Goal: Task Accomplishment & Management: Manage account settings

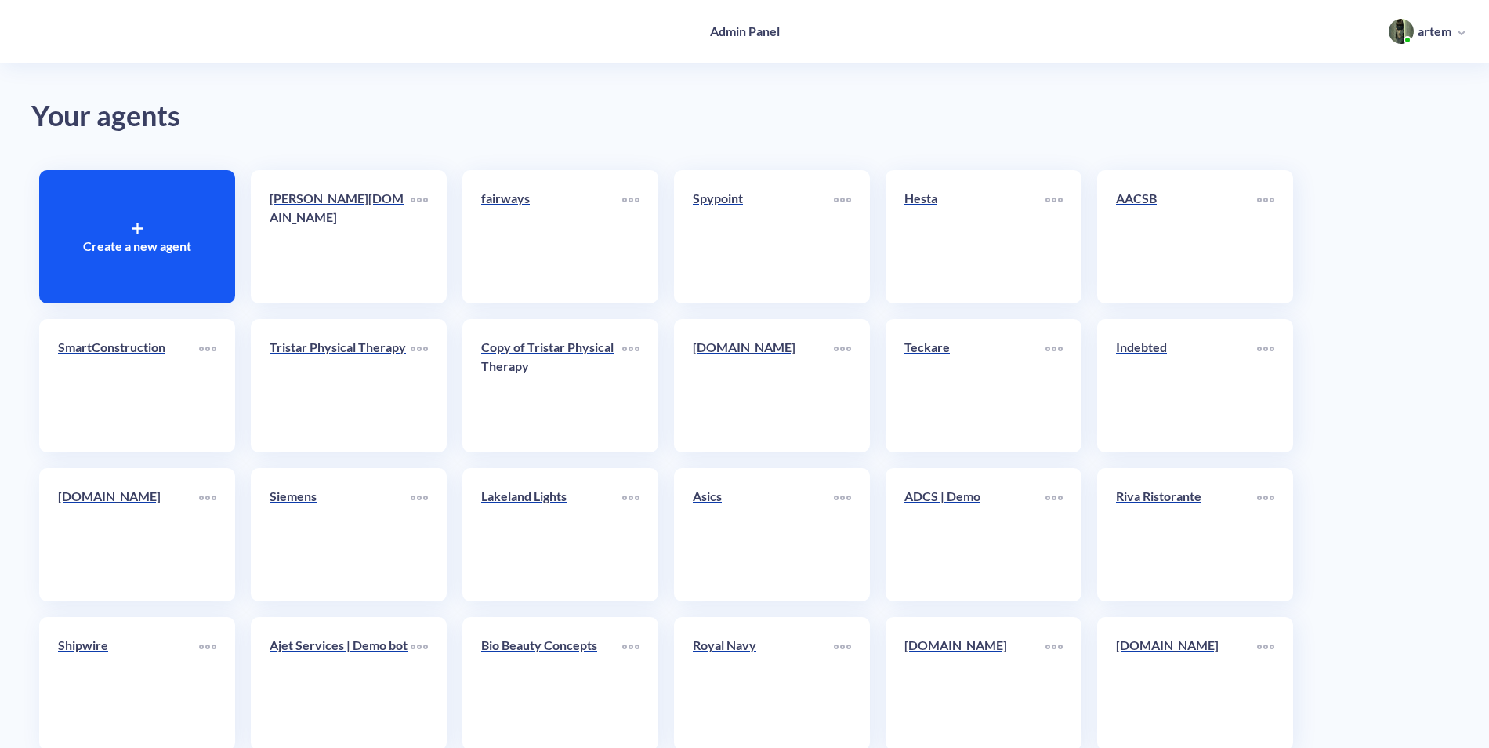
click at [150, 219] on div "Create a new agent" at bounding box center [137, 236] width 196 height 133
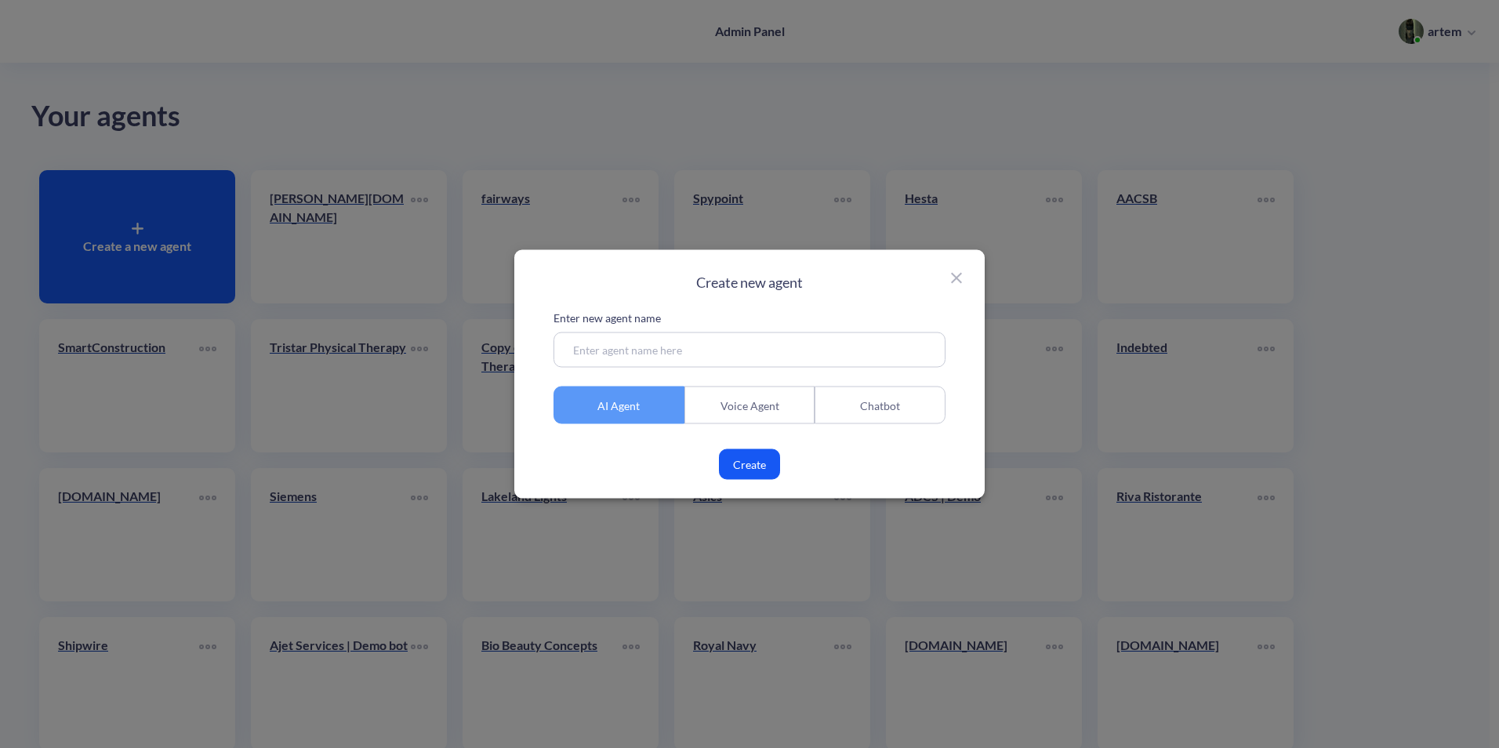
click at [807, 355] on input at bounding box center [749, 349] width 392 height 35
click at [739, 370] on div "Enter new agent name sim AI Agent Voice Agent Chatbot Create" at bounding box center [749, 395] width 392 height 170
drag, startPoint x: 739, startPoint y: 370, endPoint x: 680, endPoint y: 354, distance: 60.8
click at [695, 358] on input "sim" at bounding box center [749, 349] width 392 height 35
drag, startPoint x: 636, startPoint y: 350, endPoint x: 543, endPoint y: 354, distance: 92.6
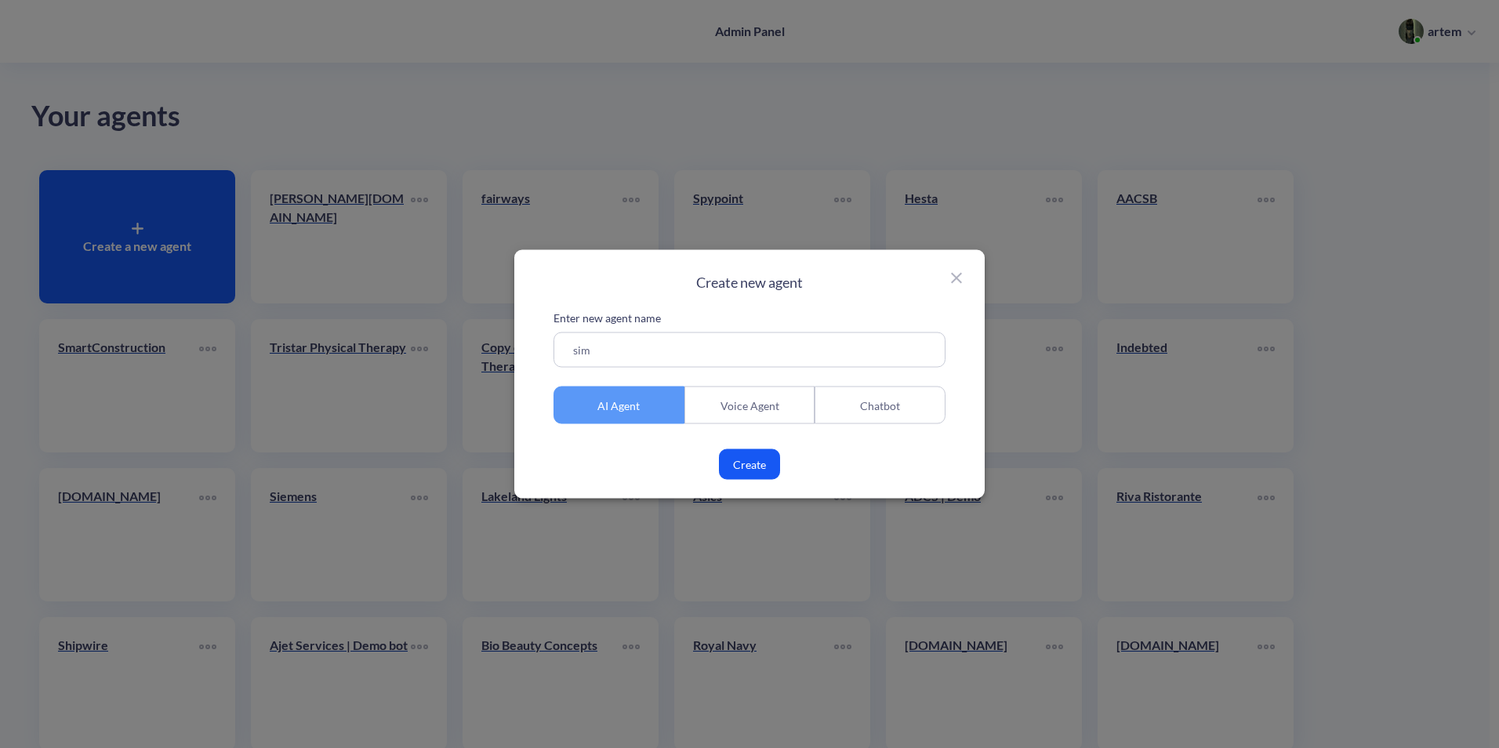
click at [528, 354] on div "Create new agent Enter new agent name sim AI Agent Voice Agent Chatbot Create" at bounding box center [749, 374] width 470 height 248
paste input "emens.co"
type input "siemens.com"
click at [756, 466] on button "Create" at bounding box center [749, 464] width 61 height 31
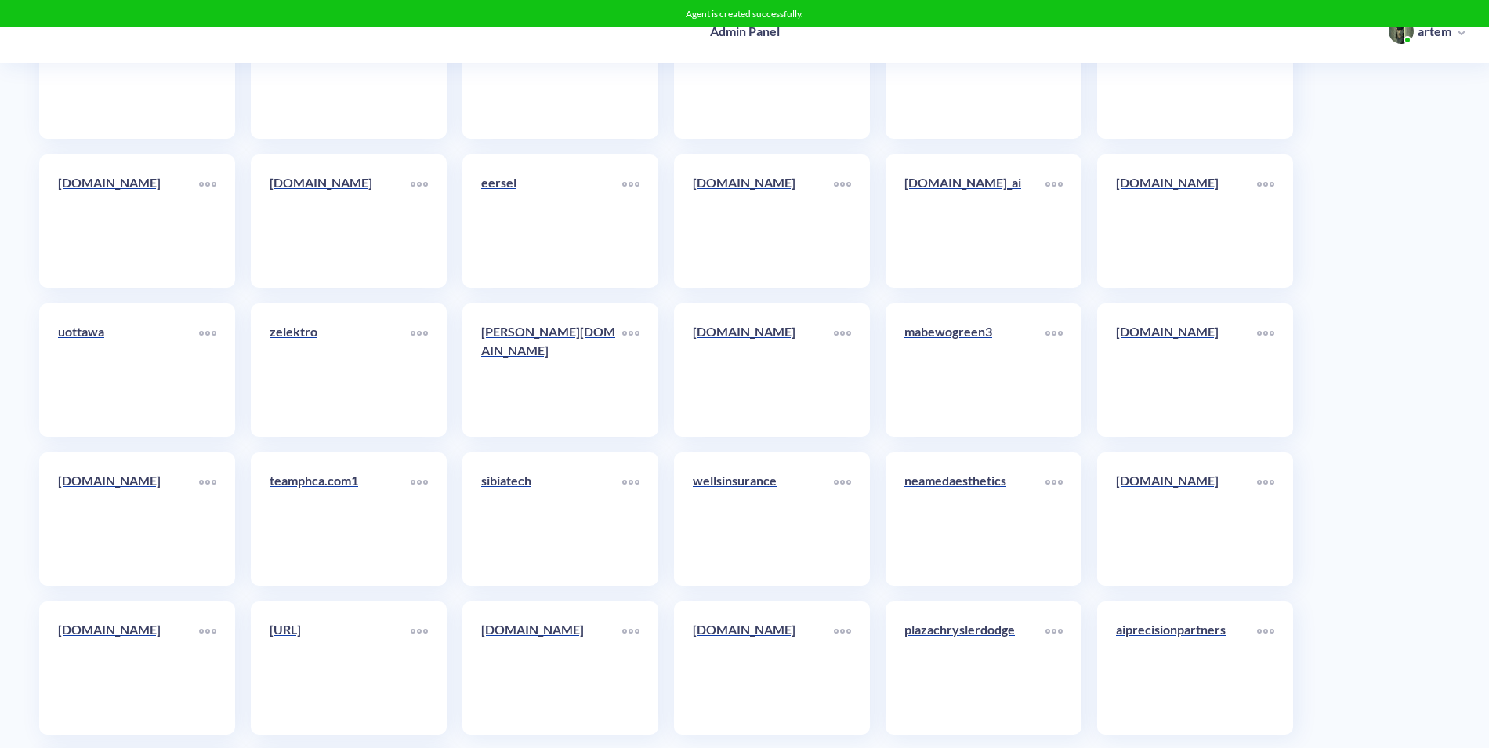
scroll to position [8531, 0]
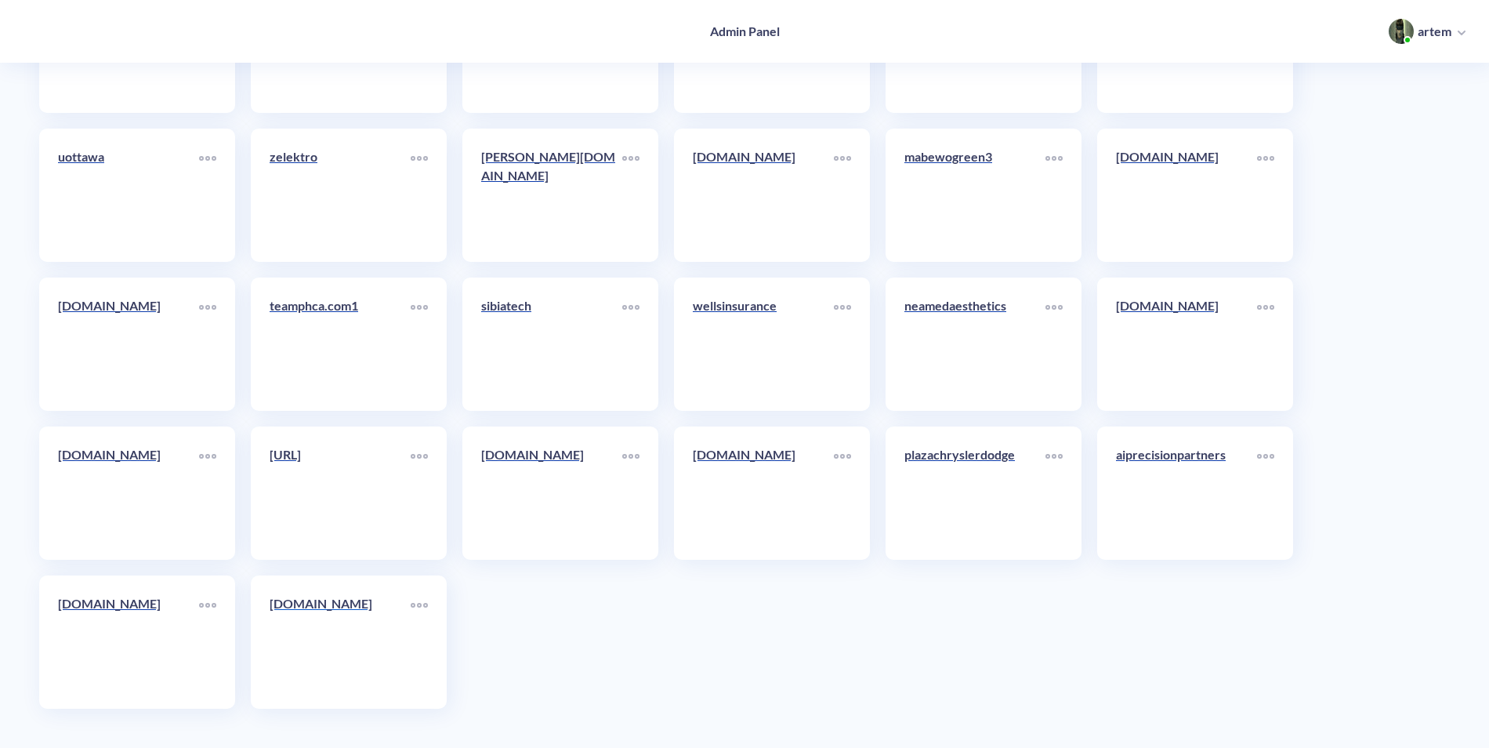
click at [301, 627] on link "siemens.com" at bounding box center [340, 642] width 141 height 96
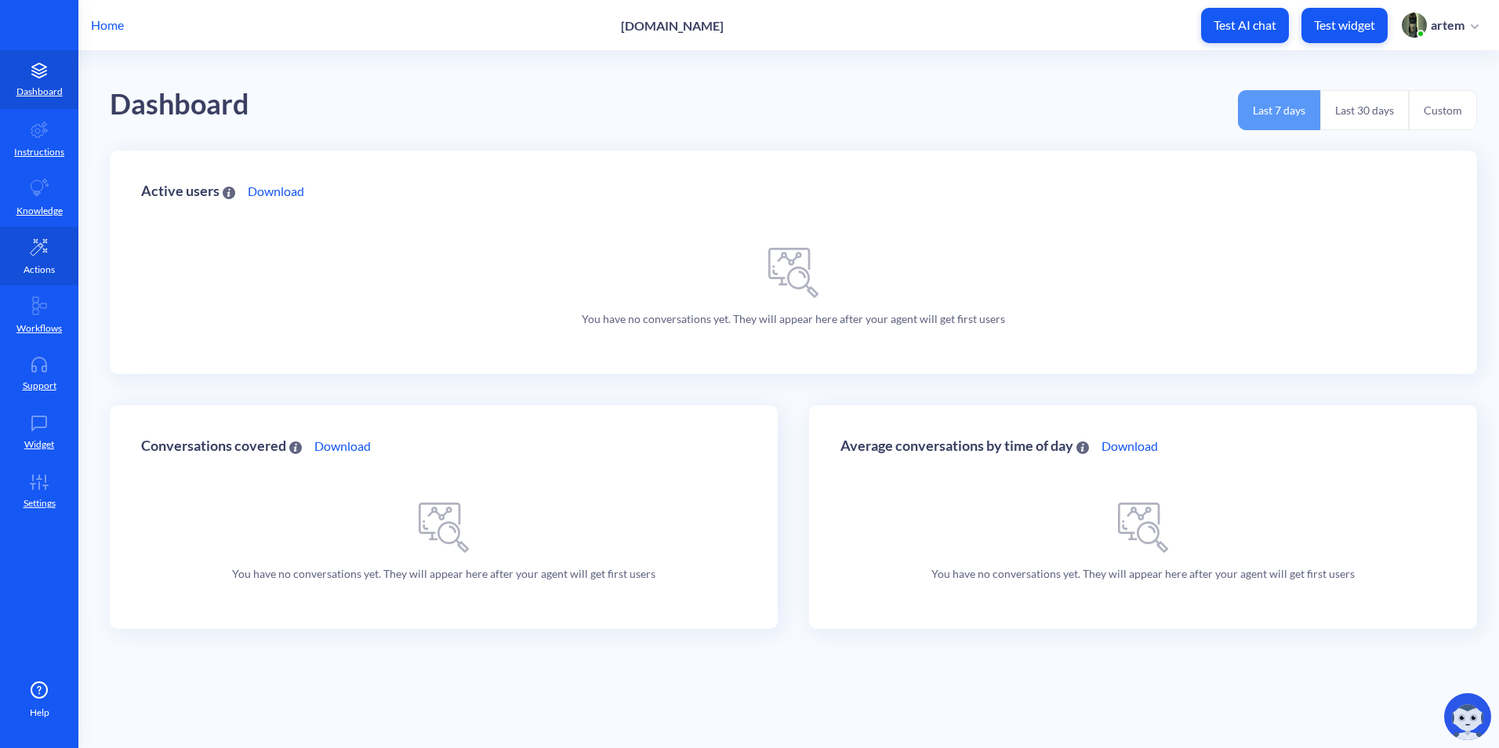
click at [49, 259] on link "Actions" at bounding box center [39, 256] width 78 height 59
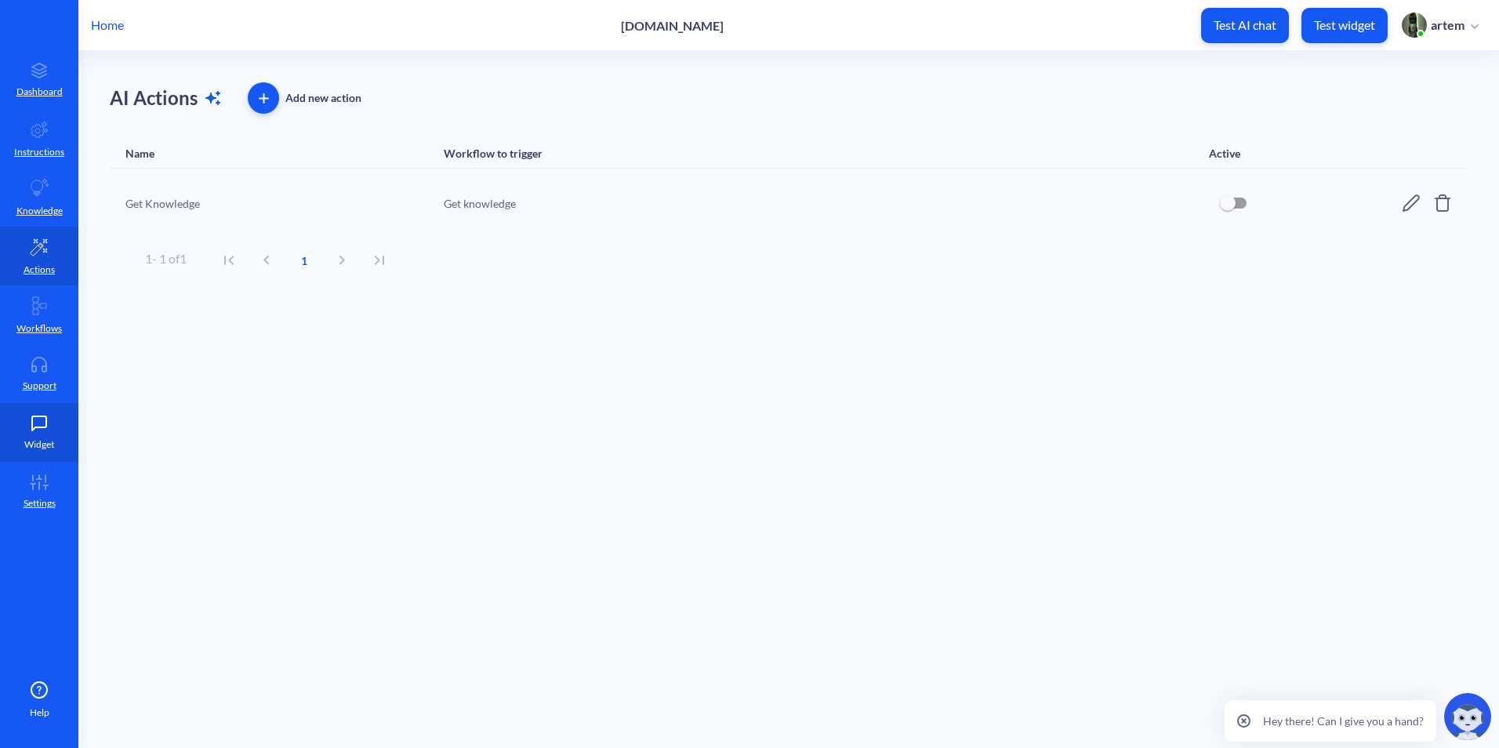
click at [38, 424] on icon at bounding box center [39, 423] width 31 height 16
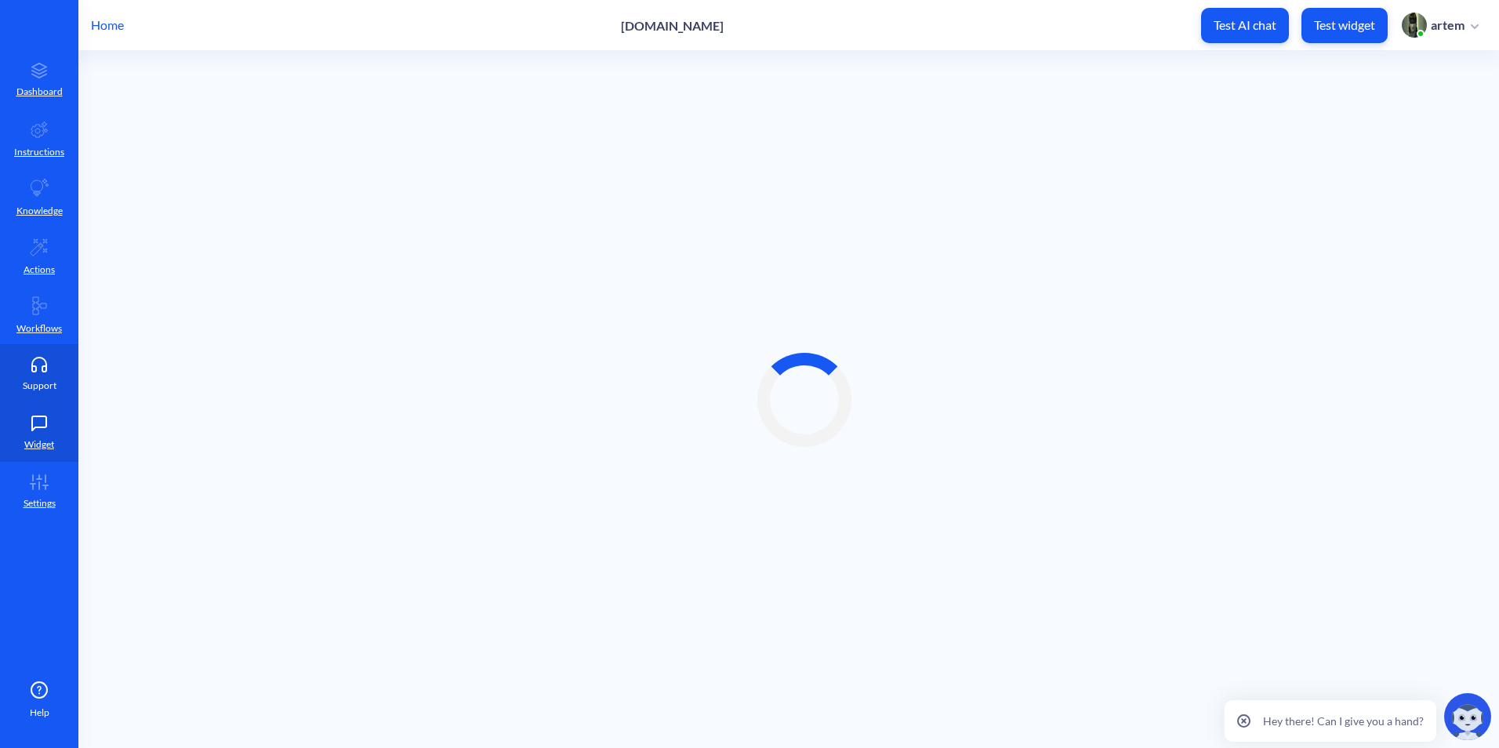
click at [40, 383] on p "Support" at bounding box center [40, 386] width 34 height 14
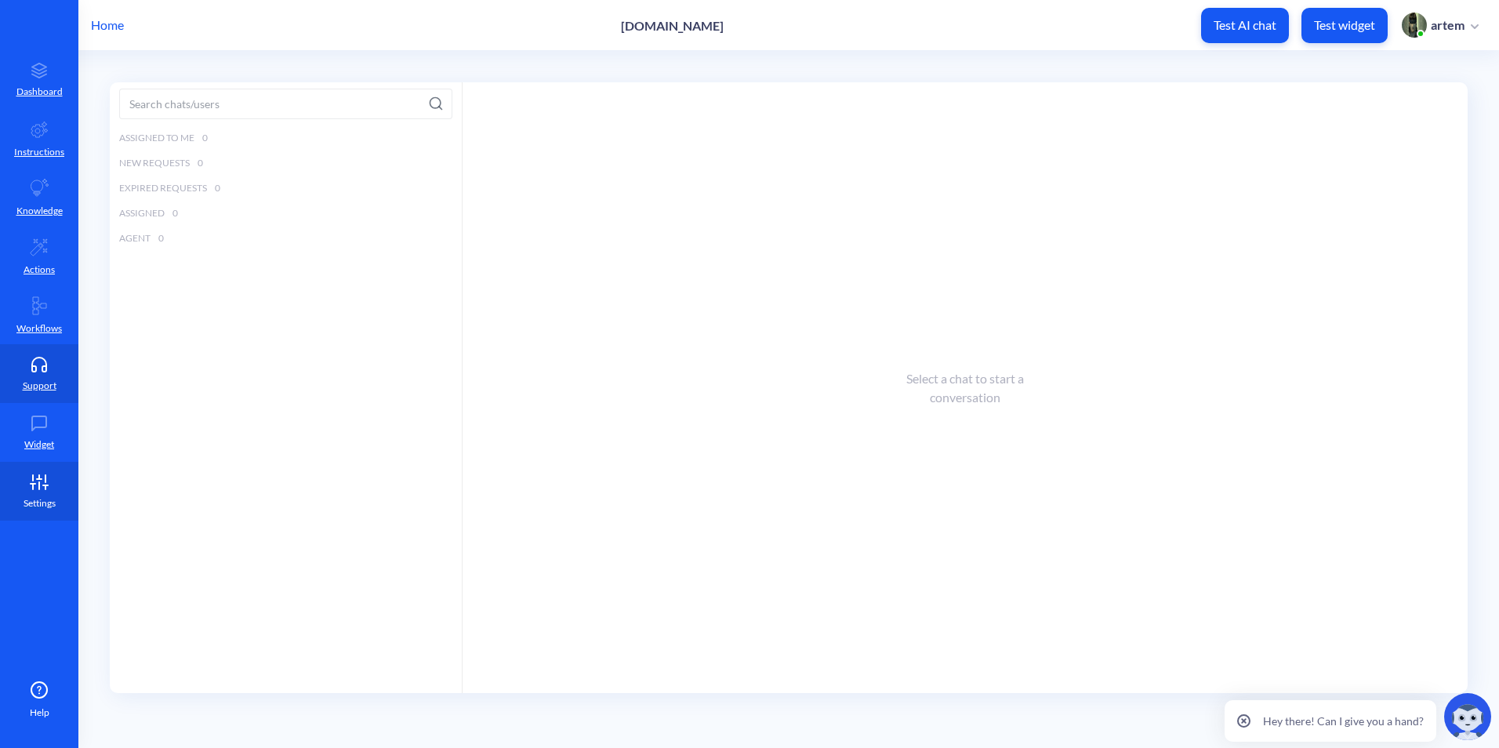
click at [42, 472] on link "Settings" at bounding box center [39, 491] width 78 height 59
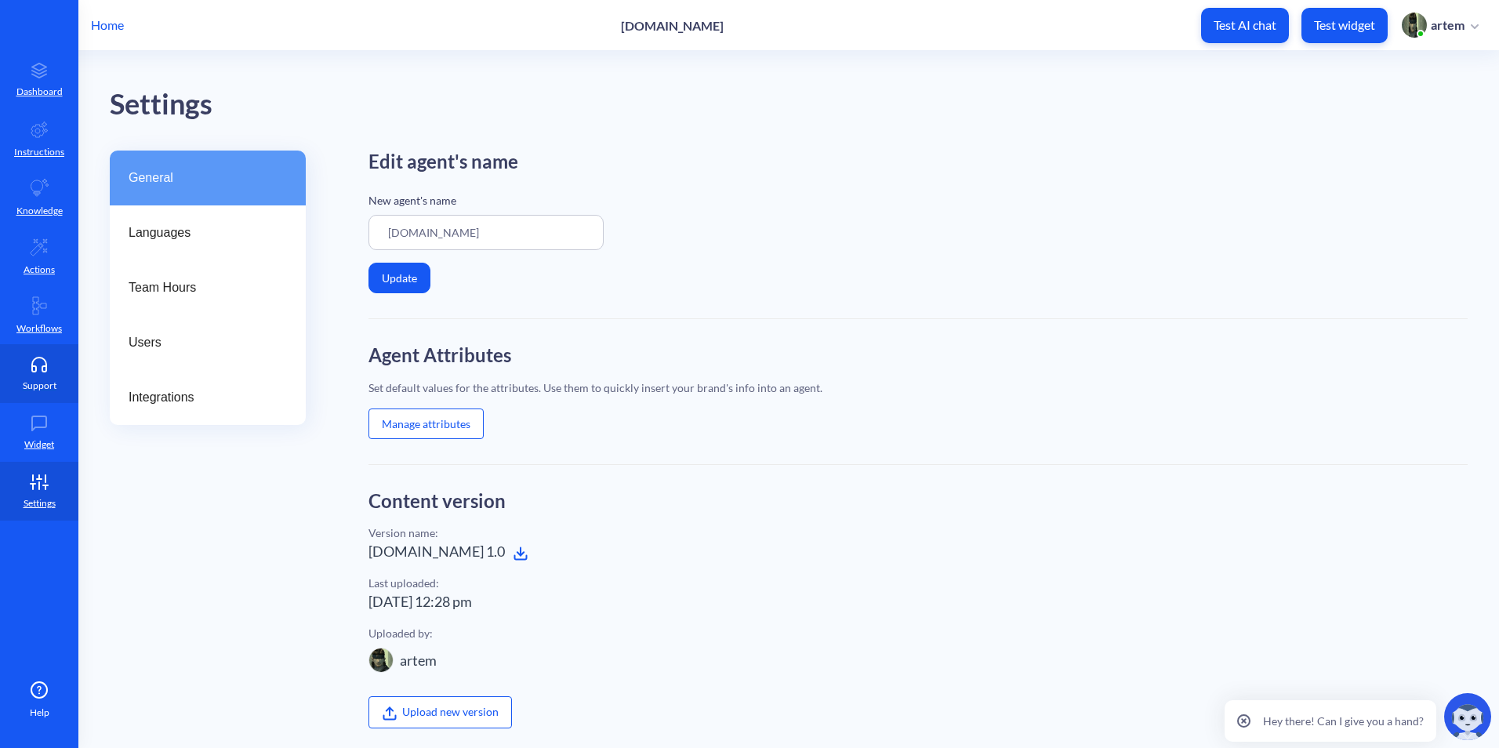
click at [39, 386] on p "Support" at bounding box center [40, 386] width 34 height 14
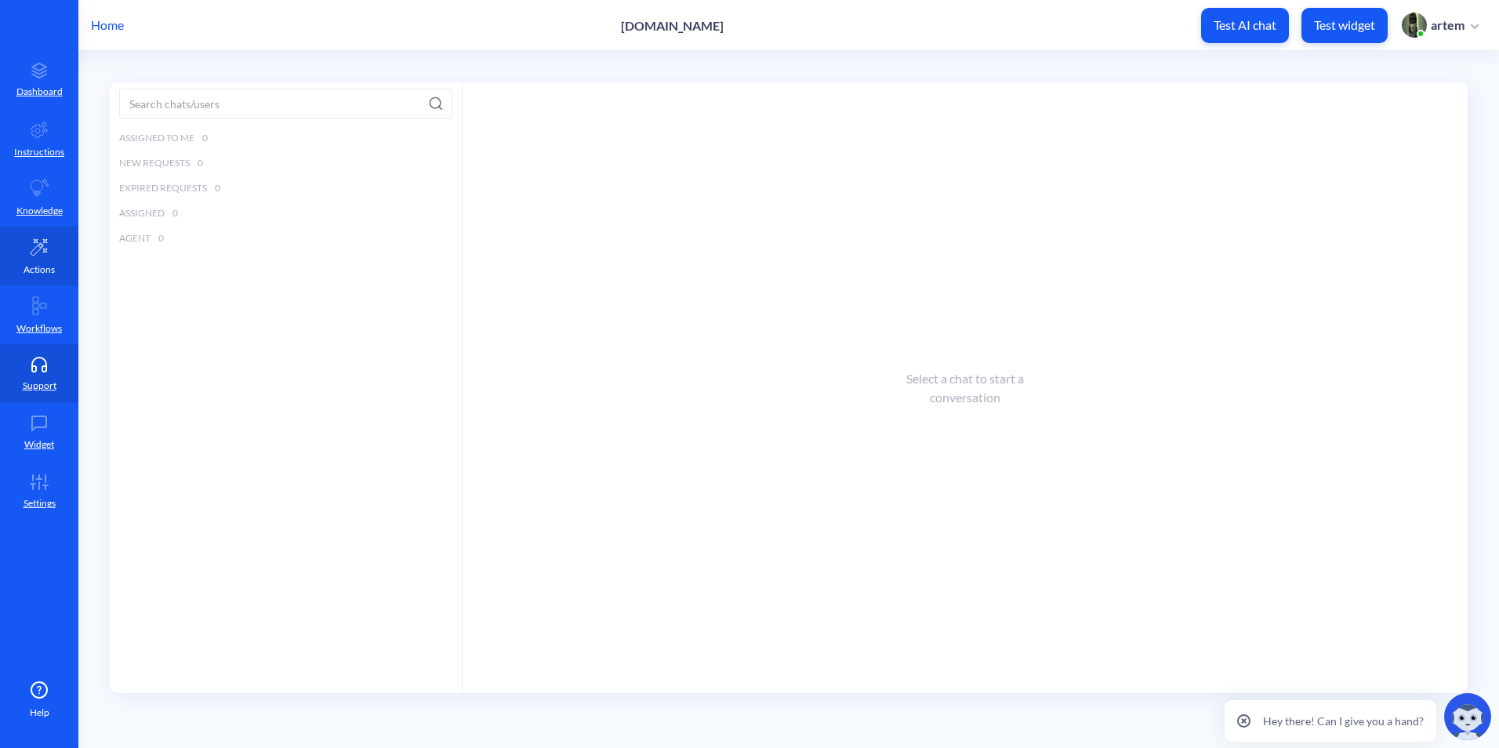
click at [39, 254] on icon at bounding box center [39, 247] width 19 height 19
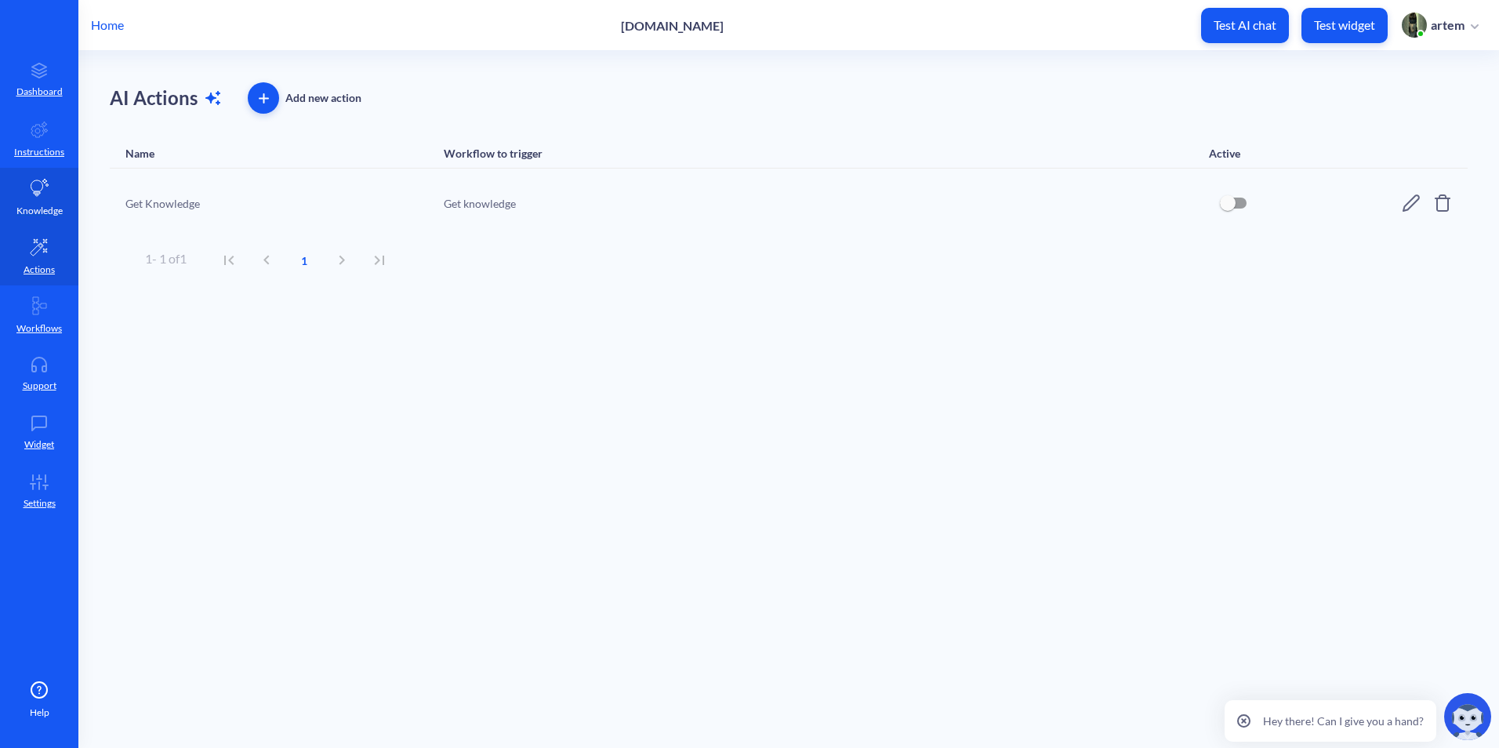
click at [42, 193] on icon at bounding box center [39, 188] width 19 height 19
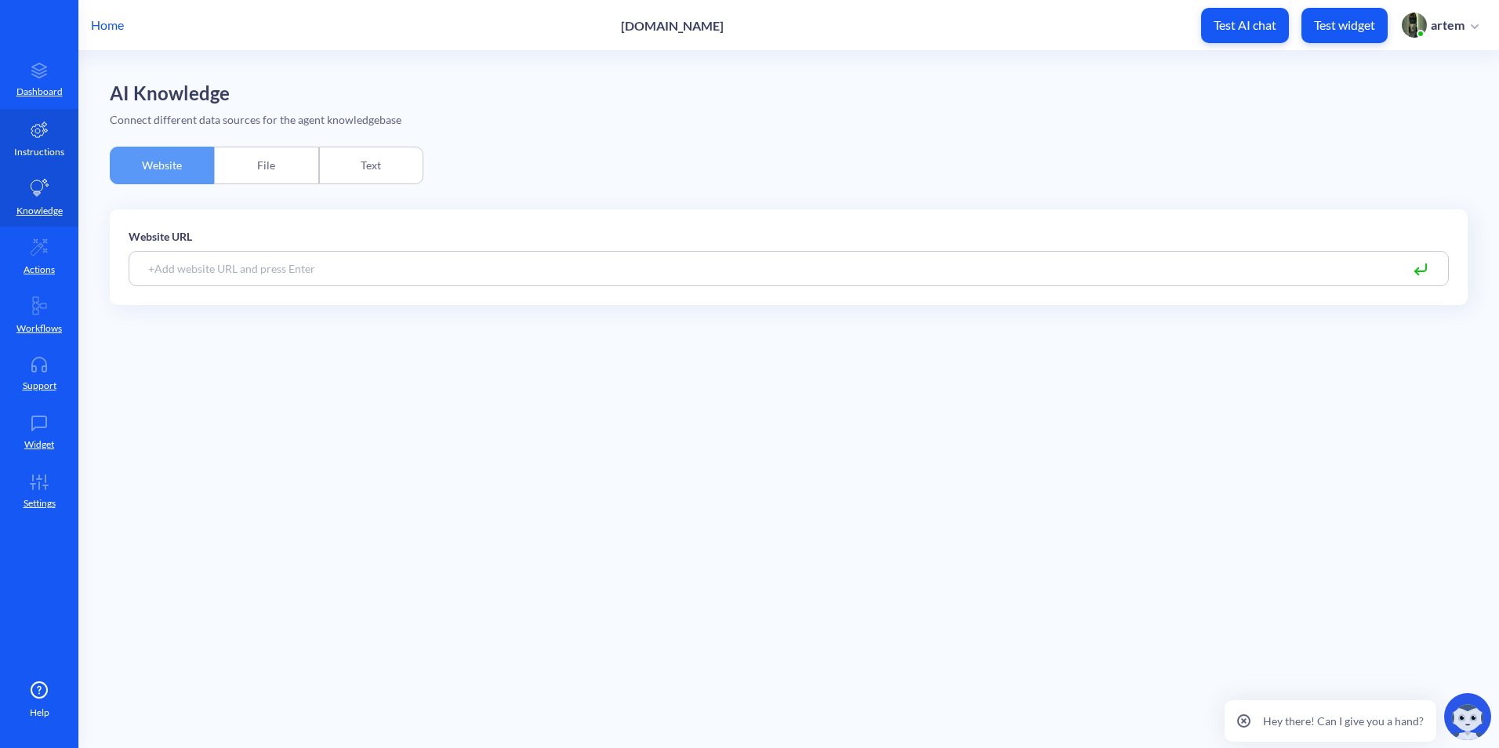
click at [42, 152] on p "Instructions" at bounding box center [39, 152] width 50 height 14
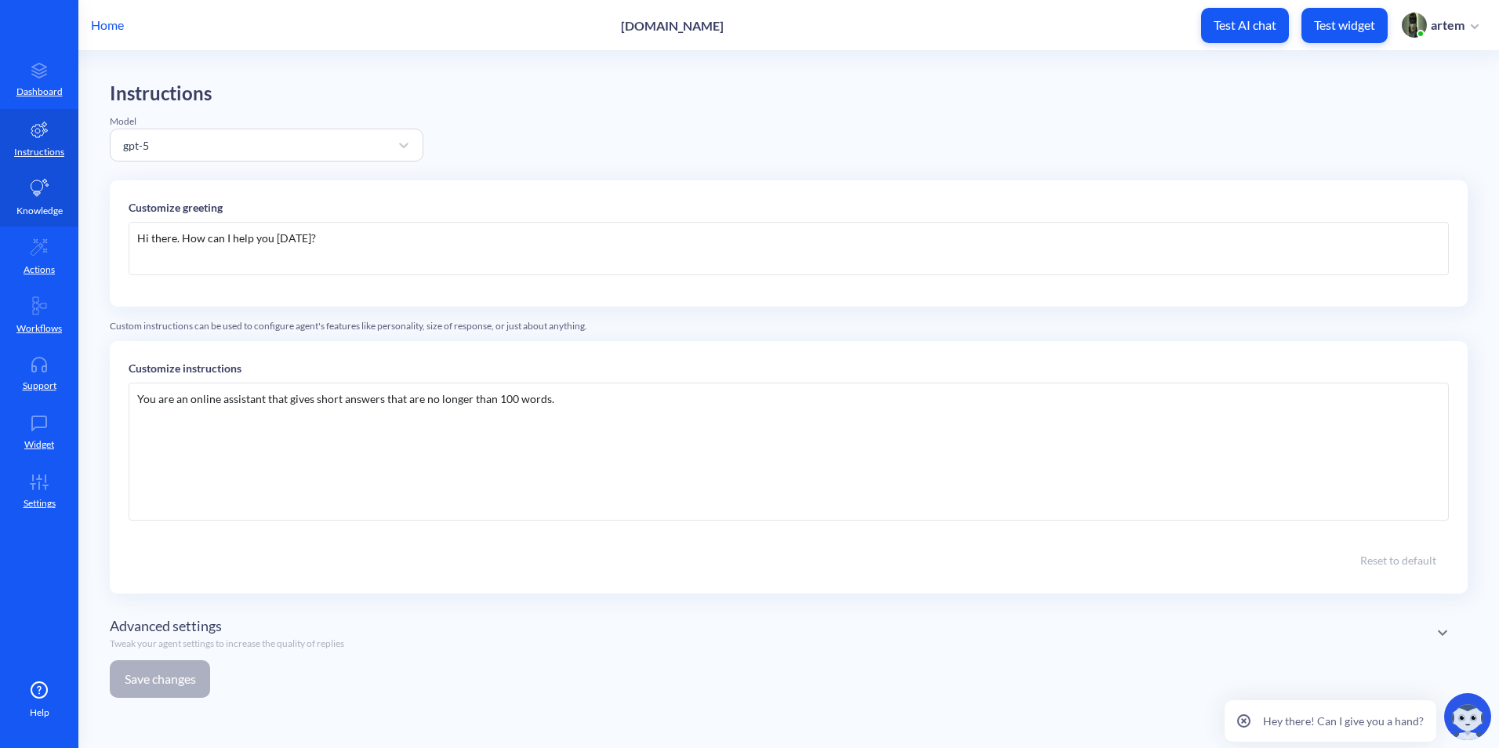
click at [39, 180] on link "Knowledge" at bounding box center [39, 197] width 78 height 59
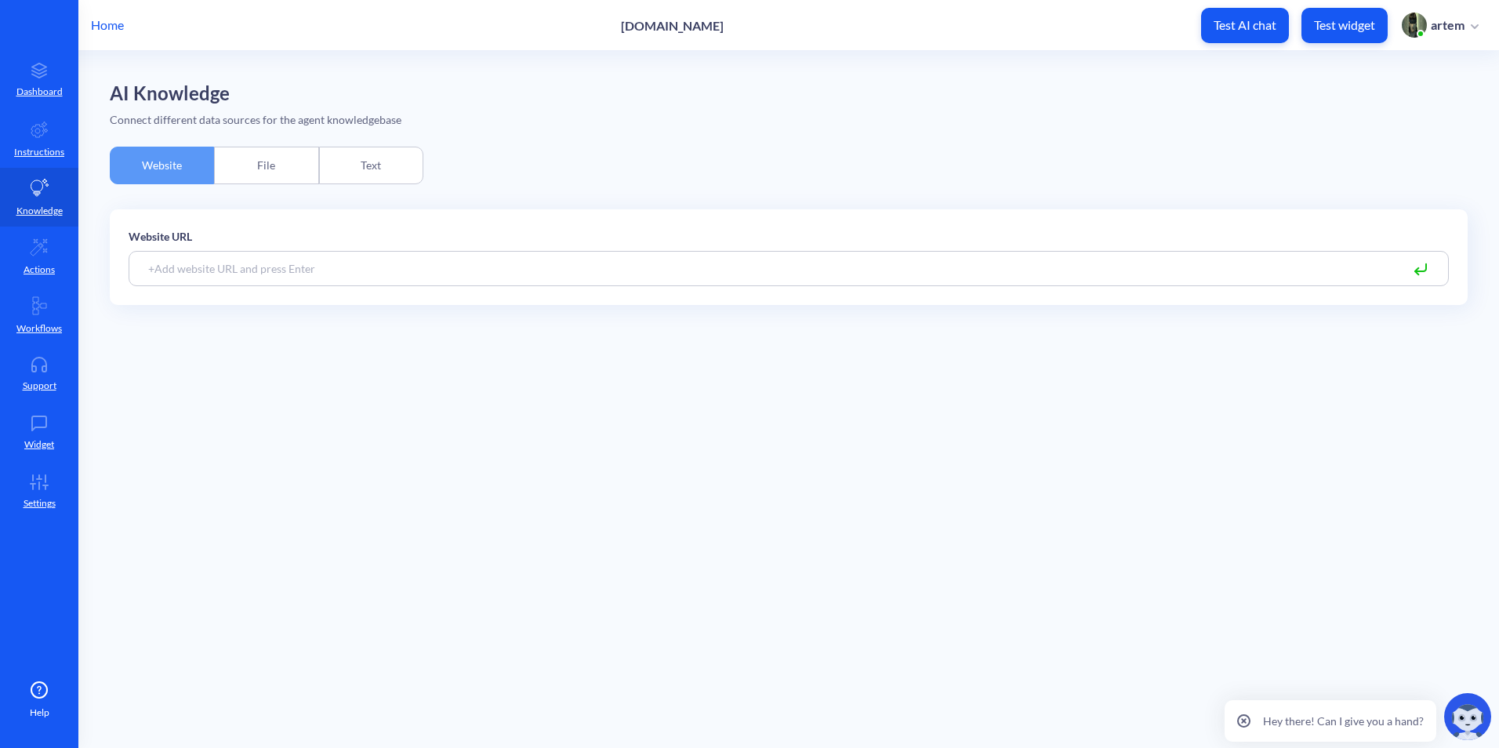
click at [305, 164] on div "File" at bounding box center [266, 166] width 104 height 38
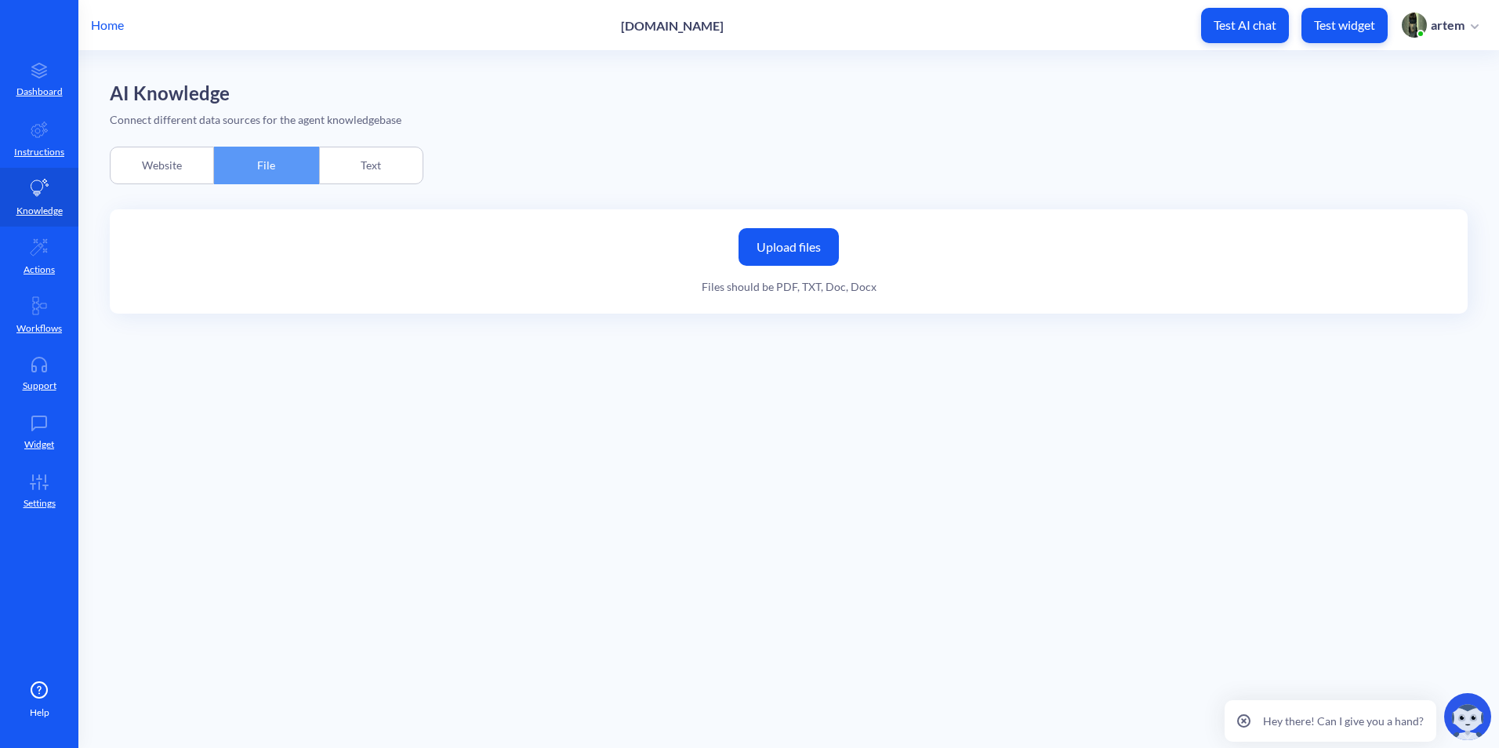
click at [836, 241] on label "Upload files" at bounding box center [788, 247] width 100 height 38
click at [0, 0] on input "Upload files" at bounding box center [0, 0] width 0 height 0
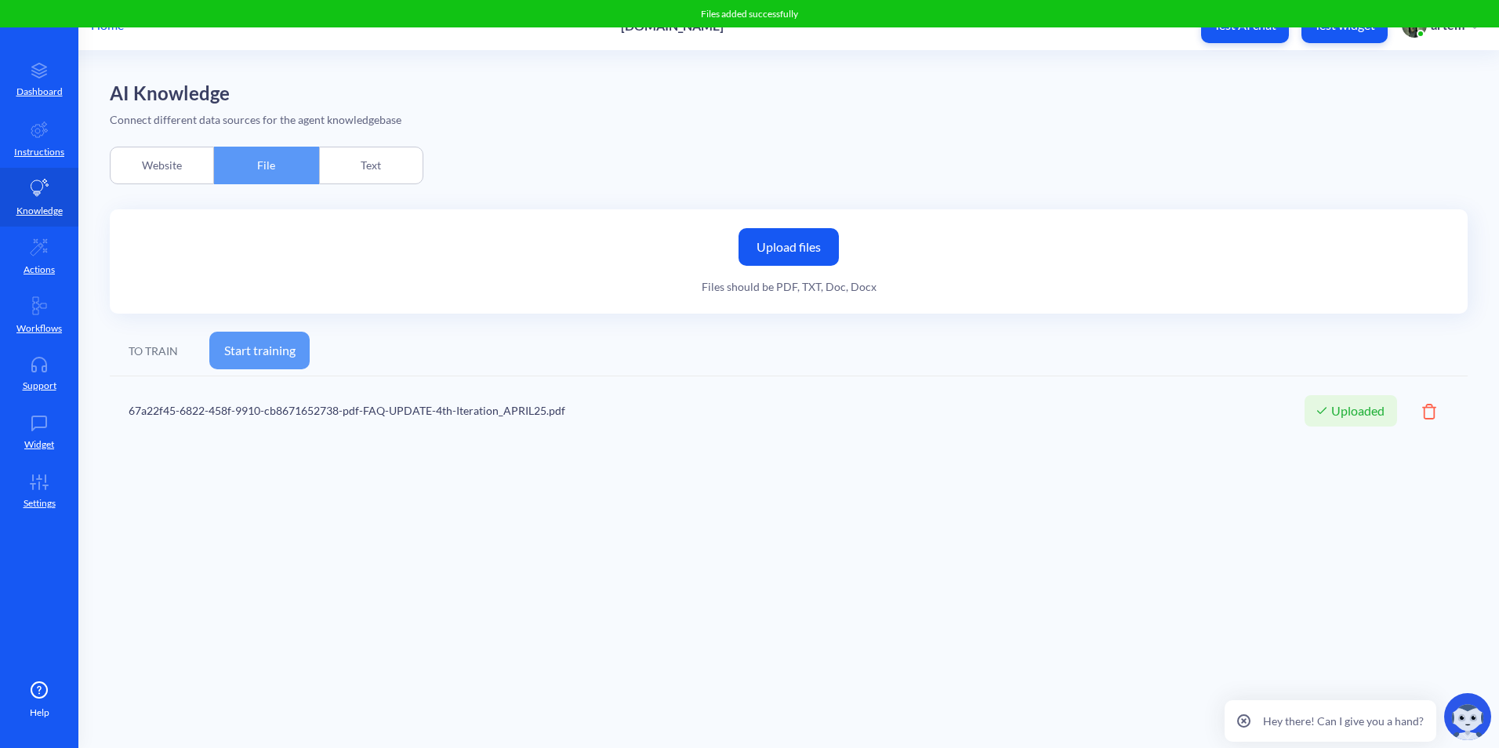
click at [214, 350] on button "Start training" at bounding box center [259, 351] width 100 height 38
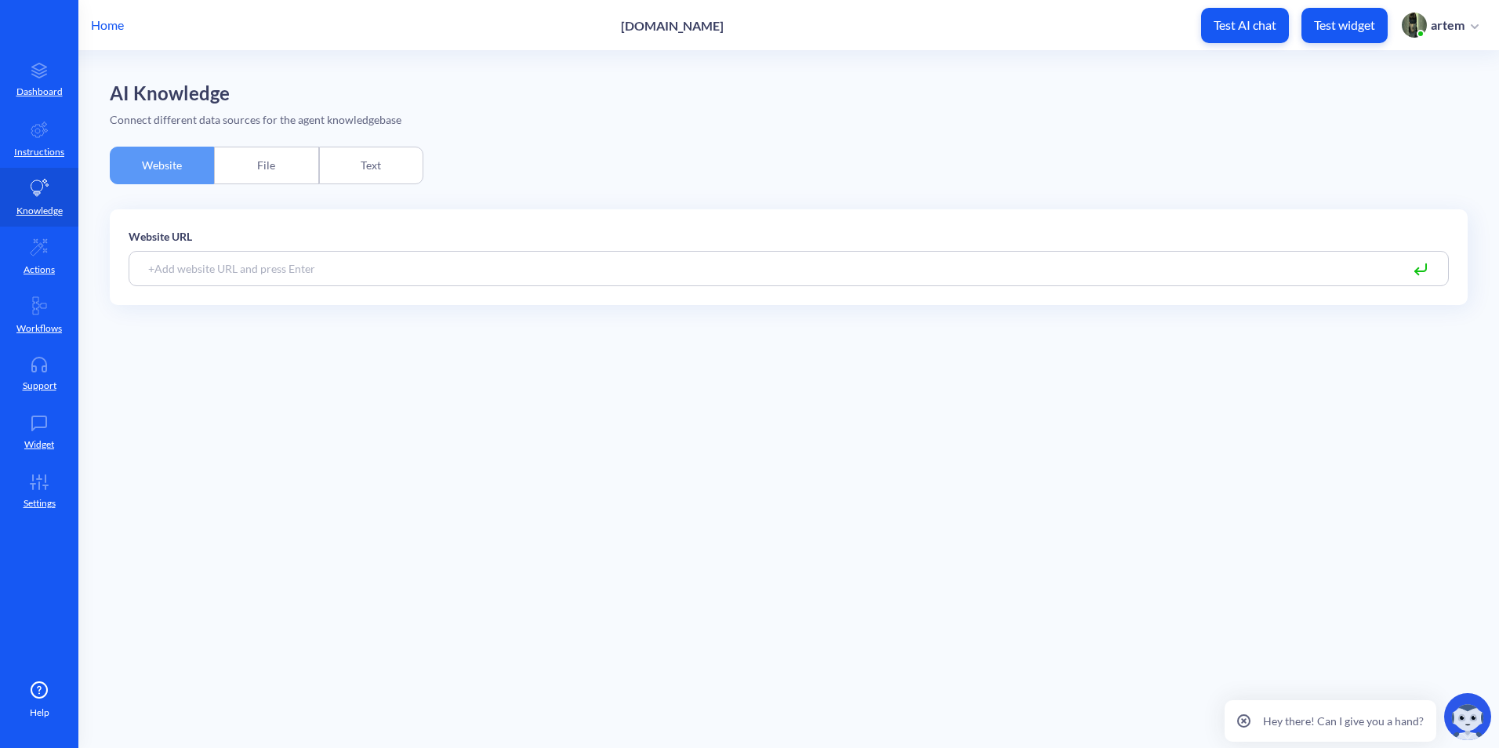
click at [319, 166] on div "Text" at bounding box center [371, 166] width 104 height 38
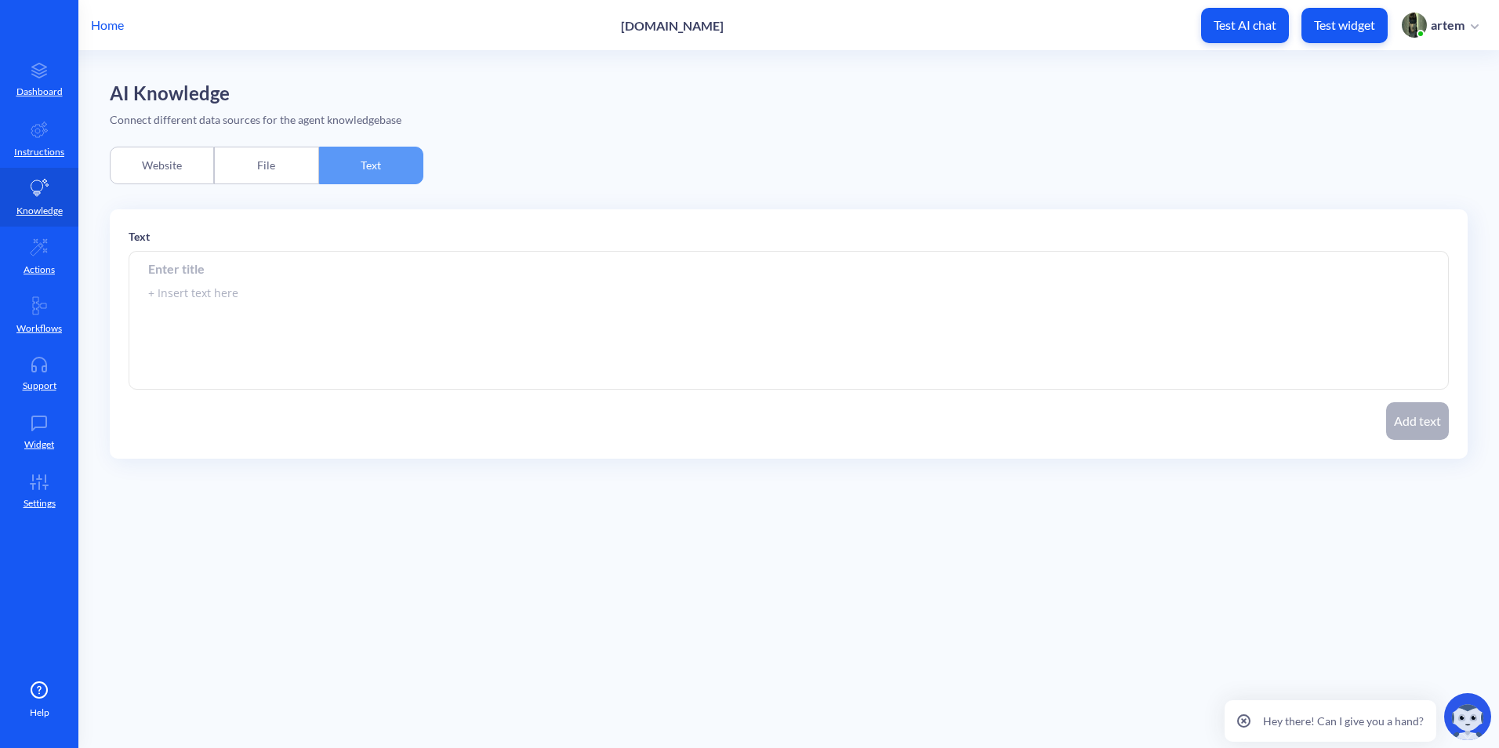
click at [287, 161] on div "File" at bounding box center [266, 166] width 104 height 38
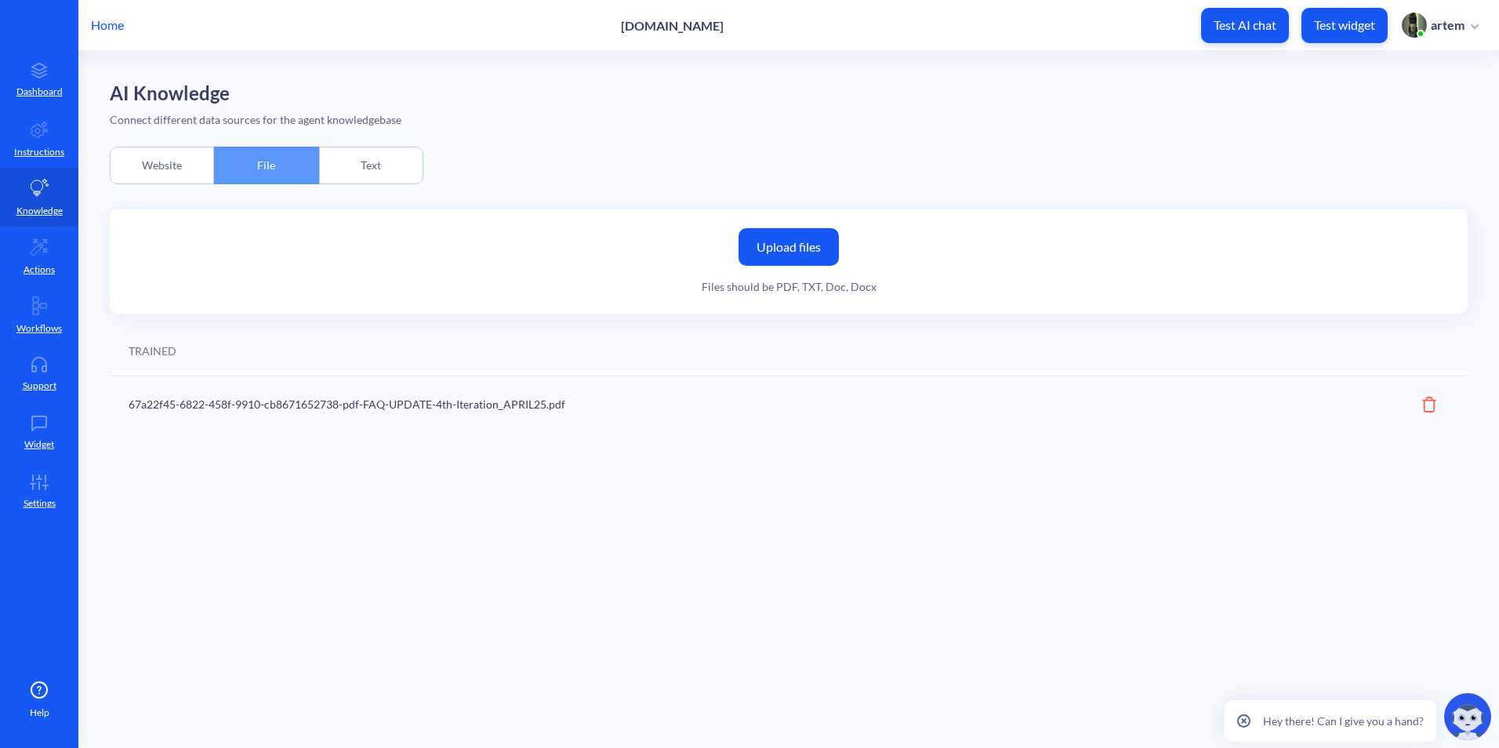
click at [174, 169] on div "Website" at bounding box center [162, 166] width 104 height 38
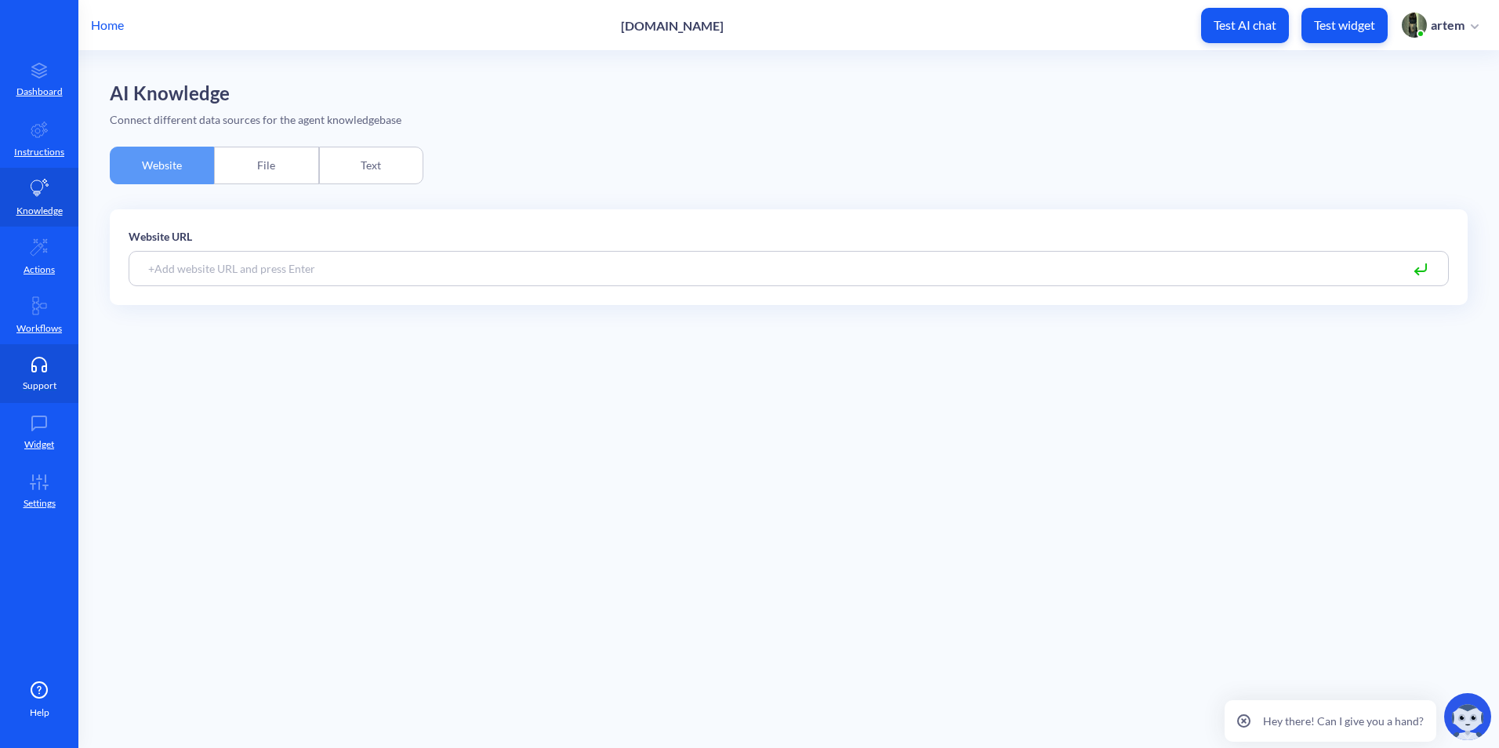
click at [44, 388] on p "Support" at bounding box center [40, 386] width 34 height 14
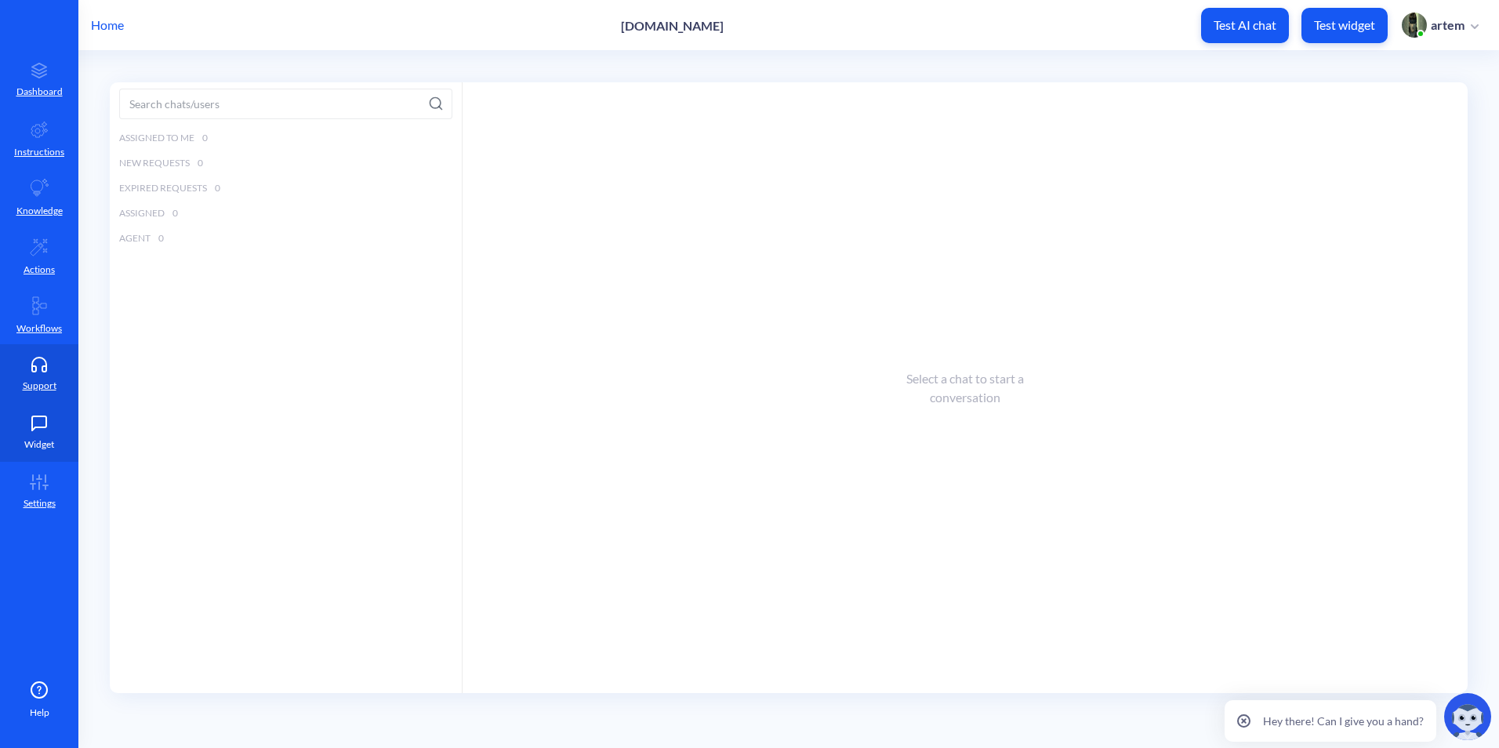
click at [39, 432] on link "Widget" at bounding box center [39, 432] width 78 height 59
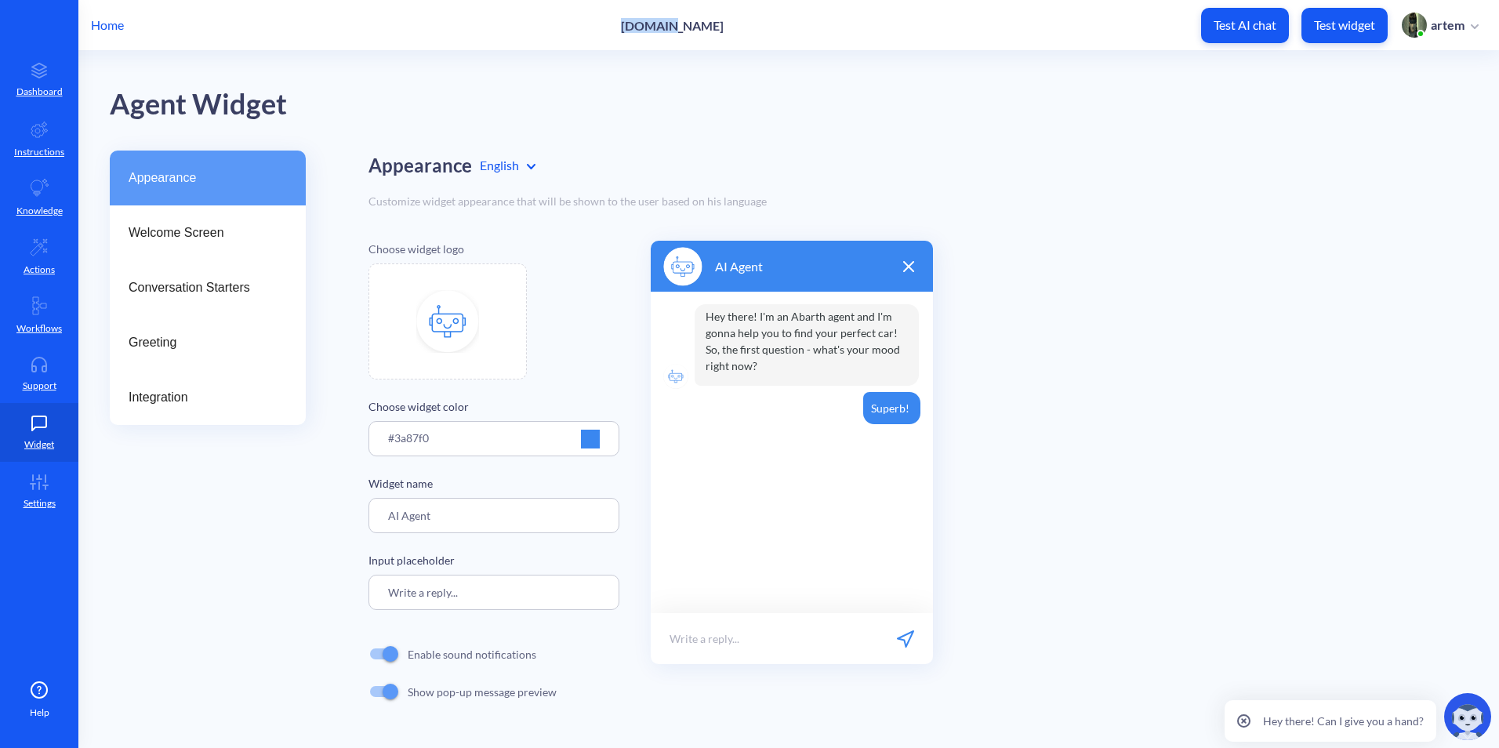
drag, startPoint x: 634, startPoint y: 28, endPoint x: 680, endPoint y: 25, distance: 45.6
click at [680, 25] on p "siemens.com" at bounding box center [672, 25] width 103 height 15
copy p "siemens"
drag, startPoint x: 463, startPoint y: 505, endPoint x: 344, endPoint y: 500, distance: 119.2
click at [338, 513] on div "Appearance Welcome Screen Conversation Starters Greeting Integration Appearance…" at bounding box center [804, 445] width 1389 height 591
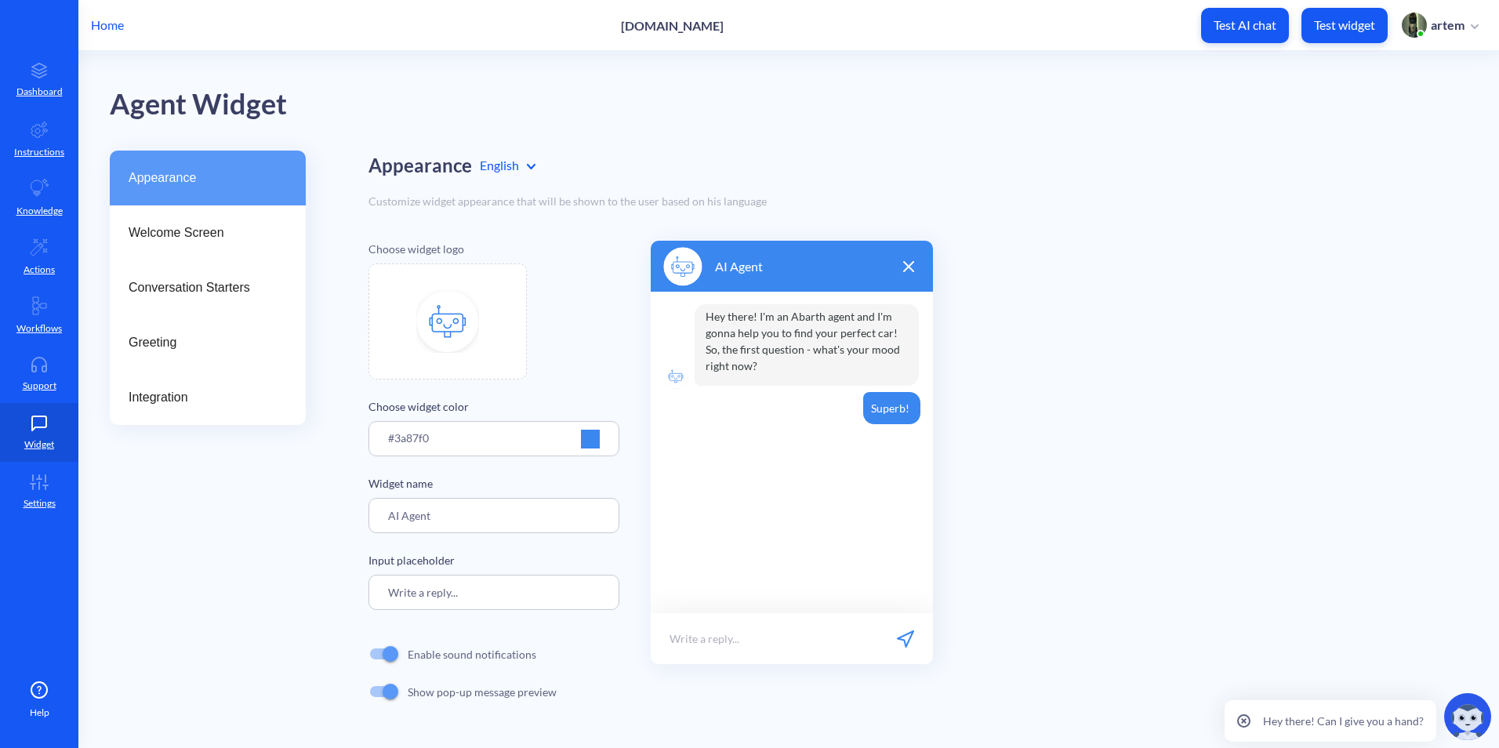
paste input "siemens"
type input "Siemens.ai"
click at [390, 537] on div "Choose widget logo Choose widget color #3a87f0 Widget name Siemens.ai Input pla…" at bounding box center [493, 476] width 251 height 470
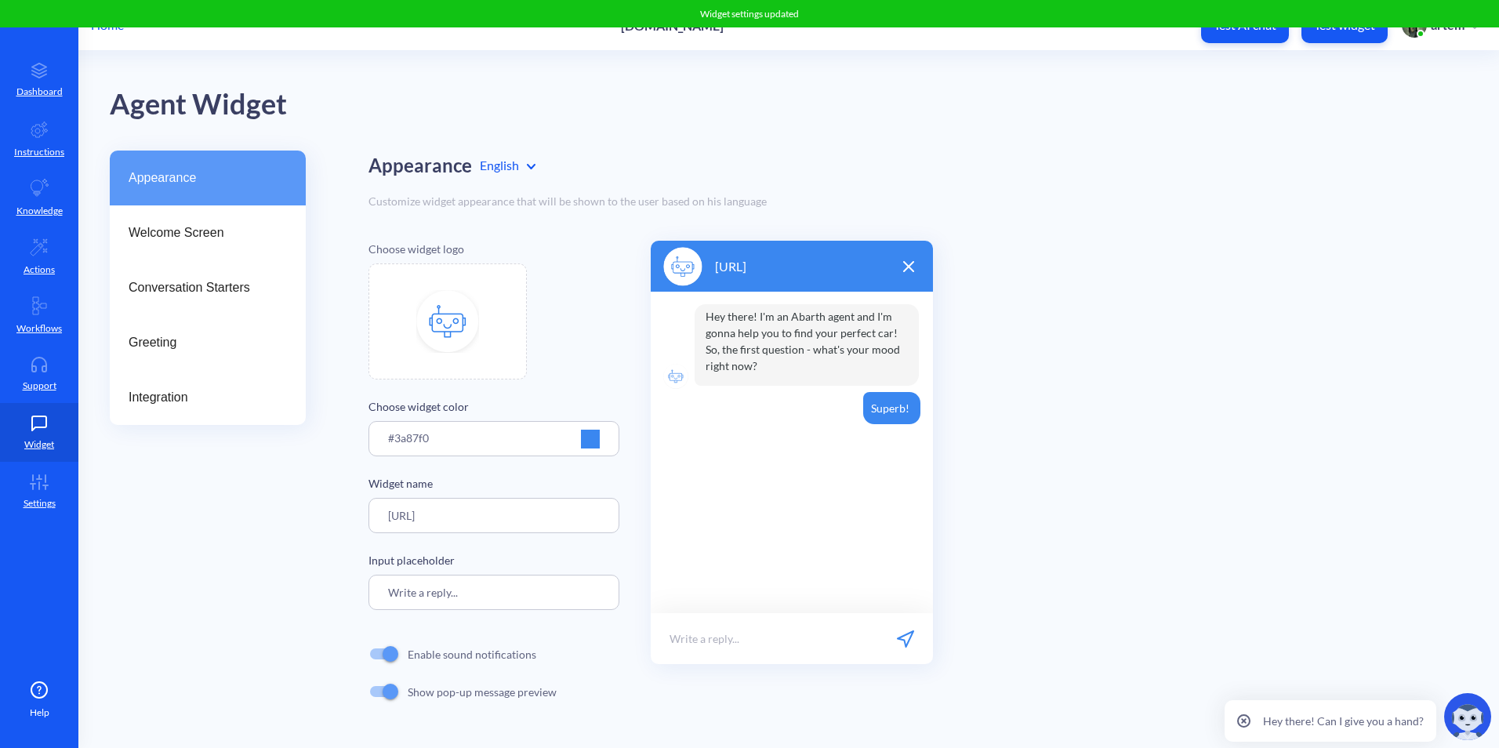
click at [347, 553] on div "Appearance Welcome Screen Conversation Starters Greeting Integration Appearance…" at bounding box center [804, 445] width 1389 height 591
click at [190, 261] on div "Conversation Starters" at bounding box center [208, 287] width 196 height 55
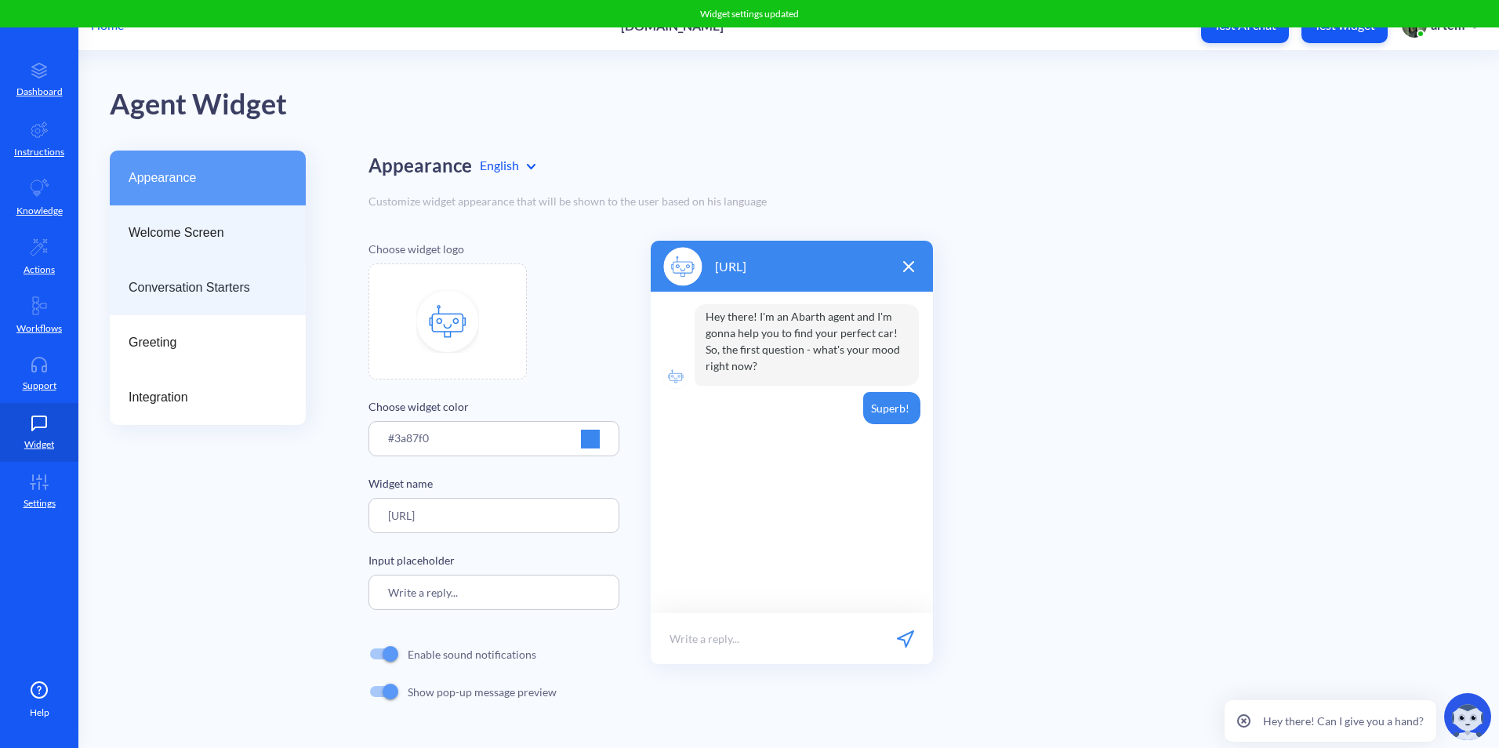
click at [193, 245] on div "Welcome Screen" at bounding box center [208, 232] width 196 height 55
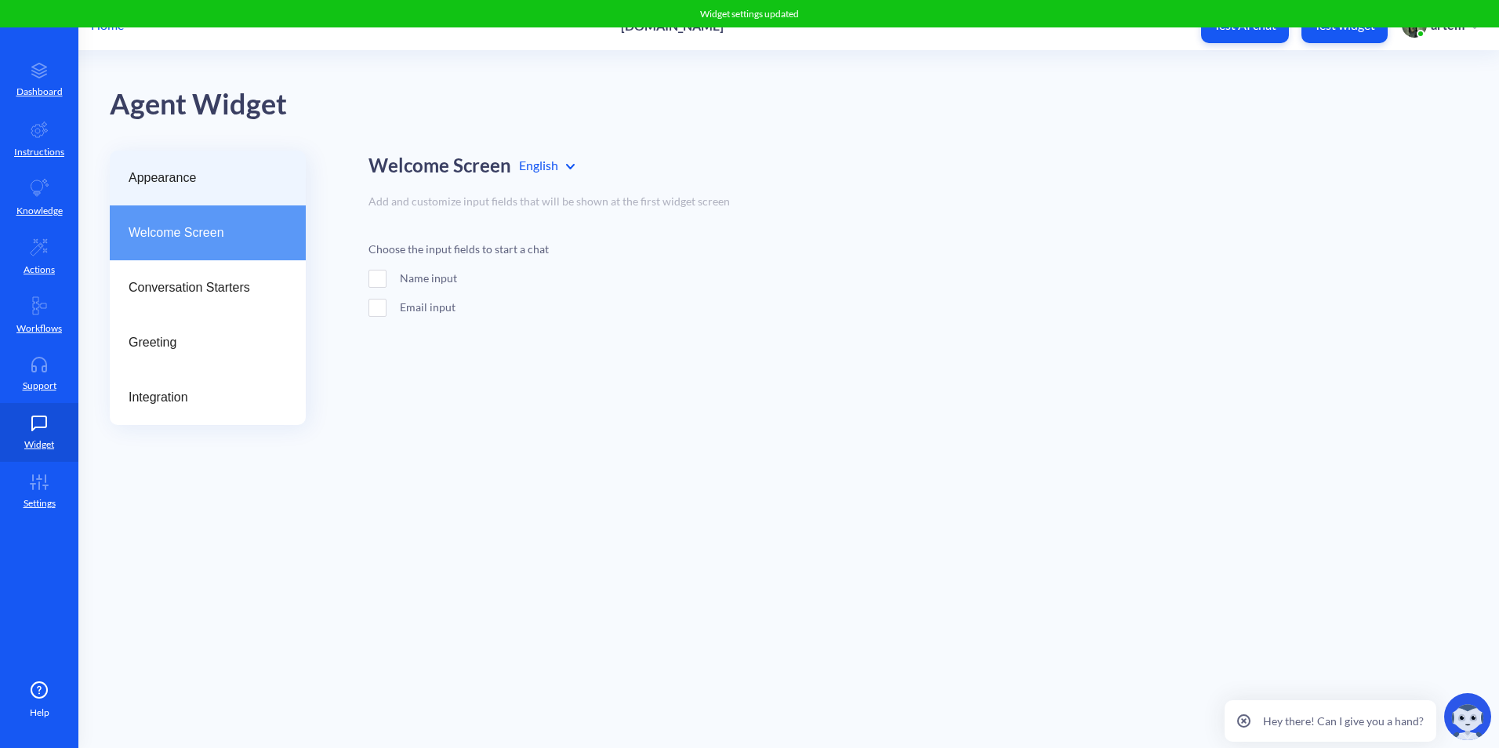
click at [204, 188] on div "Appearance" at bounding box center [208, 177] width 196 height 55
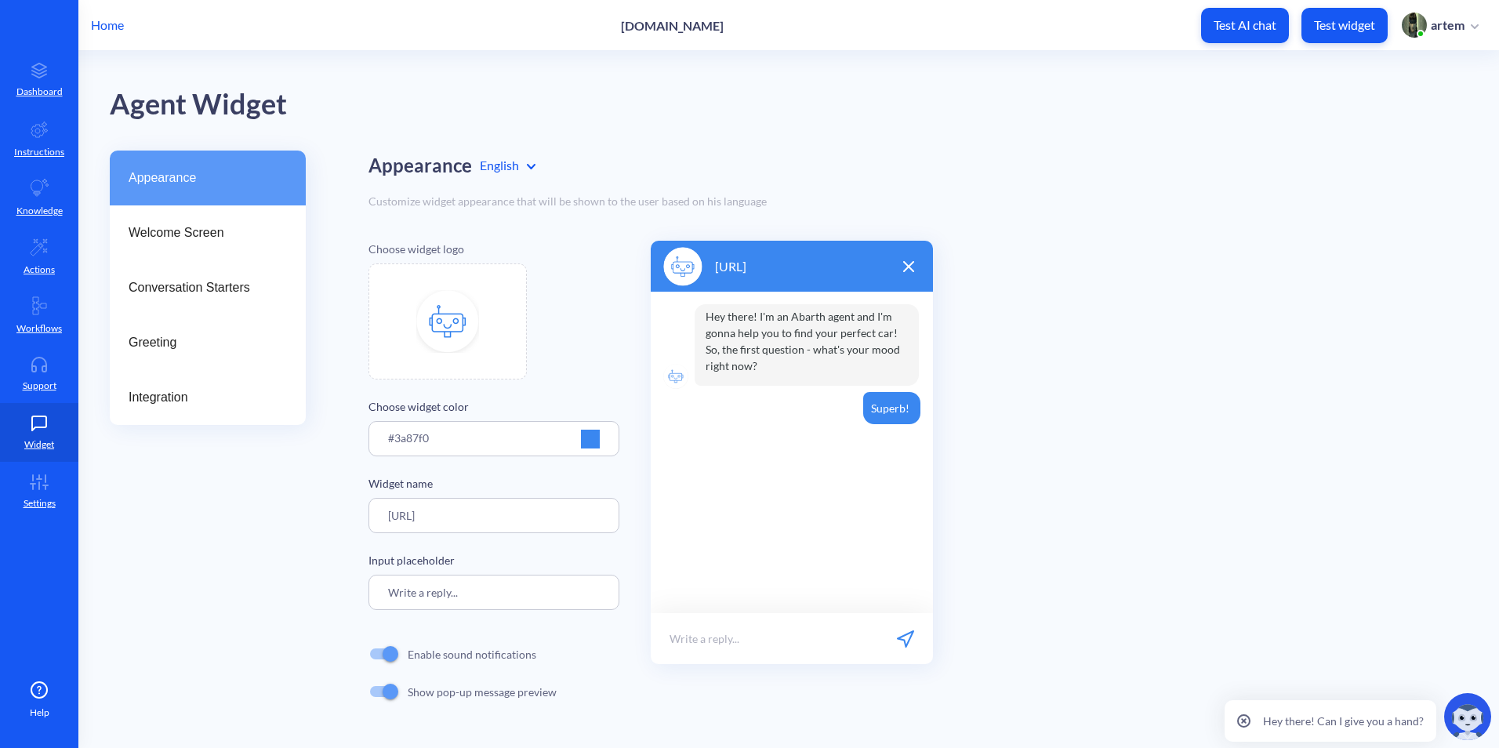
click at [455, 313] on img at bounding box center [447, 321] width 63 height 63
type input "C:\fakepath\images.jpg"
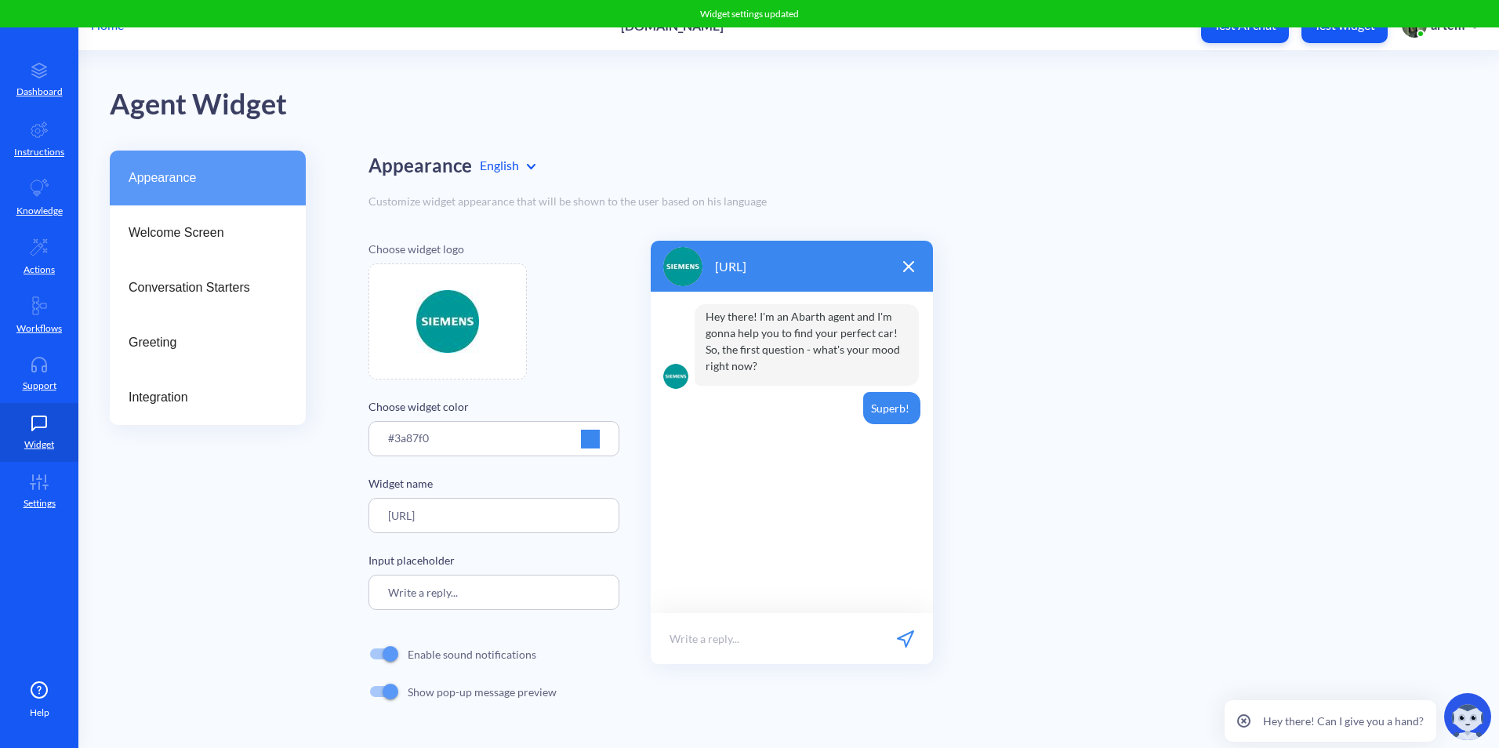
click at [460, 318] on img at bounding box center [447, 321] width 63 height 63
type input "C:\fakepath\teaser.jpg"
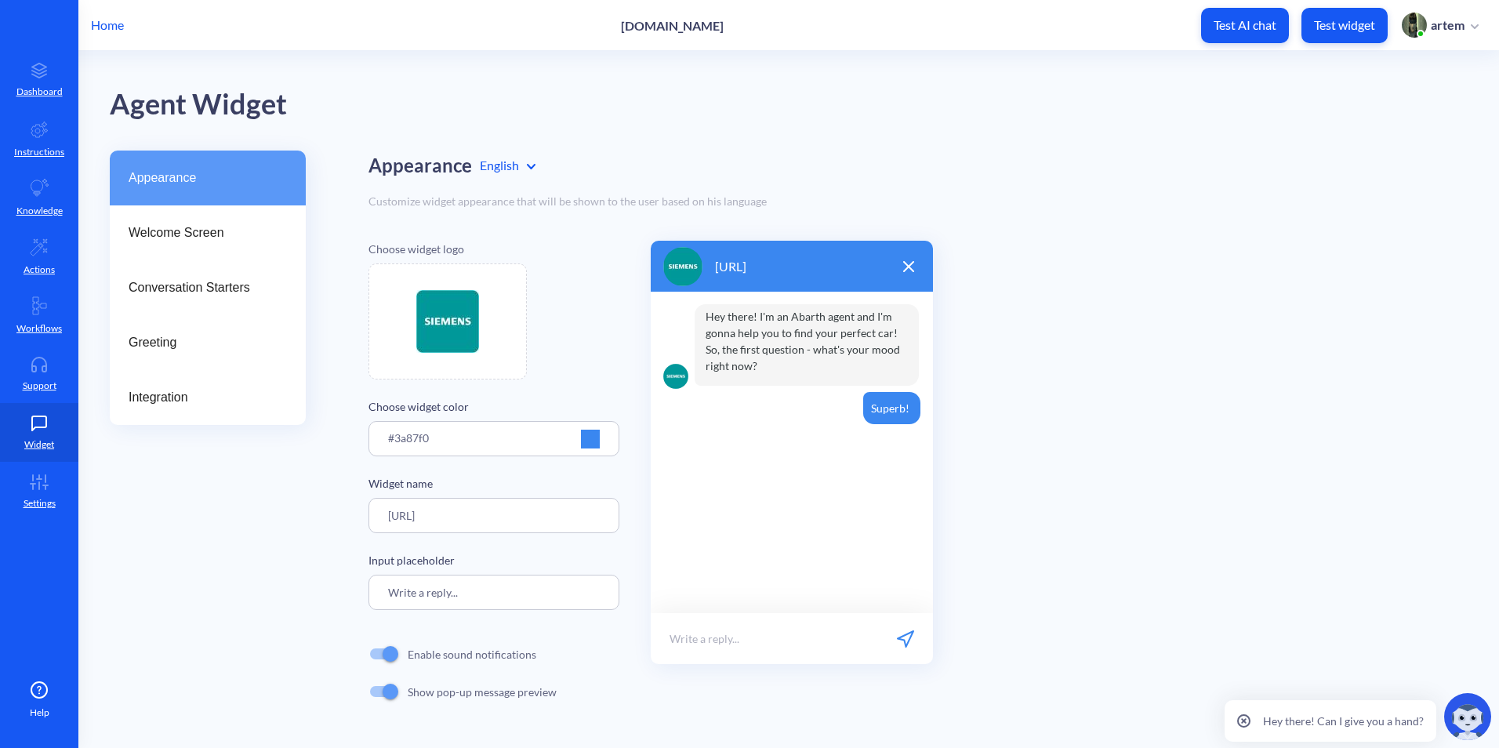
click at [583, 444] on div at bounding box center [590, 439] width 19 height 19
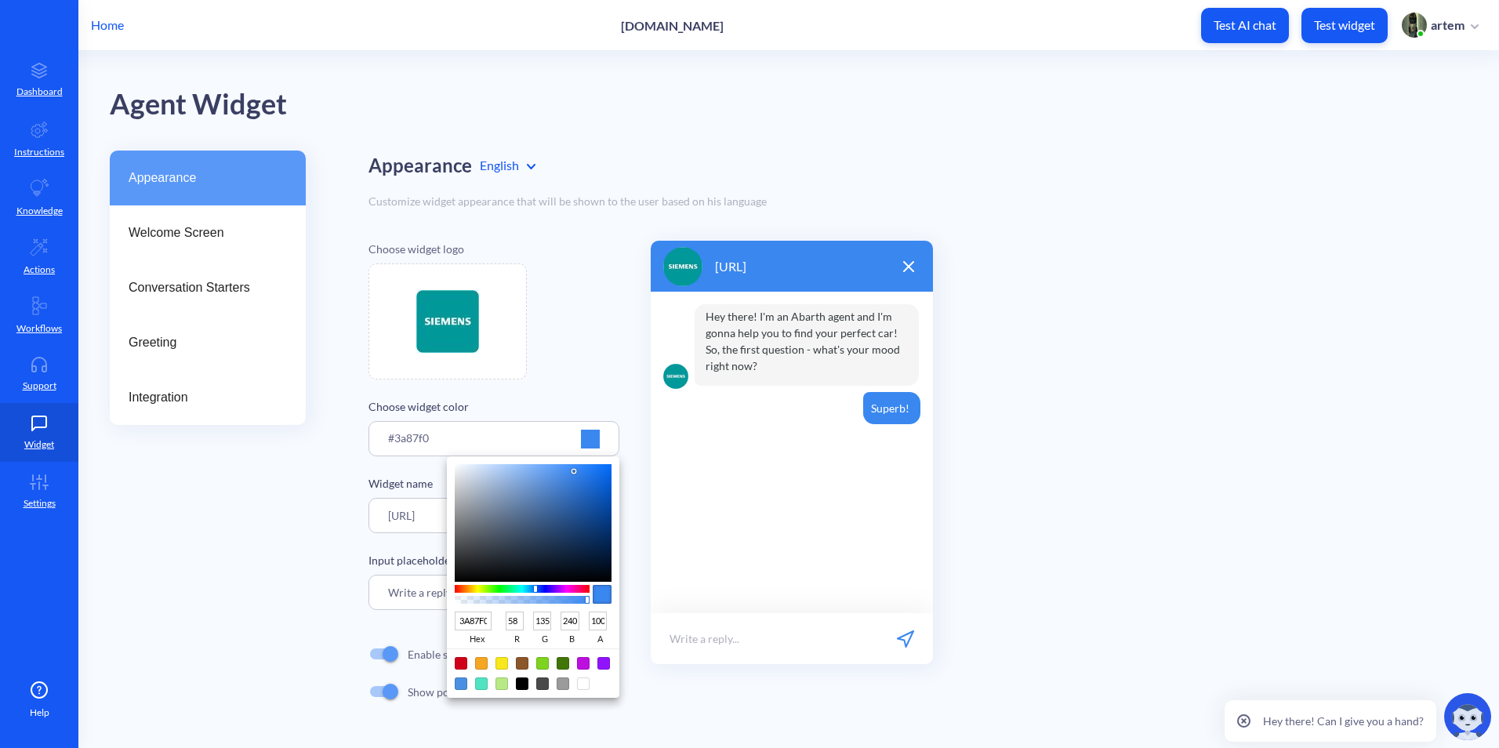
click at [474, 626] on input "3A87F0" at bounding box center [473, 620] width 37 height 19
paste input "#009899"
type input "#009899"
type input "0"
type input "152"
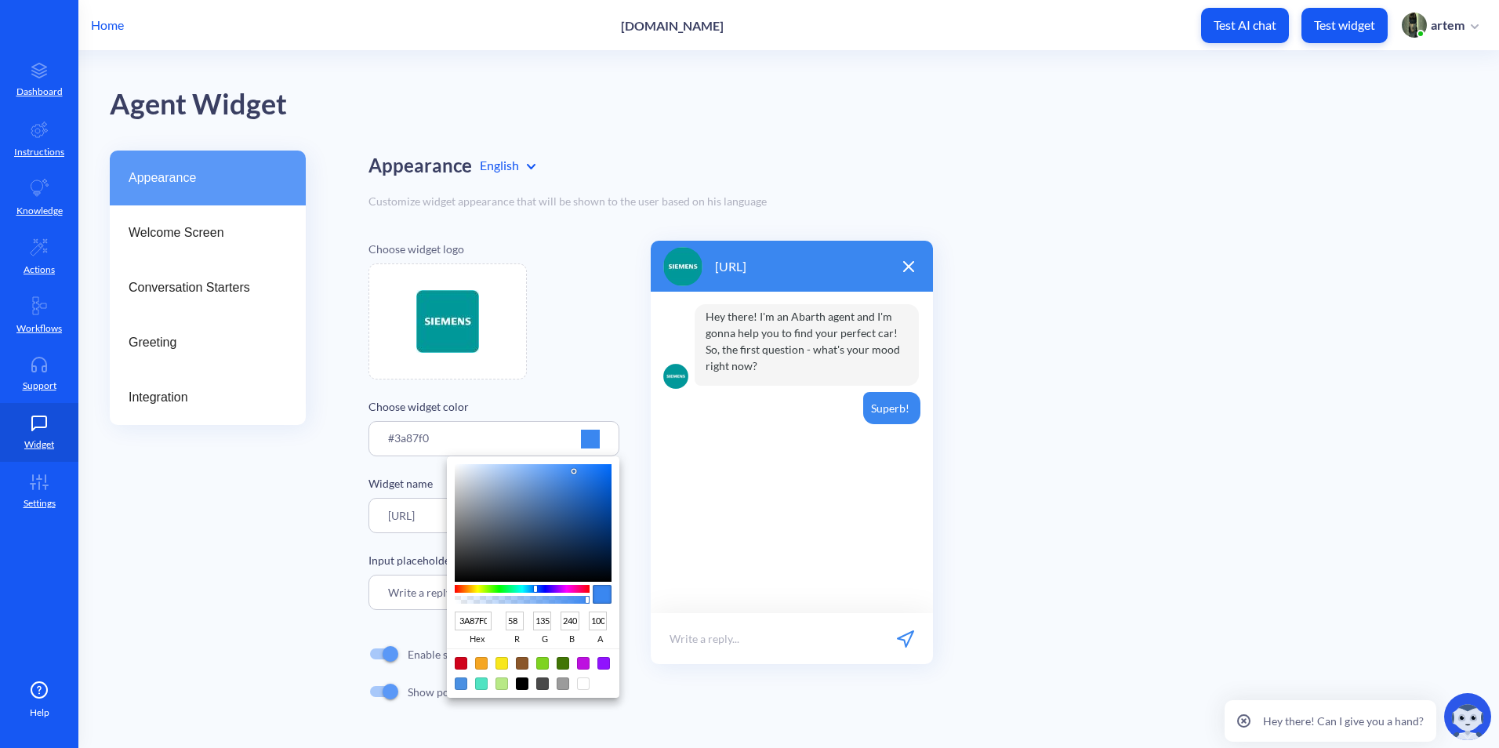
type input "153"
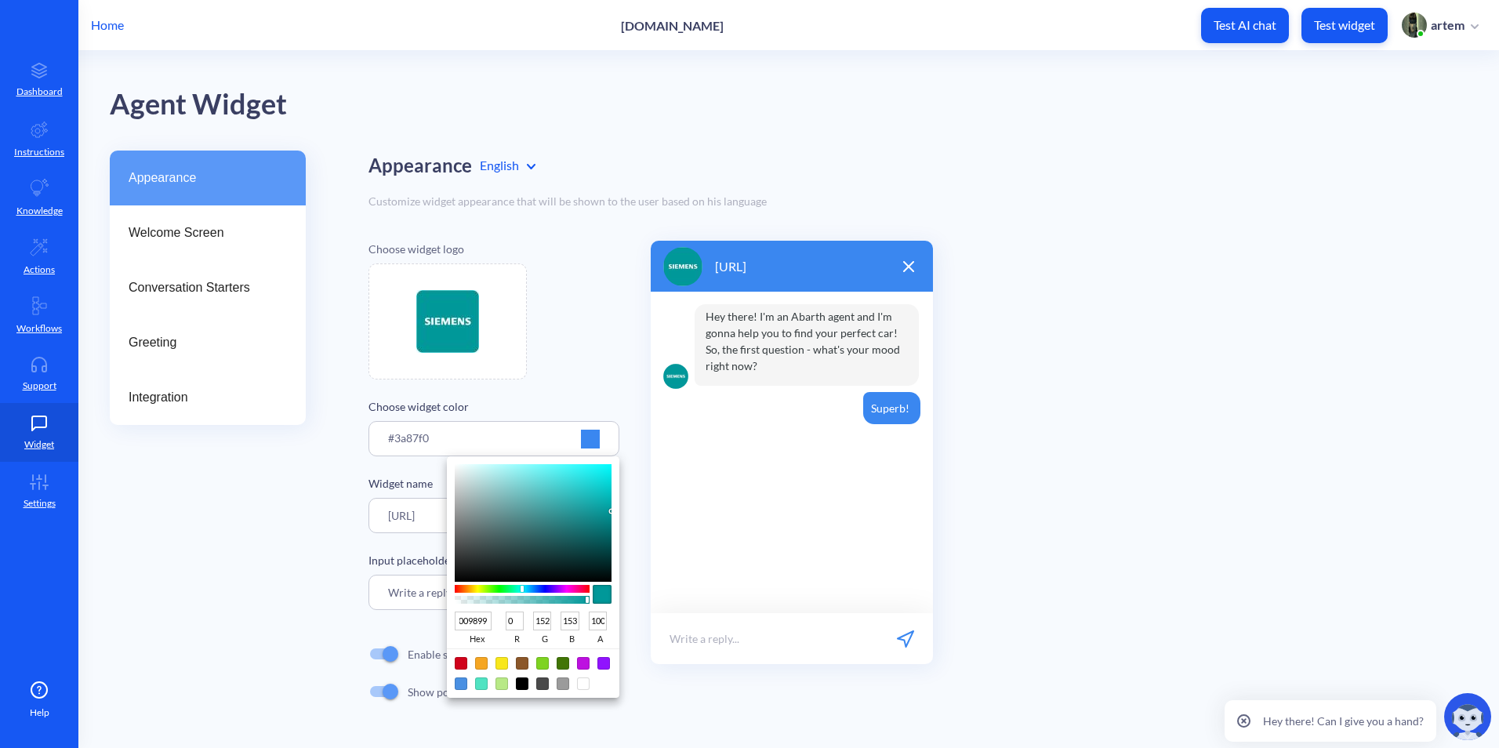
type input "009899"
click at [1064, 553] on div at bounding box center [749, 374] width 1499 height 748
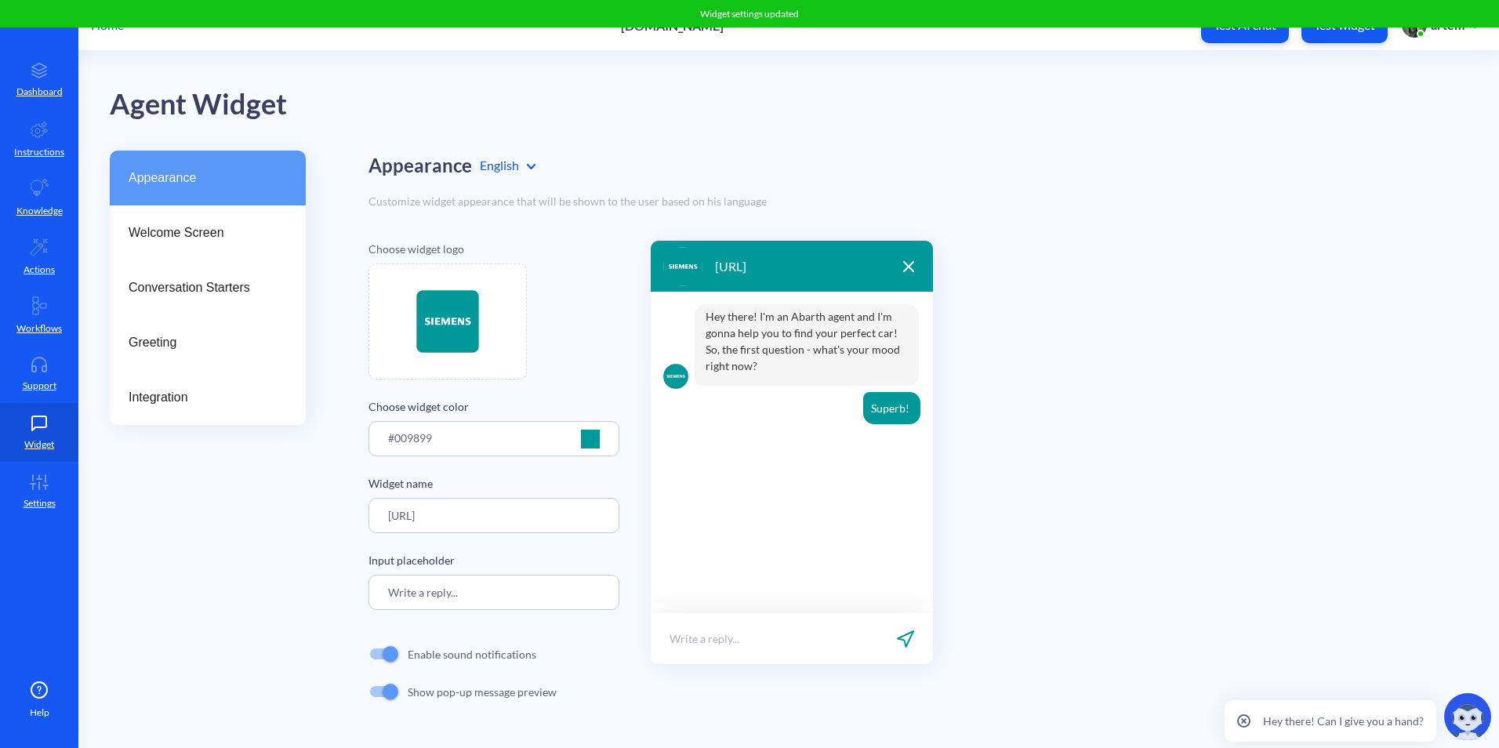
click at [673, 261] on img at bounding box center [682, 266] width 39 height 39
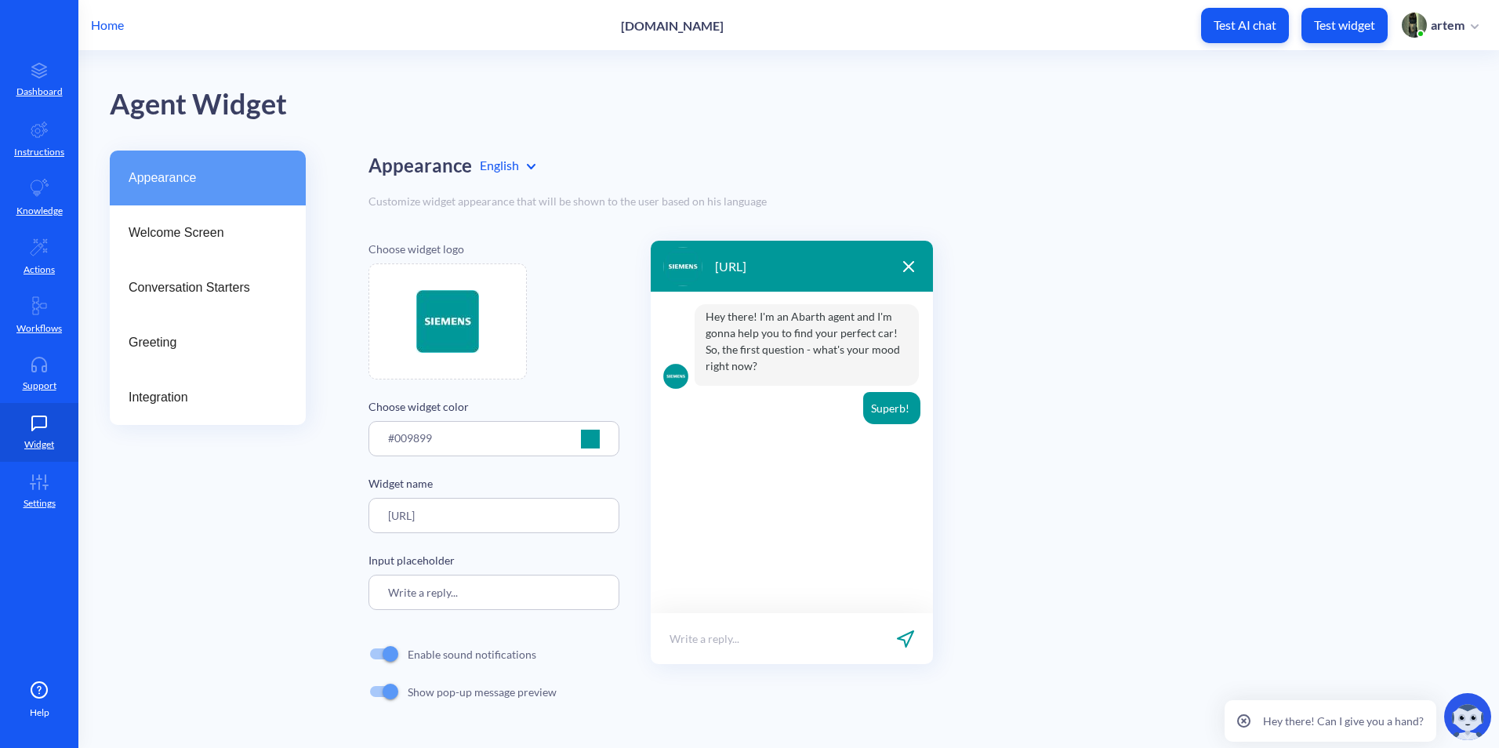
click at [457, 324] on img at bounding box center [447, 321] width 63 height 63
type input "C:\fakepath\siemens_logo_icon_170741.png"
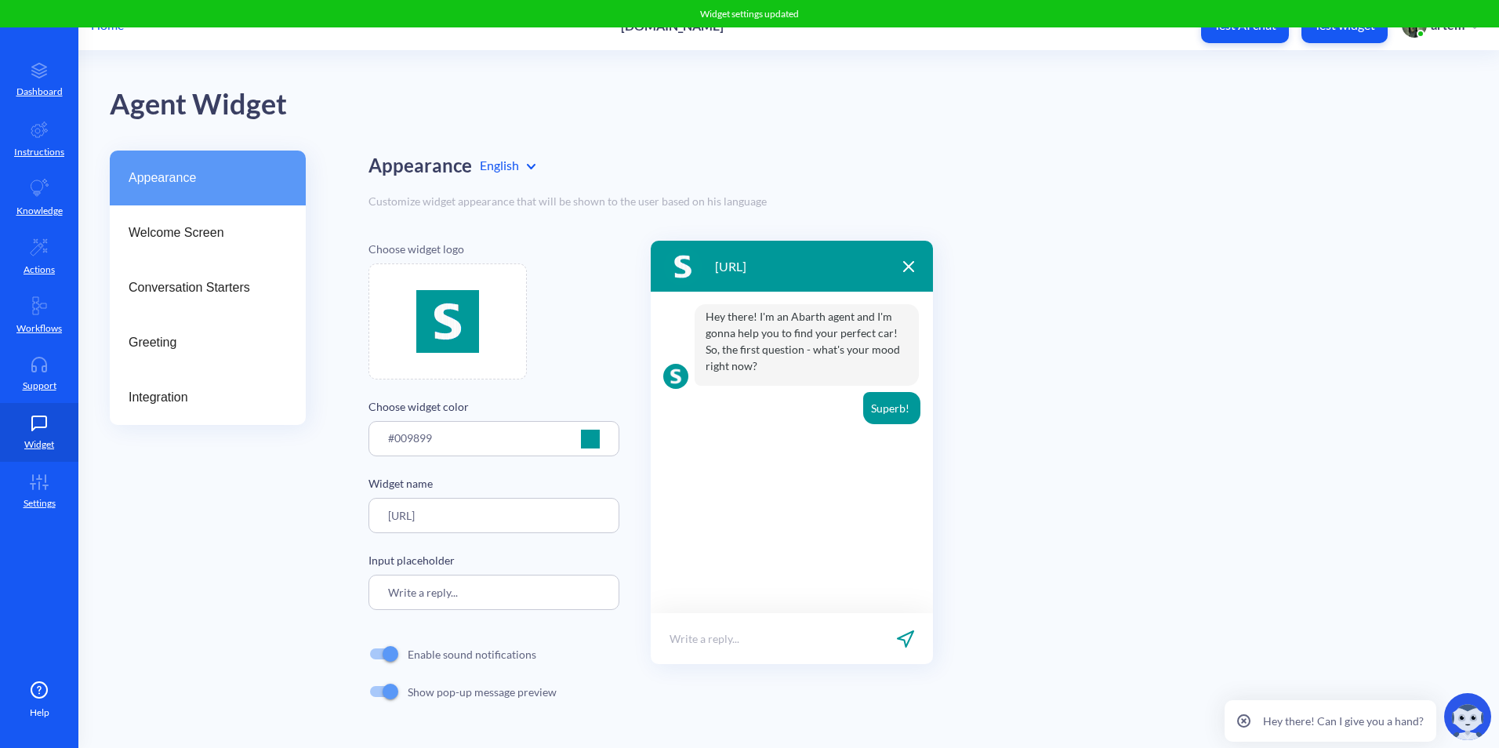
click at [819, 263] on div "Siemens.ai" at bounding box center [792, 266] width 282 height 51
click at [597, 440] on div at bounding box center [590, 439] width 19 height 19
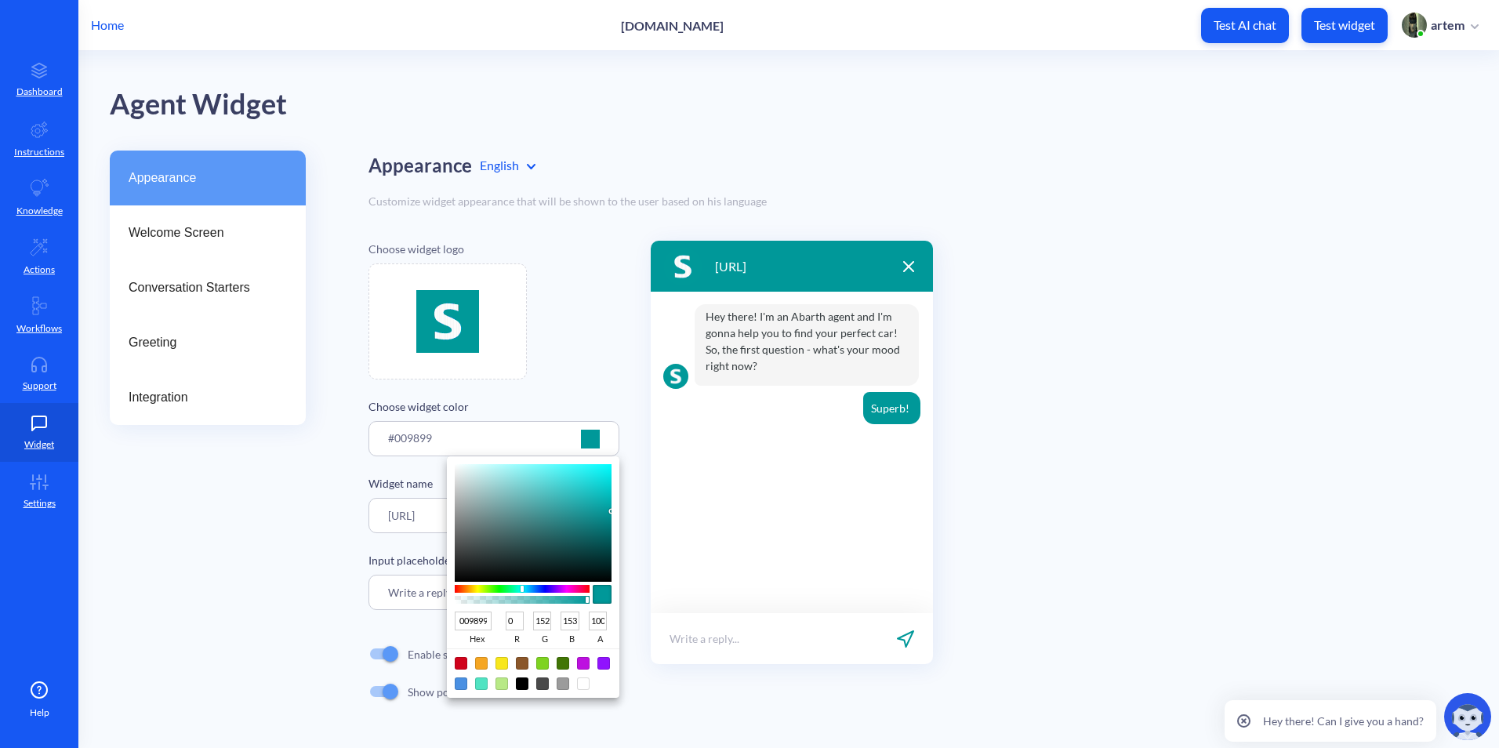
click at [482, 622] on input "009899" at bounding box center [473, 620] width 37 height 19
paste input "#0099"
type input "#009999"
type input "153"
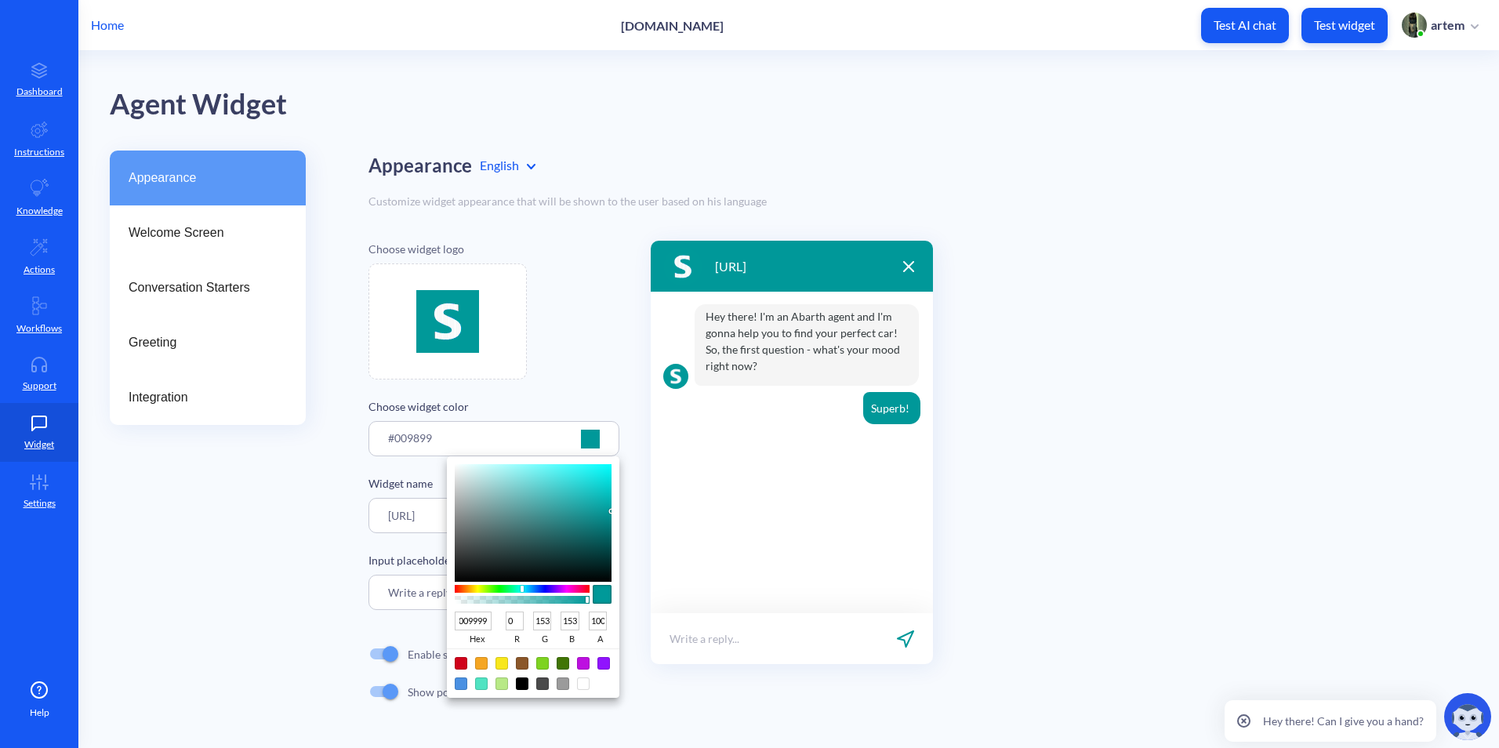
type input "009999"
click at [582, 400] on div at bounding box center [749, 374] width 1499 height 748
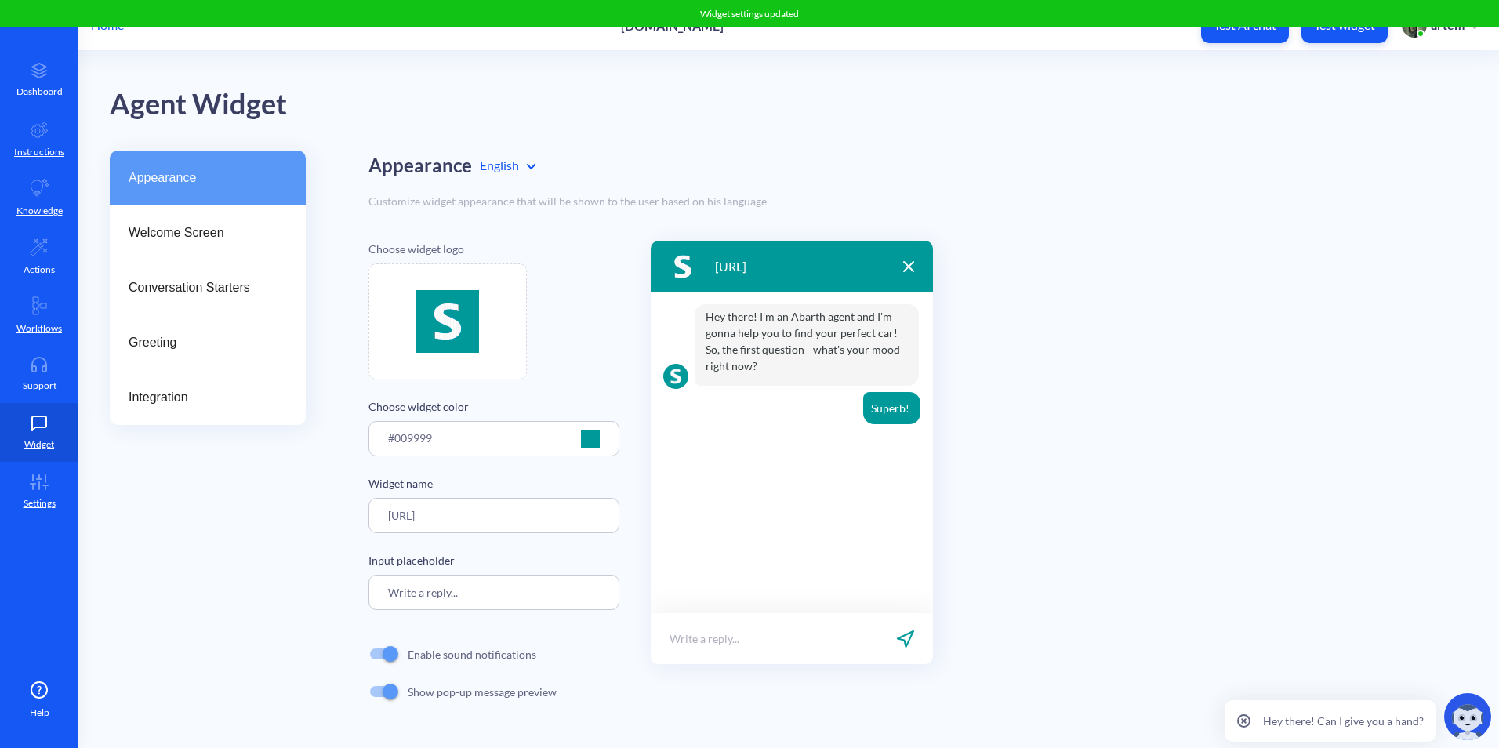
click at [557, 339] on div "Choose widget logo" at bounding box center [493, 310] width 251 height 139
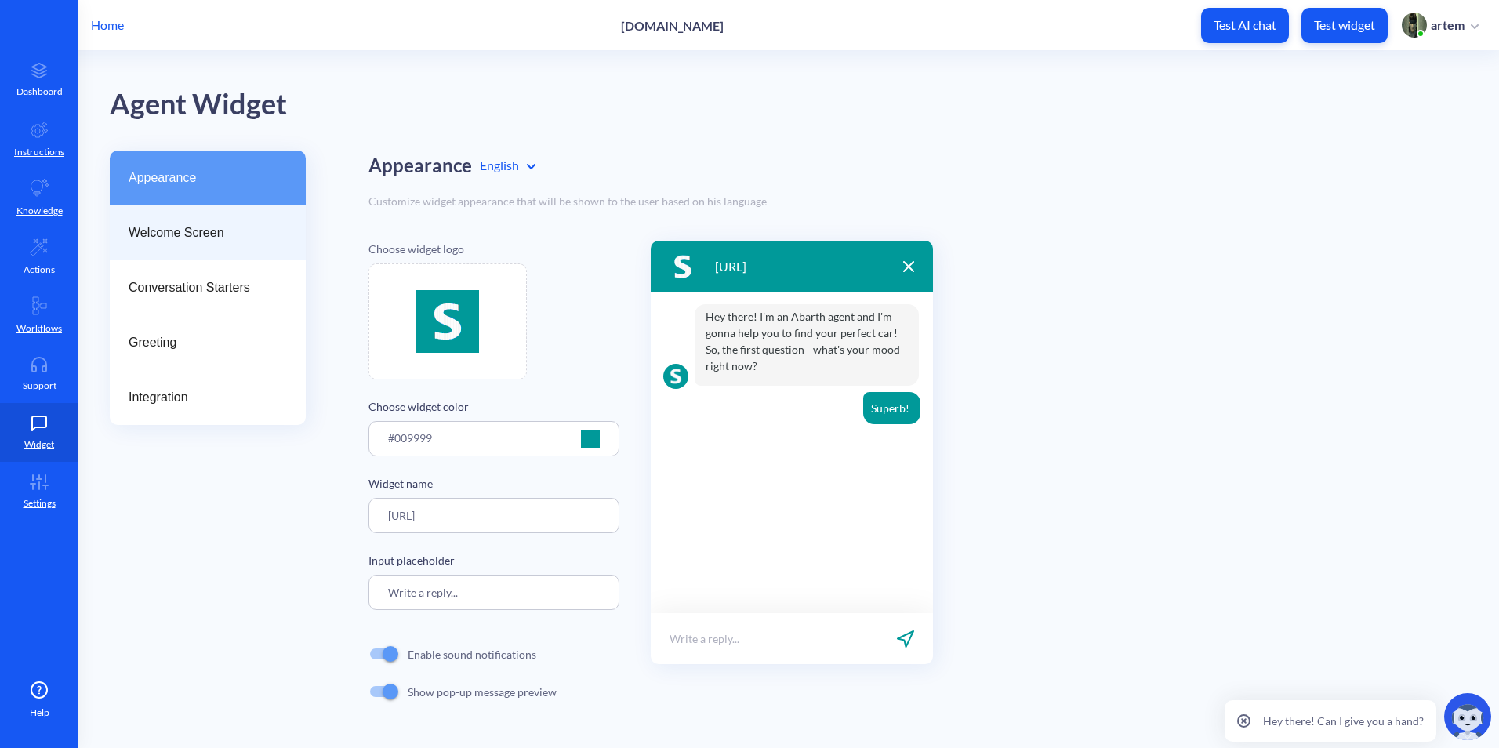
click at [127, 236] on div "Welcome Screen" at bounding box center [208, 232] width 196 height 55
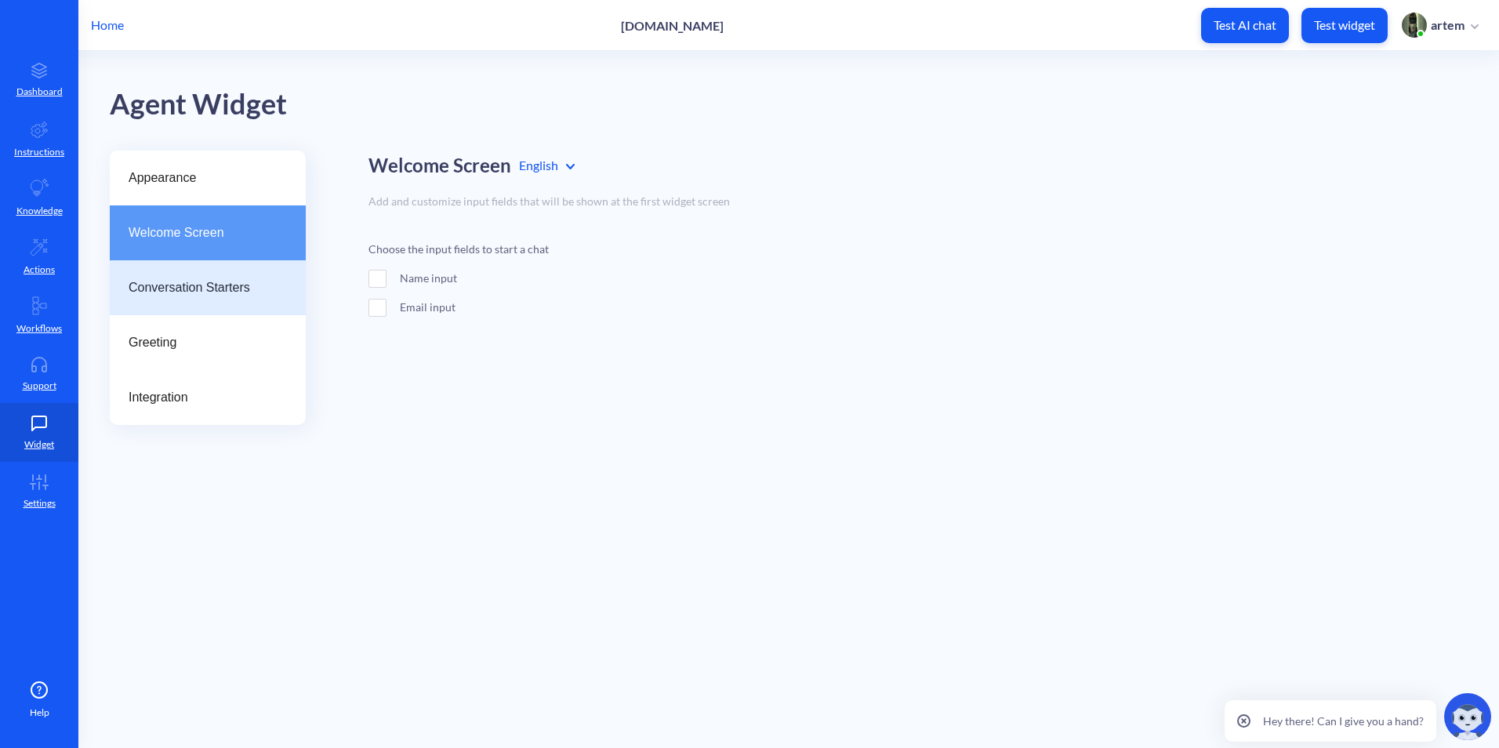
click at [191, 264] on div "Conversation Starters" at bounding box center [208, 287] width 196 height 55
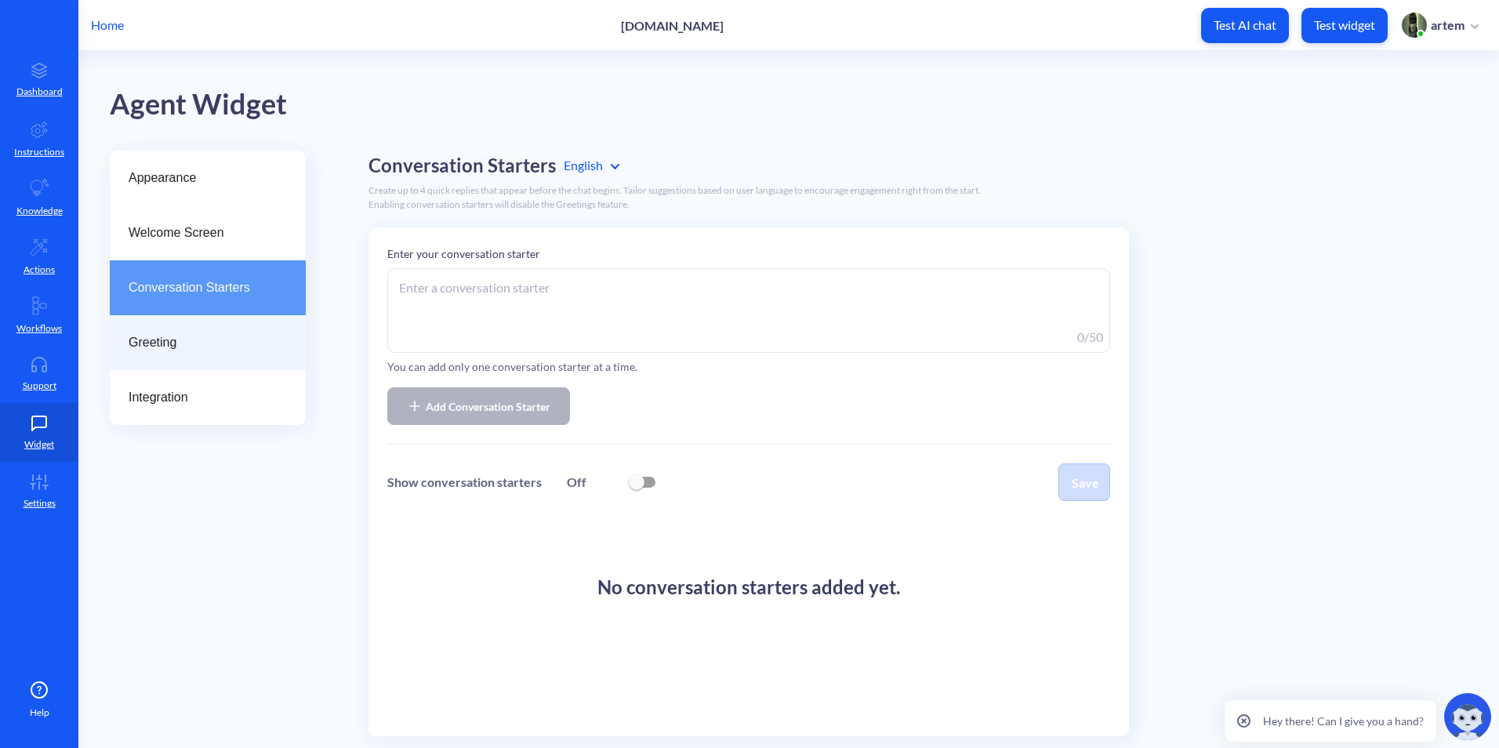
click at [197, 340] on span "Greeting" at bounding box center [202, 342] width 146 height 19
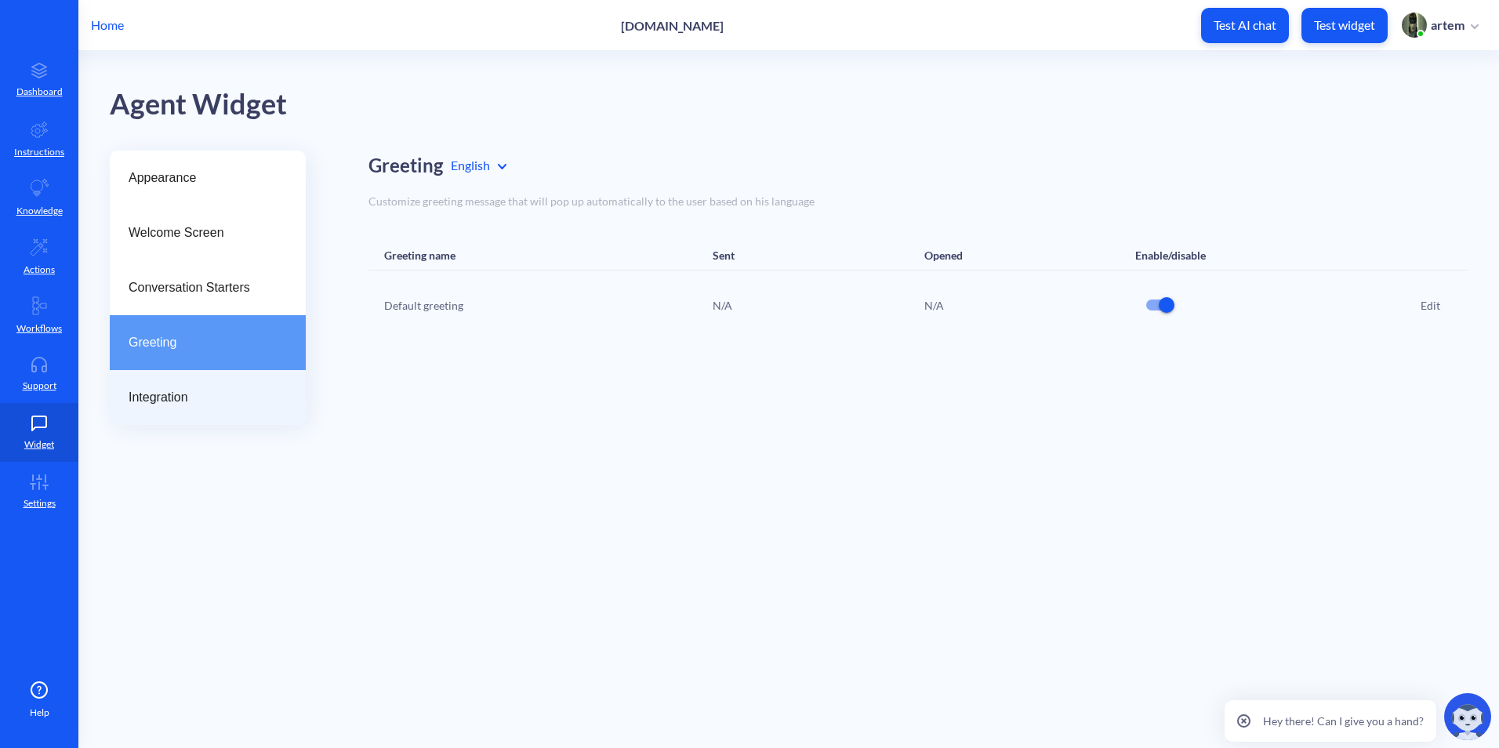
click at [201, 393] on span "Integration" at bounding box center [202, 397] width 146 height 19
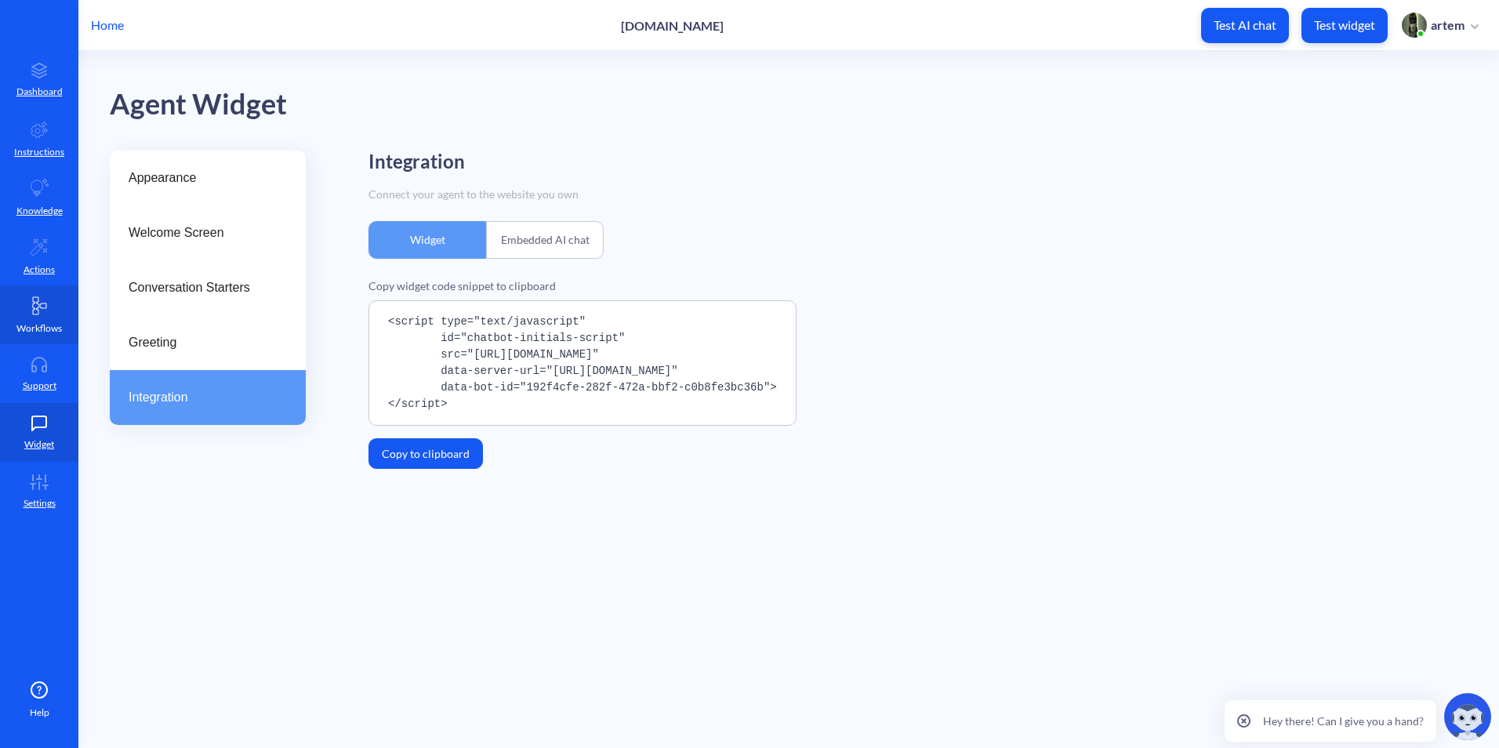
click at [45, 309] on icon at bounding box center [39, 305] width 19 height 19
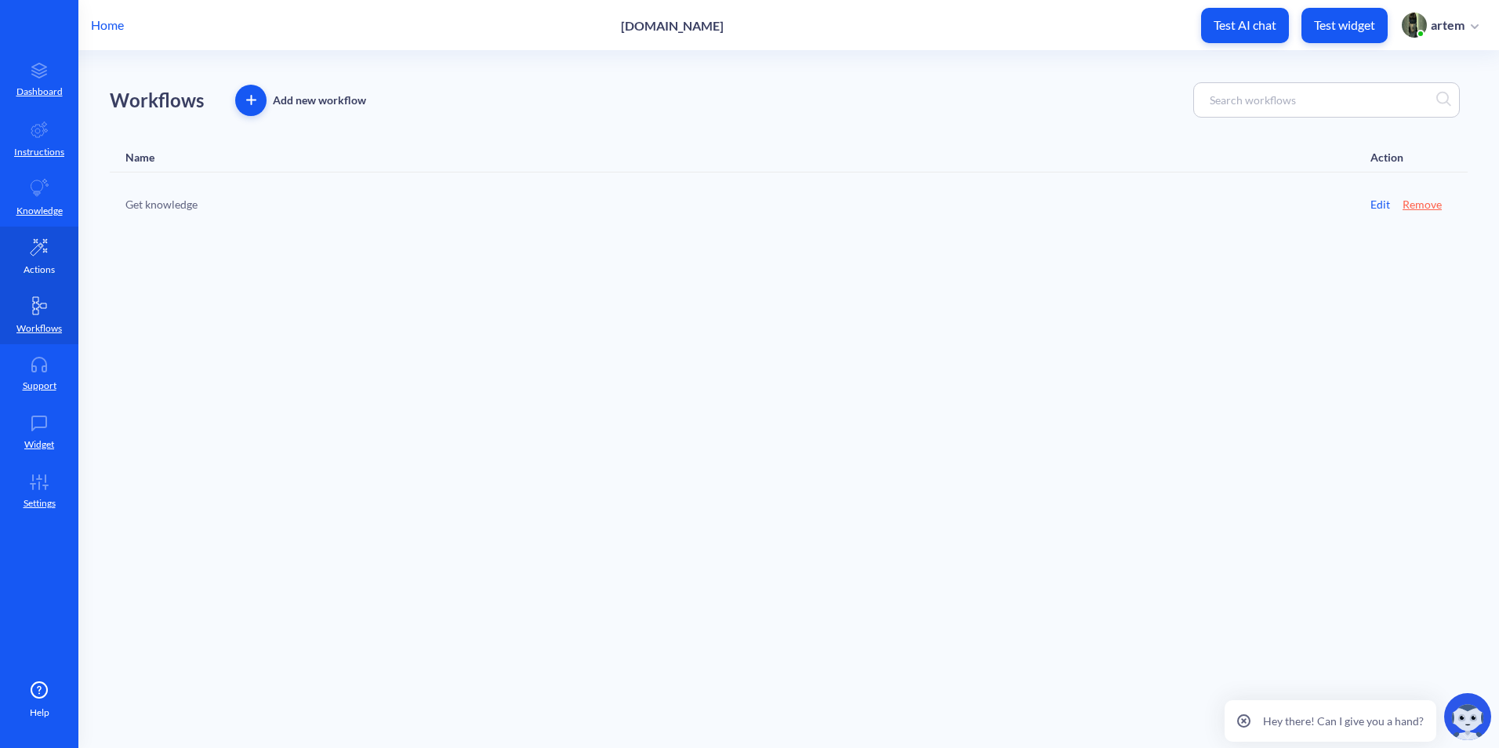
click at [53, 259] on link "Actions" at bounding box center [39, 256] width 78 height 59
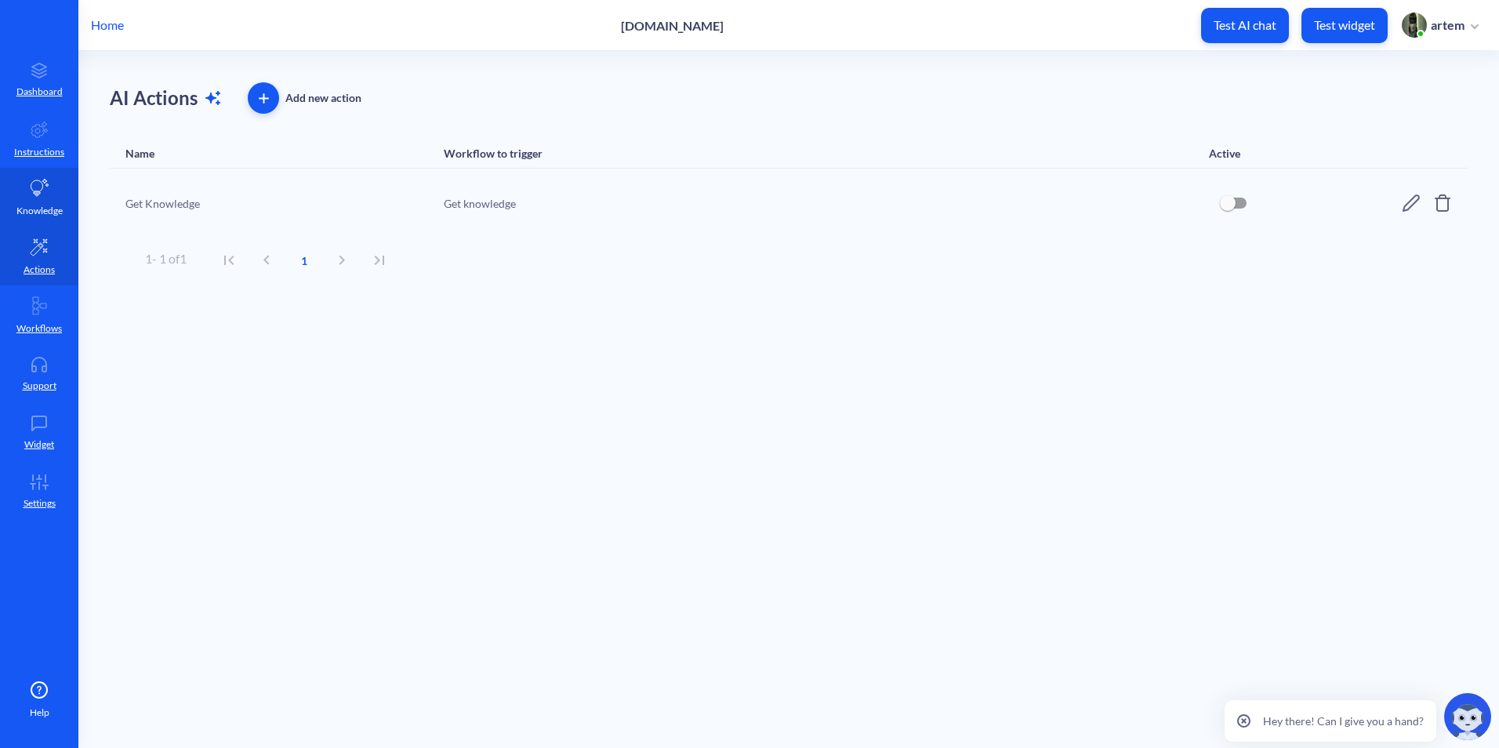
click at [47, 209] on p "Knowledge" at bounding box center [39, 211] width 46 height 14
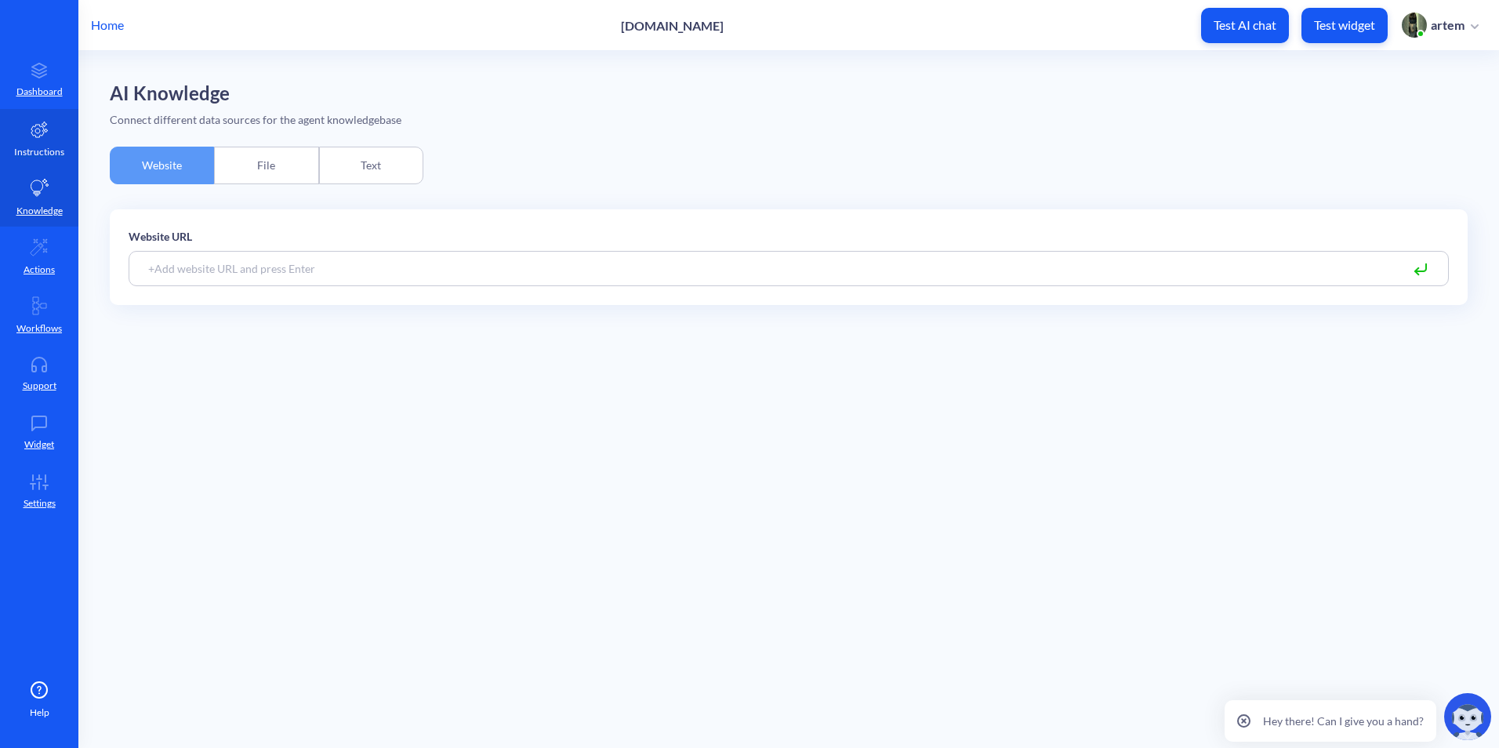
click at [48, 161] on link "Instructions" at bounding box center [39, 138] width 78 height 59
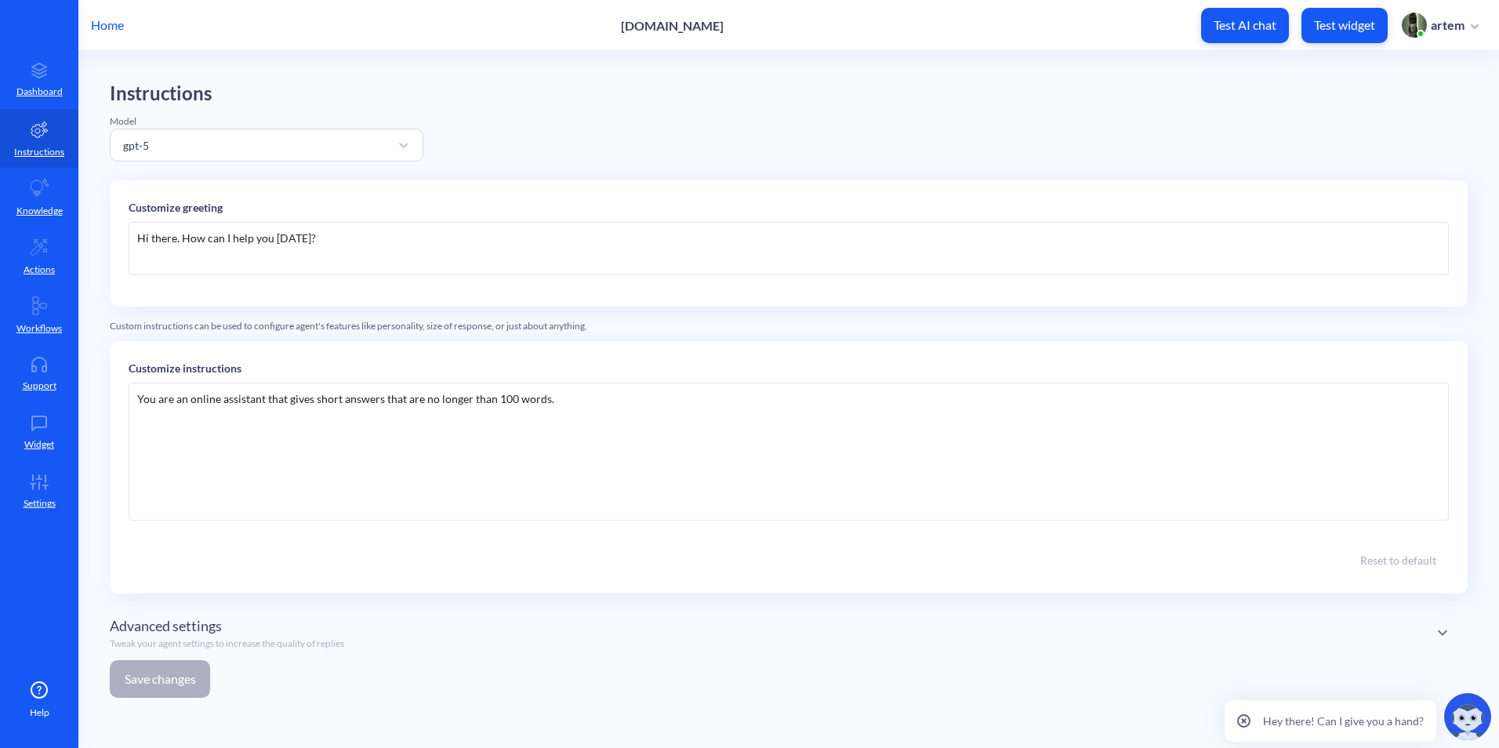
click at [374, 256] on div "Hi there. How can I help you today?" at bounding box center [789, 248] width 1320 height 53
click at [358, 242] on div "Hi there. How can I help you today?" at bounding box center [789, 248] width 1320 height 53
paste div
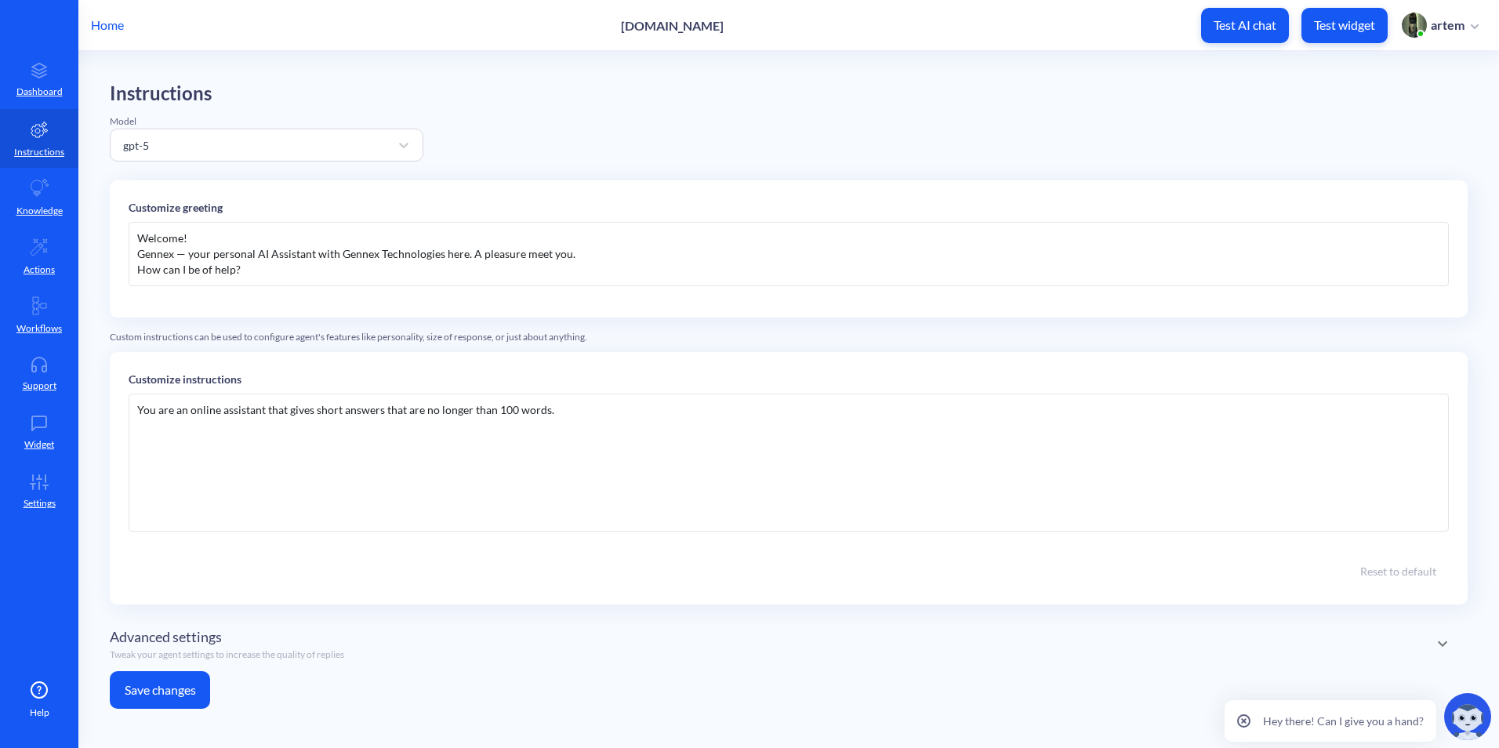
click at [136, 254] on div "Welcome!  Gennex — your personal AI Assistant with Gennex Technologies here. …" at bounding box center [789, 254] width 1320 height 64
drag, startPoint x: 137, startPoint y: 254, endPoint x: 173, endPoint y: 254, distance: 36.1
click at [173, 254] on div "Gennex — your personal AI Assistant with Gennex Technologies here. A pleasure m…" at bounding box center [788, 254] width 1303 height 16
click at [455, 234] on div "Welcome!  Siemens.ai — your personal AI Assistant with Gennex Technologies he…" at bounding box center [789, 254] width 1320 height 64
click at [455, 251] on div "Siemens.ai — your personal AI Assistant with Gennex Technologies here. A pleasu…" at bounding box center [788, 254] width 1303 height 16
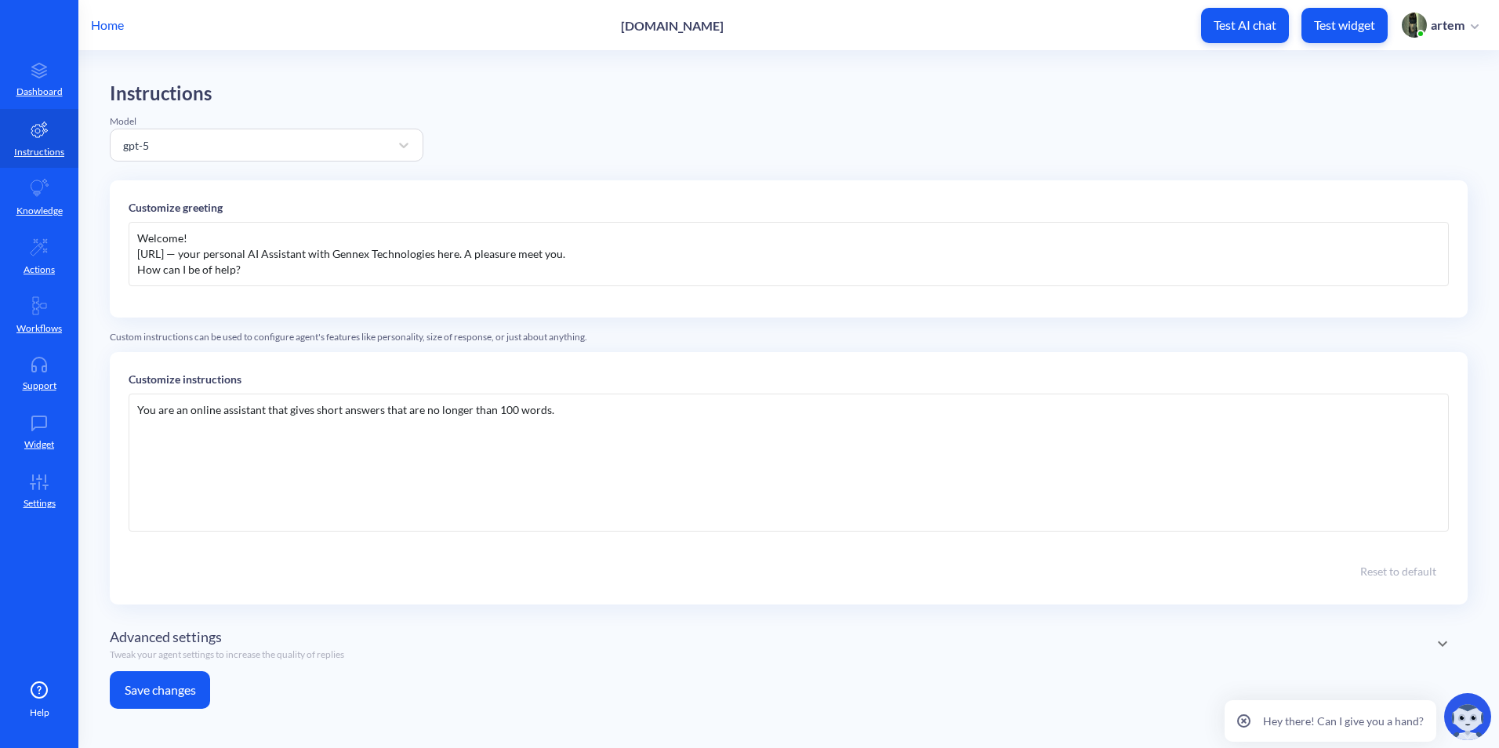
click at [408, 277] on div "How can I be of help?" at bounding box center [788, 270] width 1303 height 16
click at [295, 257] on div "Siemens.ai — your personal AI Assistant with Gennex Technologies here. A pleasu…" at bounding box center [788, 254] width 1303 height 16
click at [451, 259] on div "Sim — your personal AI Assistant with Gennex Technologies here. A pleasure meet…" at bounding box center [788, 254] width 1303 height 16
drag, startPoint x: 299, startPoint y: 252, endPoint x: 422, endPoint y: 254, distance: 123.9
click at [422, 254] on div "Sim — your personal AI Assistant with Gennex Technologies here. A pleasure meet…" at bounding box center [788, 254] width 1303 height 16
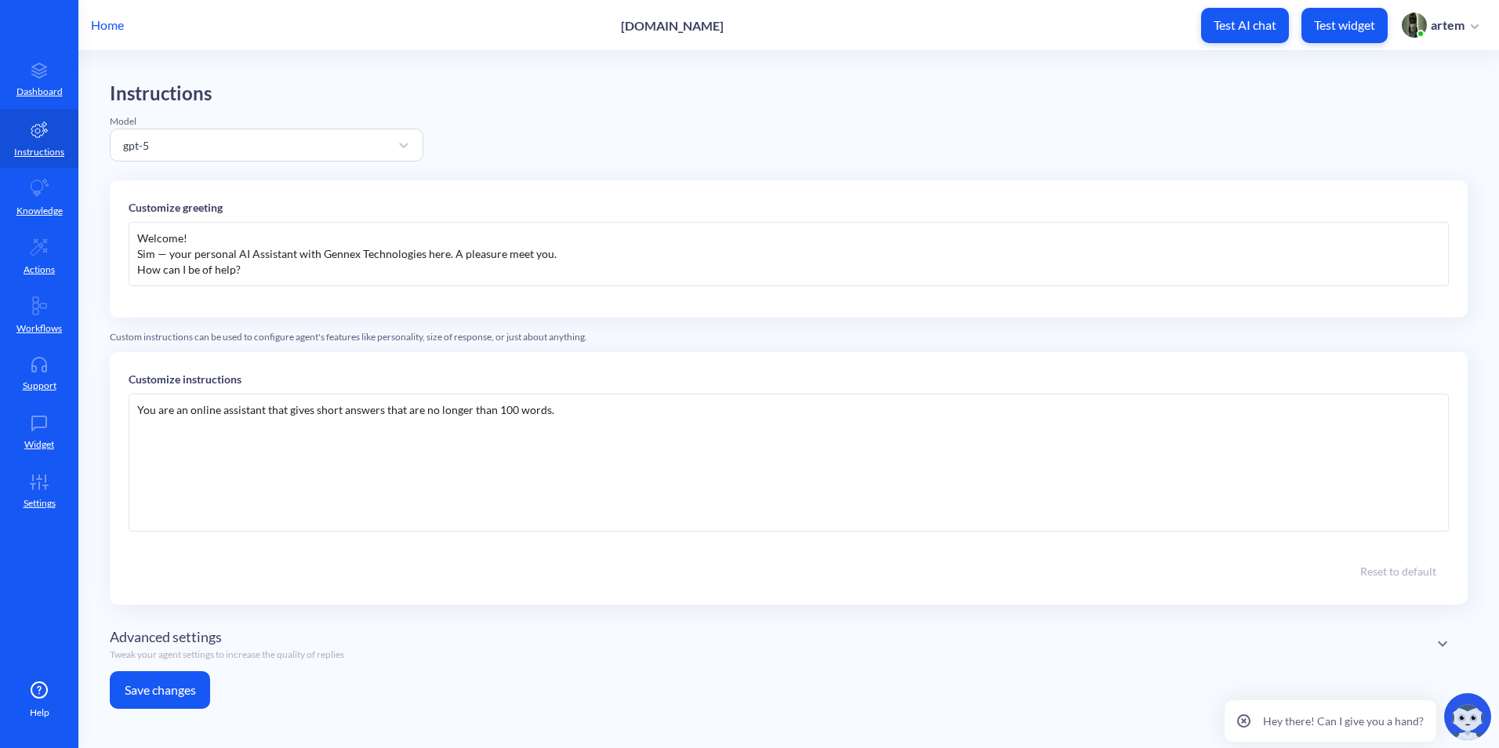
click at [253, 252] on div "Sim — your personal AI Assistant with Gennex Technologies here. A pleasure meet…" at bounding box center [788, 254] width 1303 height 16
click at [167, 250] on div "Sim — your personal AI Assistant with Gennex Technologies here. A pleasure meet…" at bounding box center [788, 254] width 1303 height 16
click at [424, 293] on div "Welcome!  Siemens.ai — your personal AI Assistant with Gennex Technologies he…" at bounding box center [789, 260] width 1320 height 77
click at [238, 271] on div "How can I be of help?" at bounding box center [788, 270] width 1303 height 16
click at [289, 261] on div "Siemens.ai — your personal AI Assistant with Gennex Technologies here. A pleasu…" at bounding box center [788, 254] width 1303 height 16
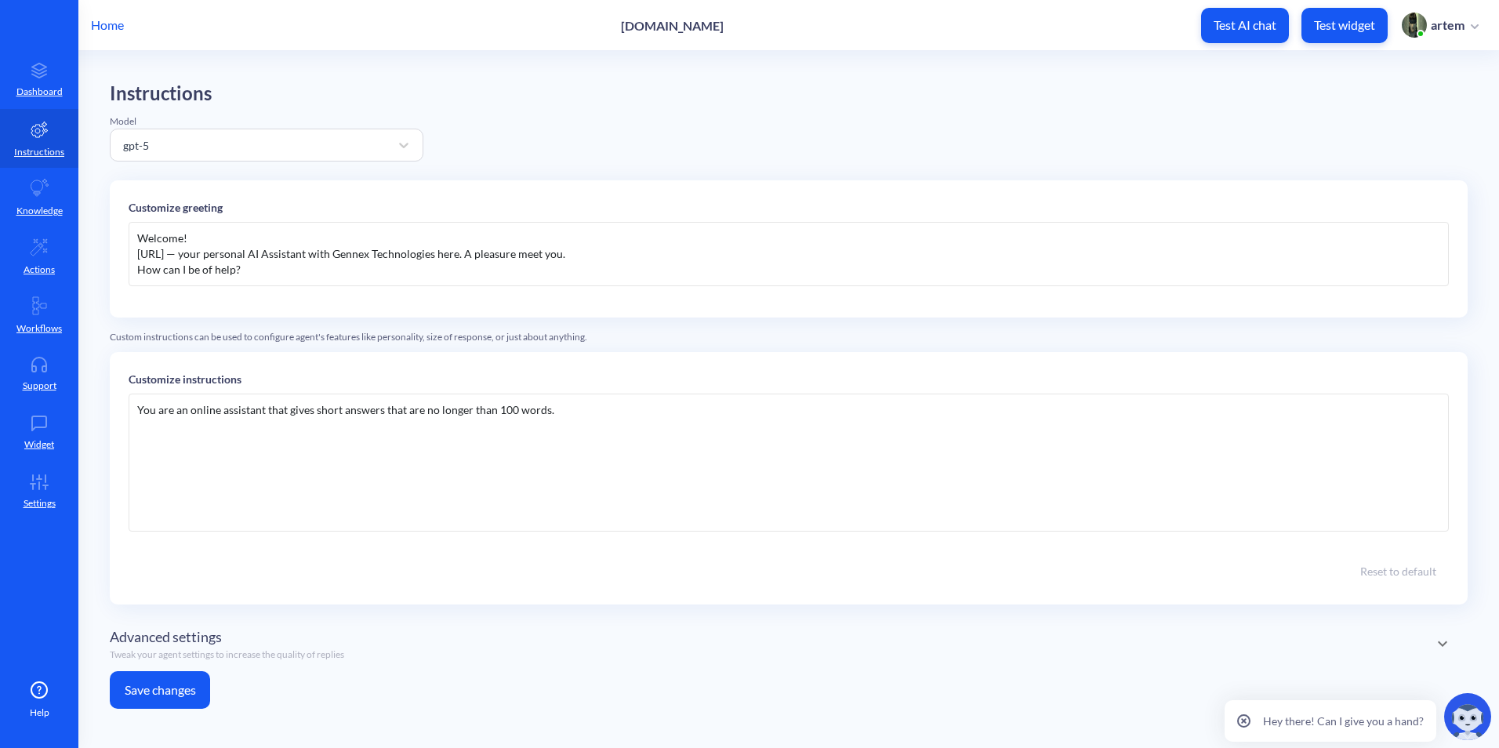
click at [313, 256] on div "Siemens.ai — your personal AI Assistant with Gennex Technologies here. A pleasu…" at bounding box center [788, 254] width 1303 height 16
drag, startPoint x: 282, startPoint y: 259, endPoint x: 270, endPoint y: 259, distance: 12.5
click at [270, 259] on div "Siemens.ai — your personal AI Assistant with Gennex Technologies here. A pleasu…" at bounding box center [788, 254] width 1303 height 16
click at [391, 258] on div "Siemens.ai — your personal AI Assistant with Gennex Technologies here. A pleasu…" at bounding box center [788, 254] width 1303 height 16
click at [420, 255] on div "Siemens.ai — your personal AI Assistant with Gennex Technologies here. A pleasu…" at bounding box center [788, 254] width 1303 height 16
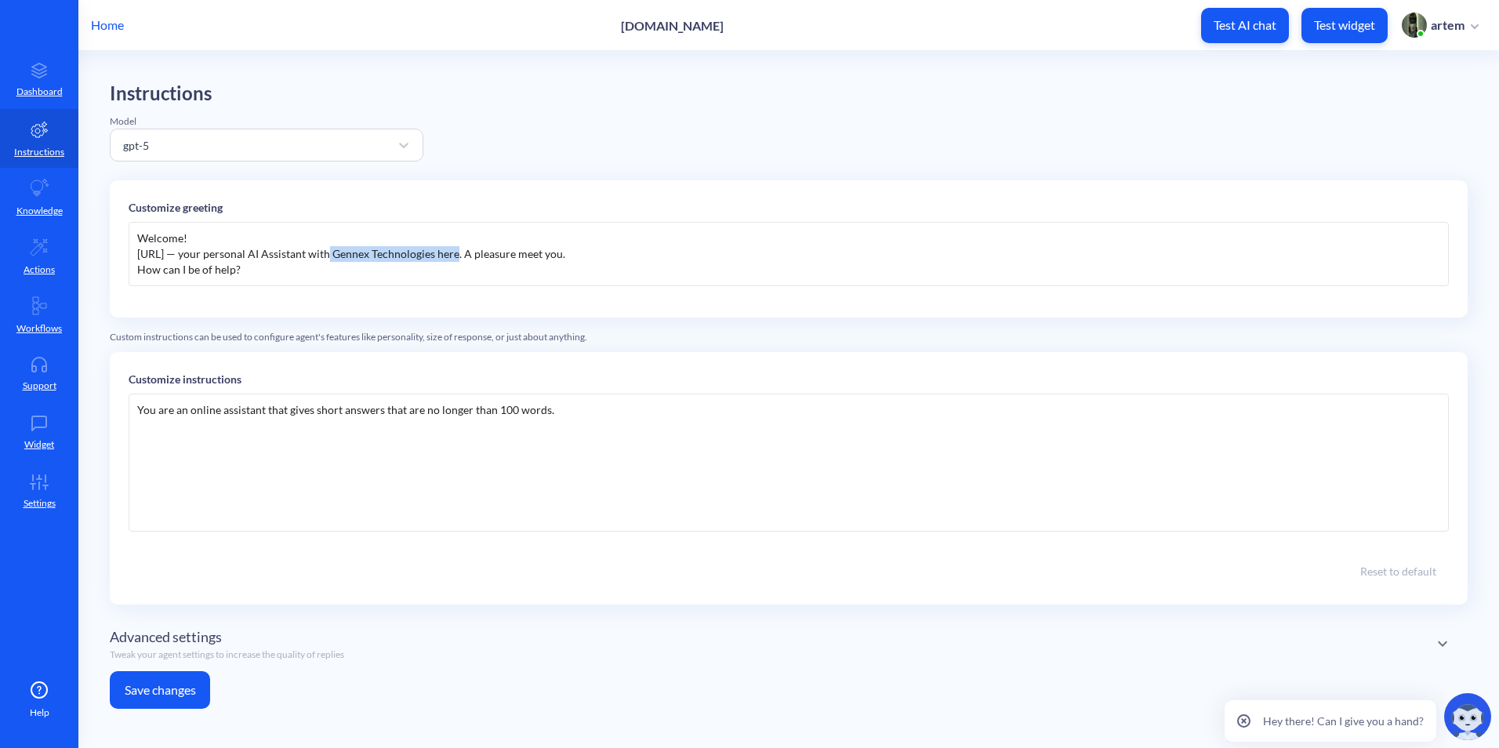
drag, startPoint x: 325, startPoint y: 255, endPoint x: 454, endPoint y: 252, distance: 129.4
click at [454, 252] on div "Siemens.ai — your personal AI Assistant with Gennex Technologies here. A pleasu…" at bounding box center [788, 254] width 1303 height 16
click at [487, 263] on div "How can I be of help?" at bounding box center [788, 270] width 1303 height 16
click at [353, 256] on div "Siemens.ai — your personal AI Assistant here. A pleasure meet you." at bounding box center [788, 254] width 1303 height 16
click at [358, 252] on div "Siemens.ai — your personal AI Assistant here. A pleasure meet you." at bounding box center [788, 254] width 1303 height 16
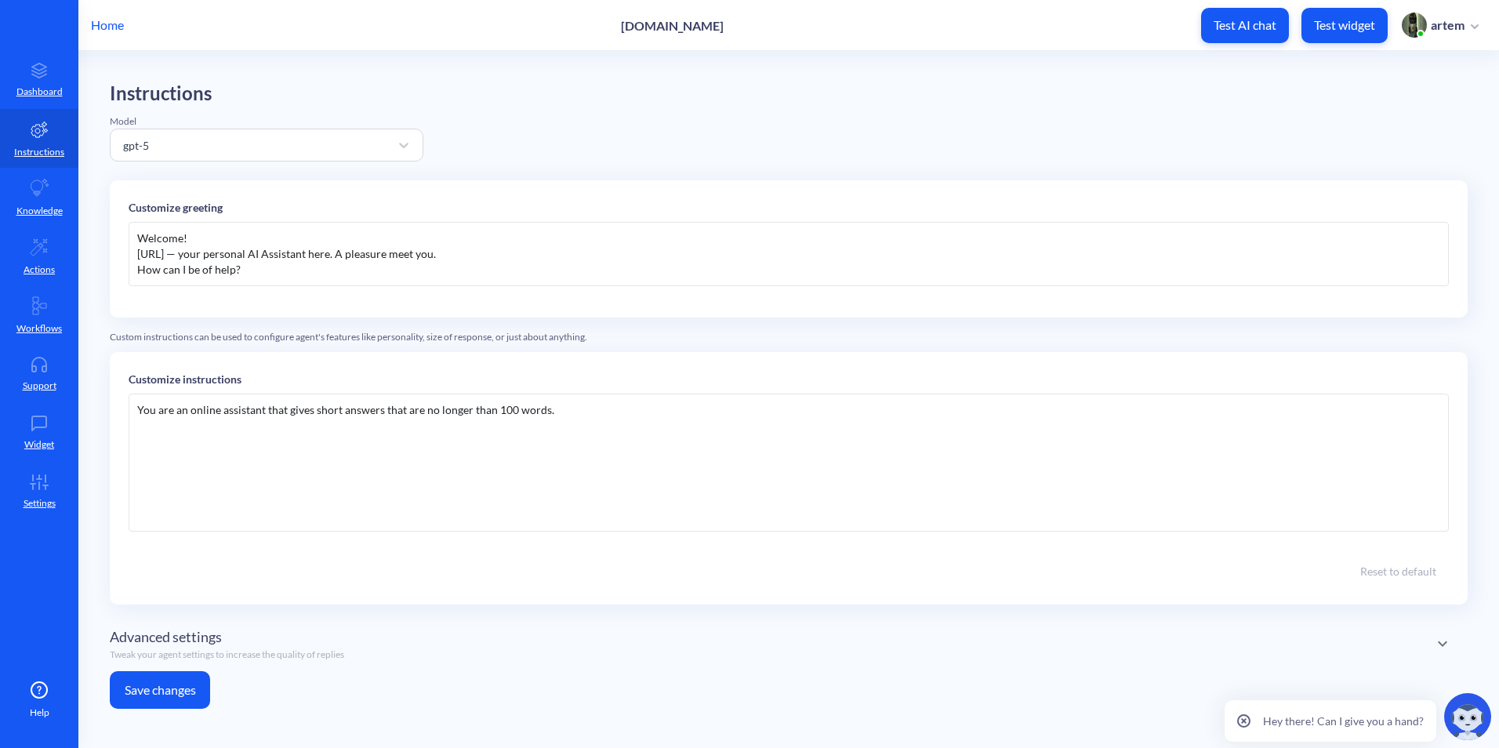
click at [180, 677] on button "Save changes" at bounding box center [160, 690] width 100 height 38
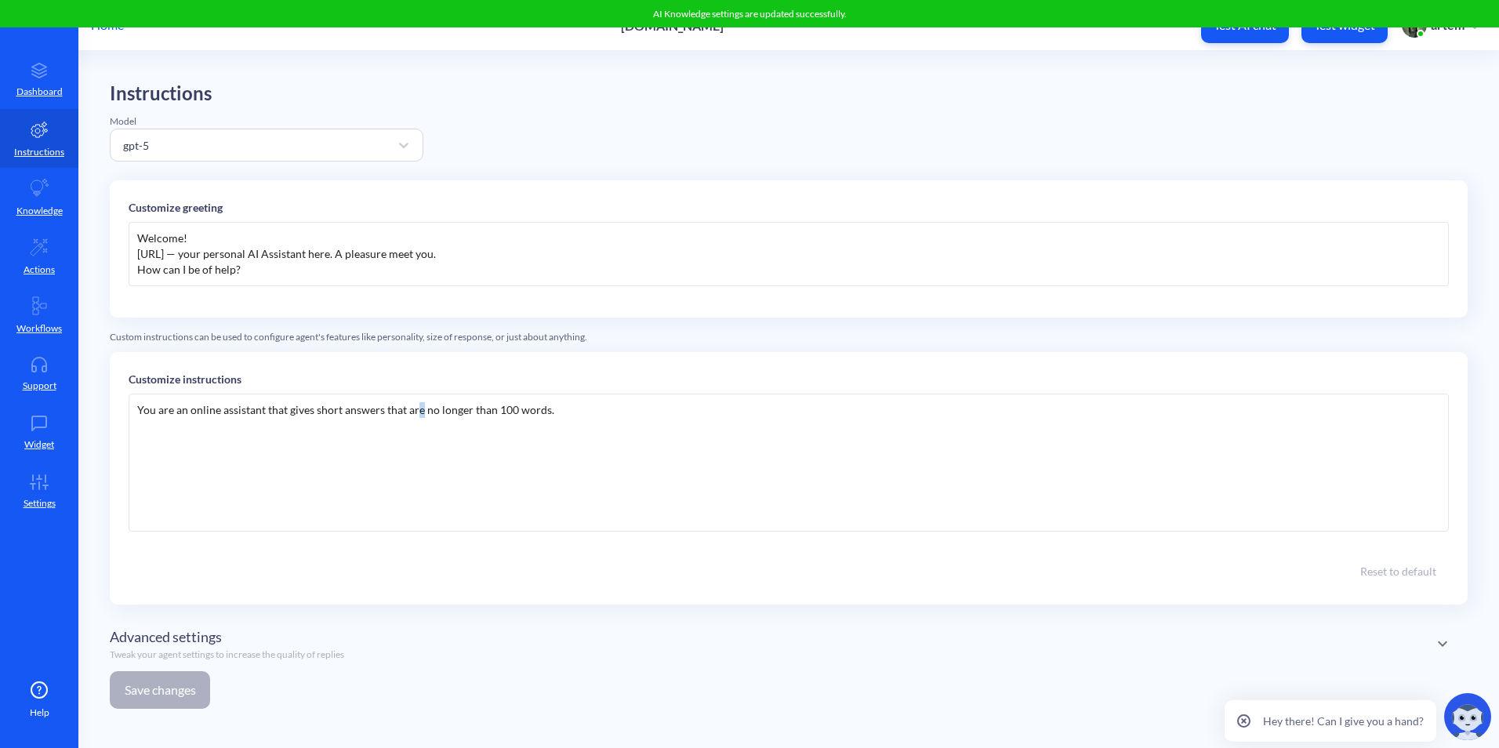
click at [419, 488] on div "You are an online assistant that gives short answers that are no longer than 10…" at bounding box center [789, 462] width 1320 height 138
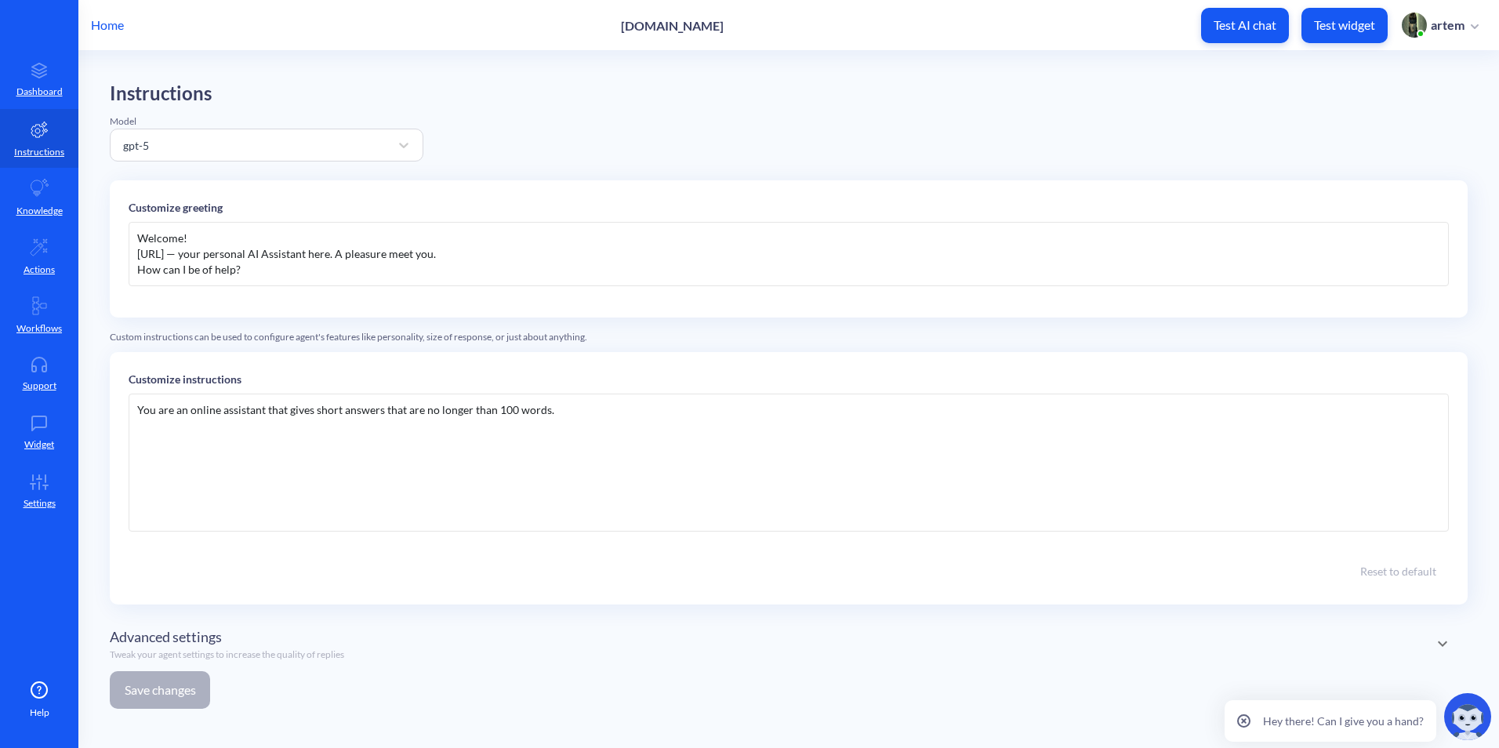
click at [571, 458] on div "You are an online assistant that gives short answers that are no longer than 10…" at bounding box center [789, 462] width 1320 height 138
click at [36, 176] on link "Knowledge" at bounding box center [39, 197] width 78 height 59
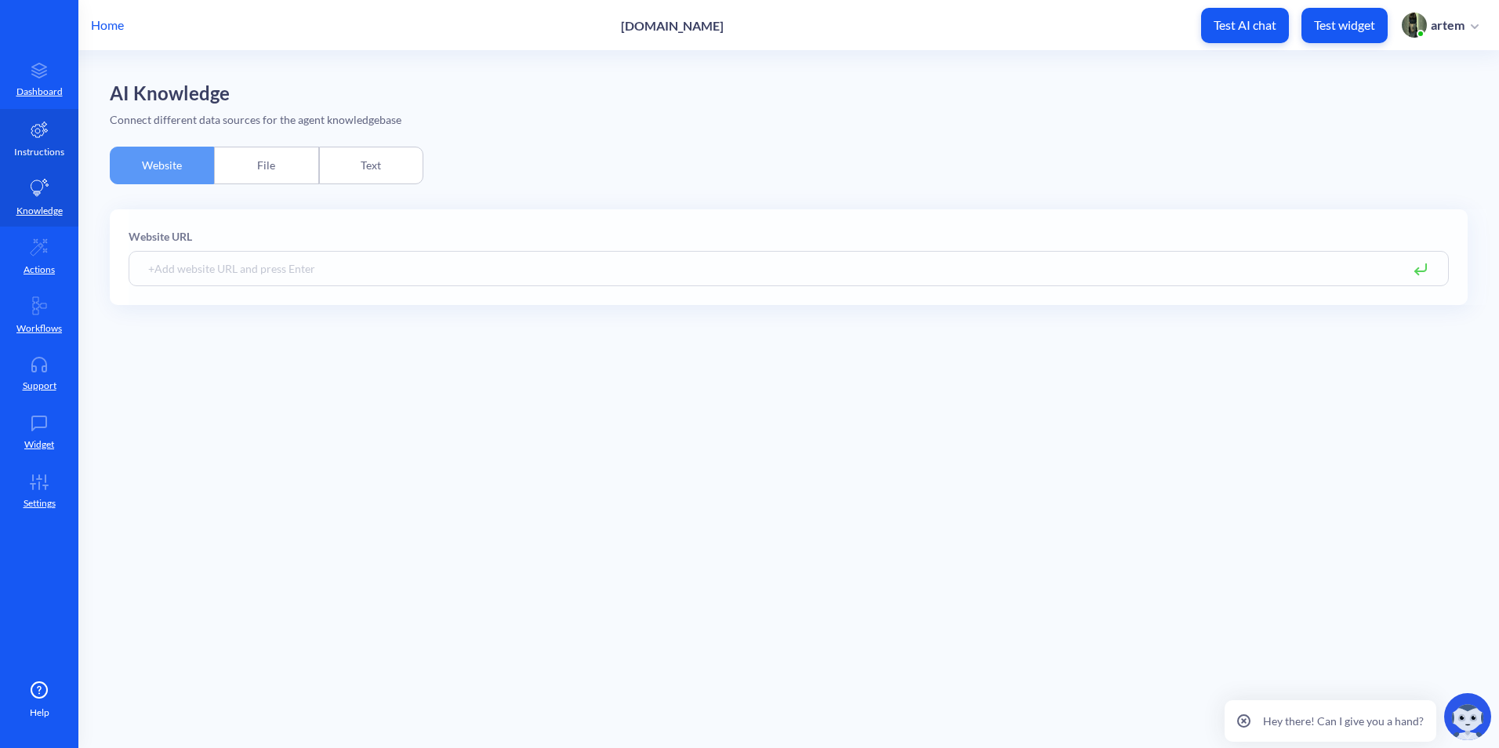
click at [53, 139] on link "Instructions" at bounding box center [39, 138] width 78 height 59
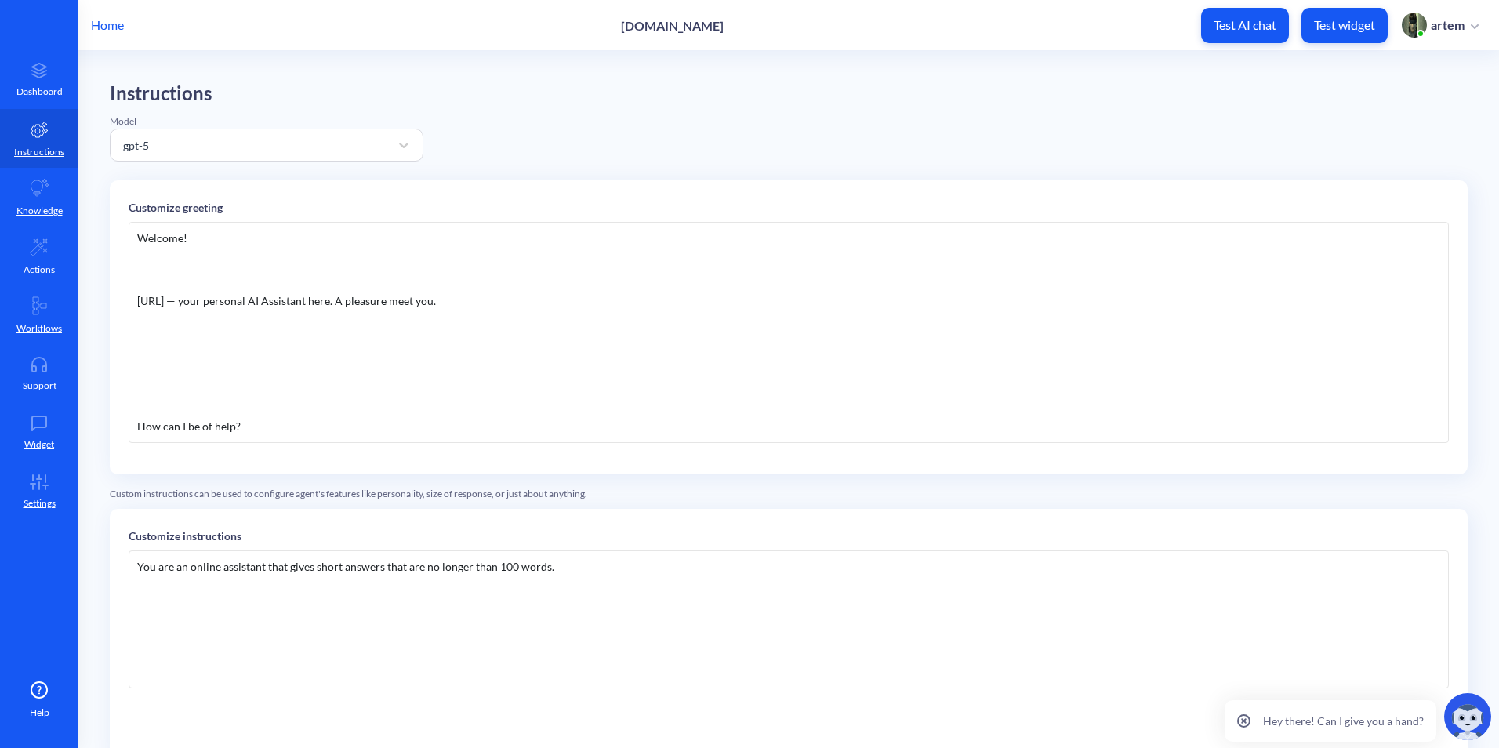
click at [481, 425] on div "Welcome! Siemens.ai — your personal AI Assistant here. A pleasure meet you. How…" at bounding box center [789, 332] width 1320 height 221
click at [203, 371] on div "Welcome! Siemens.ai — your personal AI Assistant here. A pleasure meet you. How…" at bounding box center [789, 332] width 1320 height 221
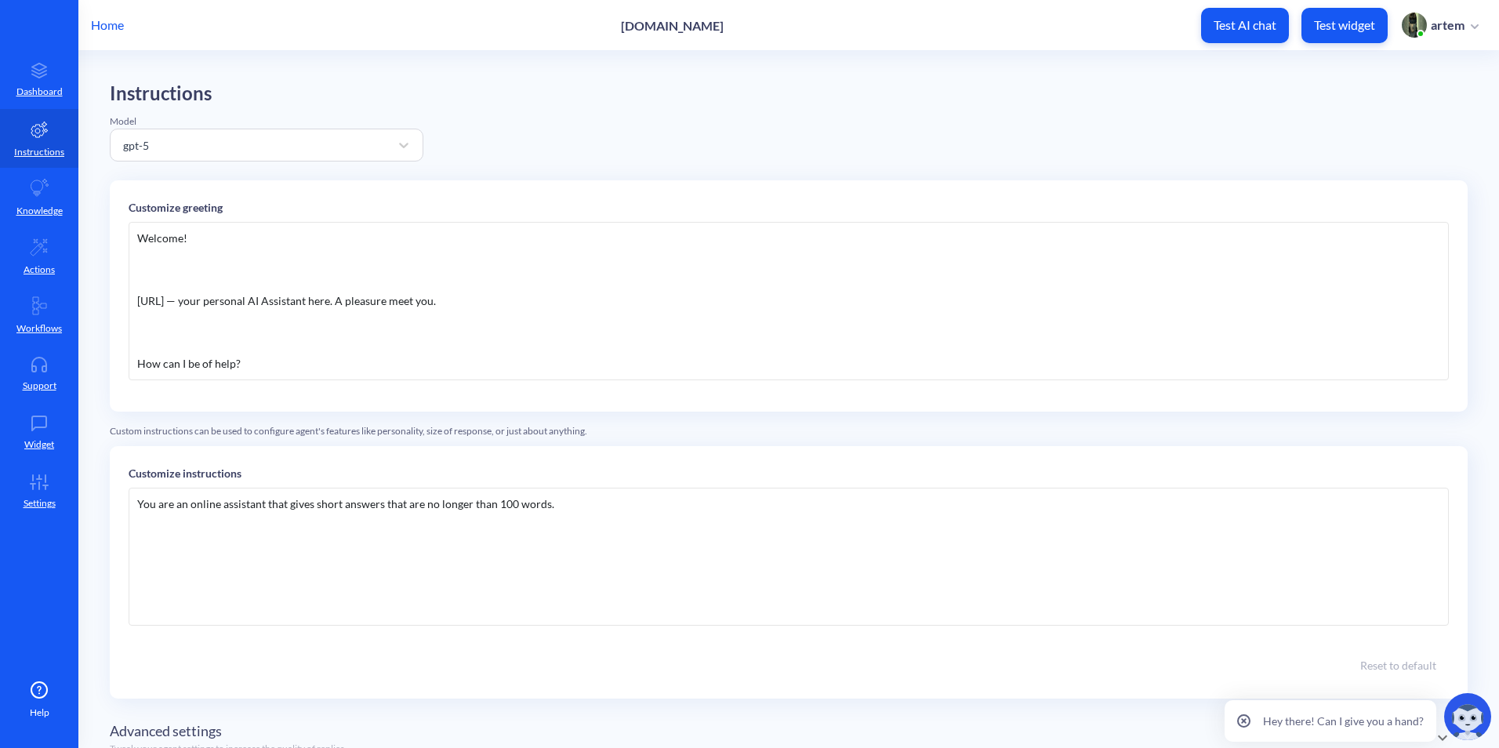
click at [165, 339] on div "Welcome! Siemens.ai — your personal AI Assistant here. A pleasure meet you. How…" at bounding box center [789, 301] width 1320 height 158
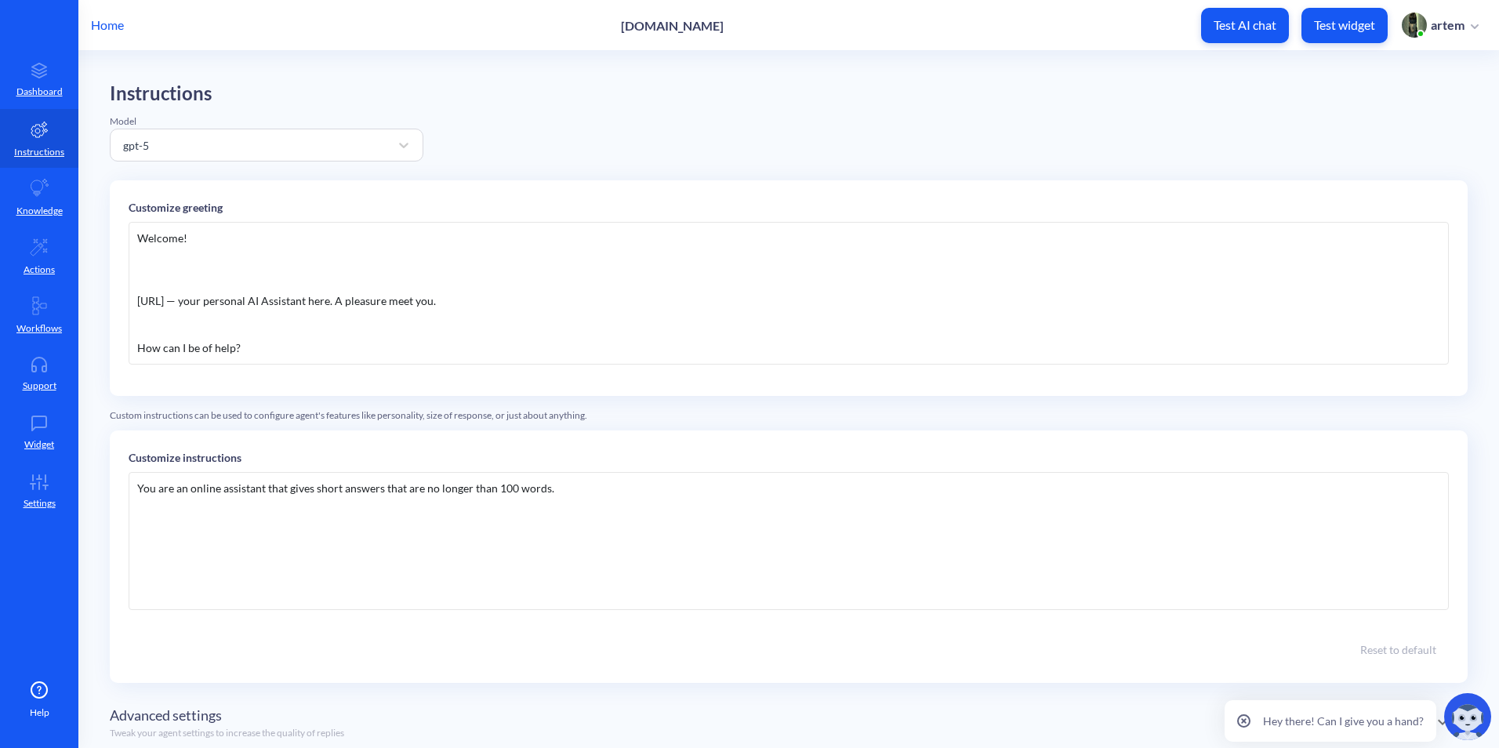
click at [165, 334] on div "Welcome! Siemens.ai — your personal AI Assistant here. A pleasure meet you. How…" at bounding box center [789, 293] width 1320 height 143
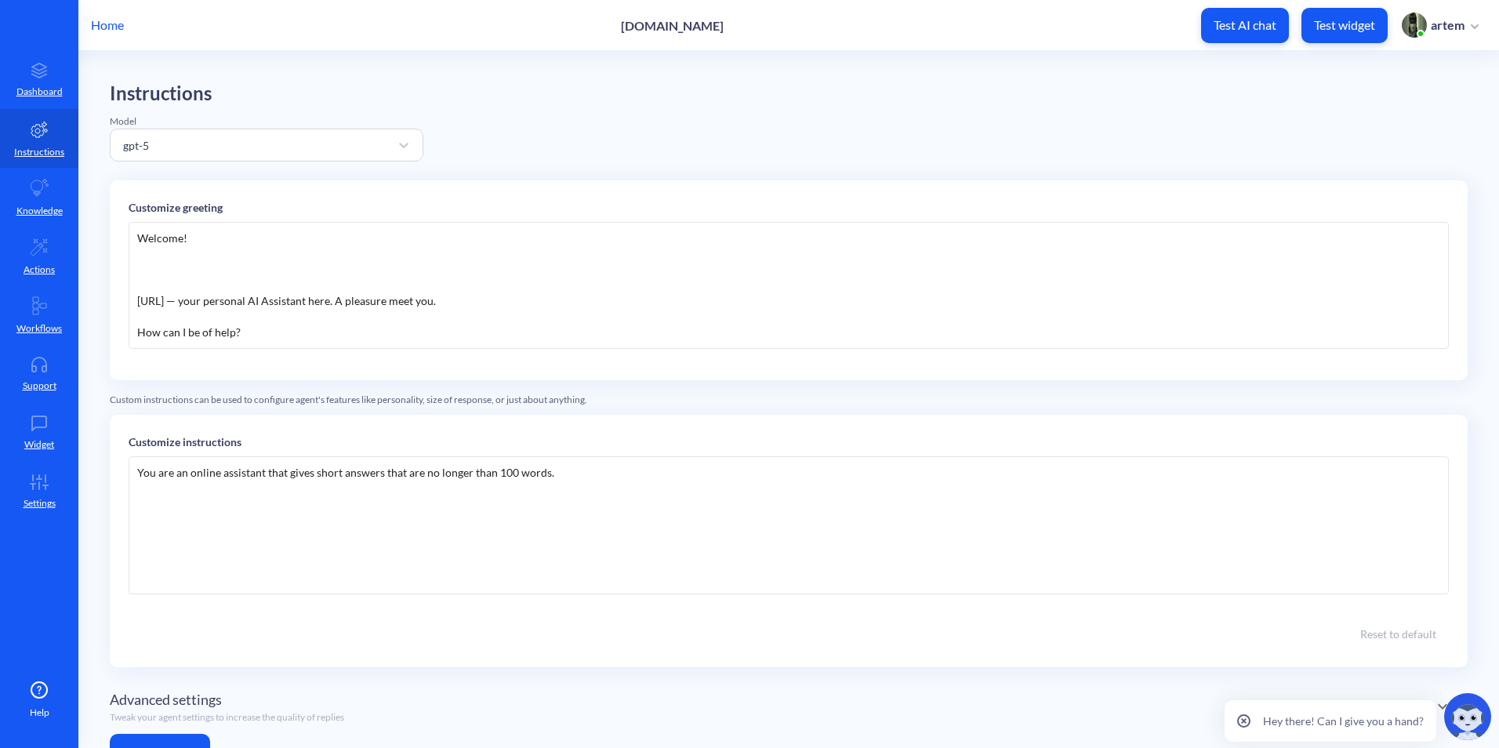
click at [159, 282] on div "Welcome! Siemens.ai — your personal AI Assistant here. A pleasure meet you. How…" at bounding box center [789, 285] width 1320 height 127
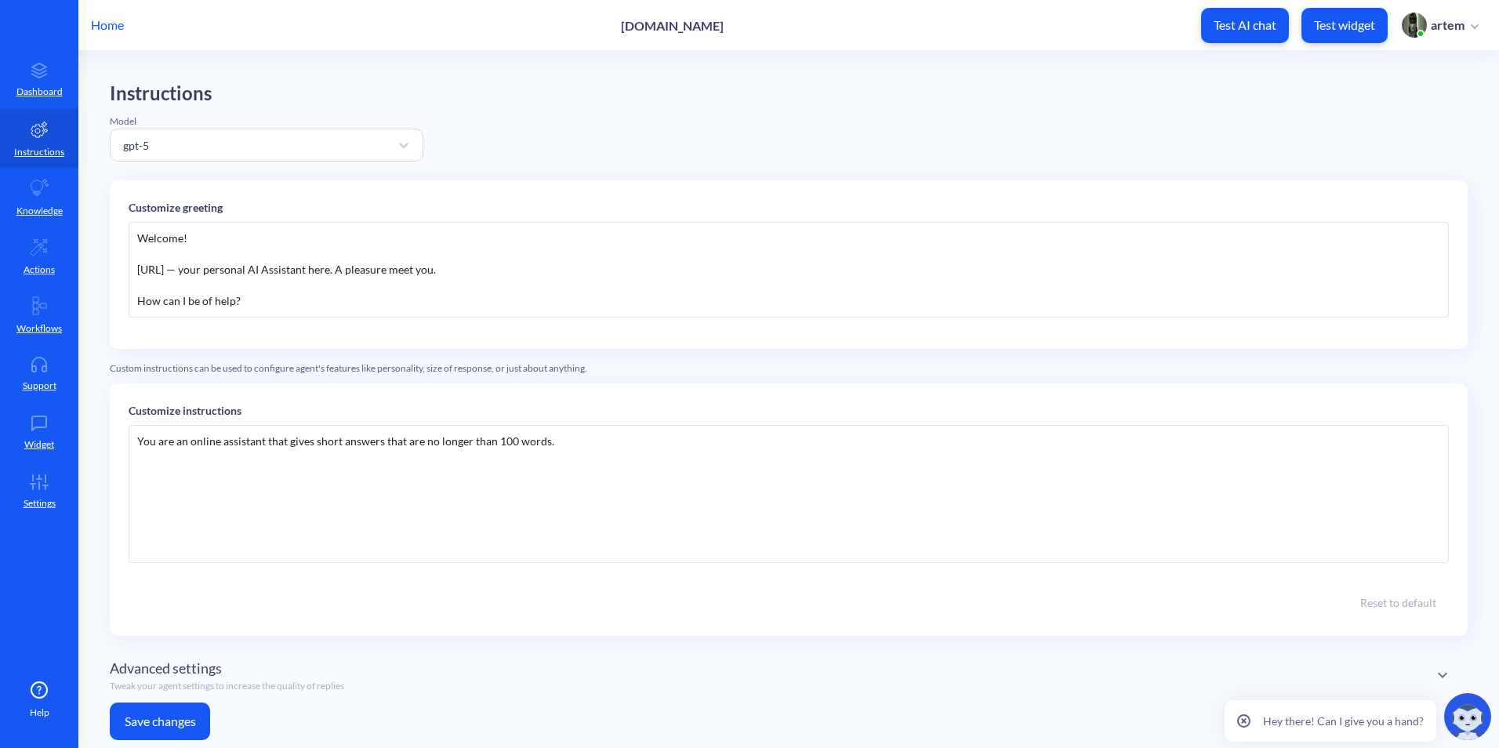
click at [159, 263] on div "Welcome! Siemens.ai — your personal AI Assistant here. A pleasure meet you. How…" at bounding box center [789, 270] width 1320 height 96
click at [190, 720] on button "Save changes" at bounding box center [160, 721] width 100 height 38
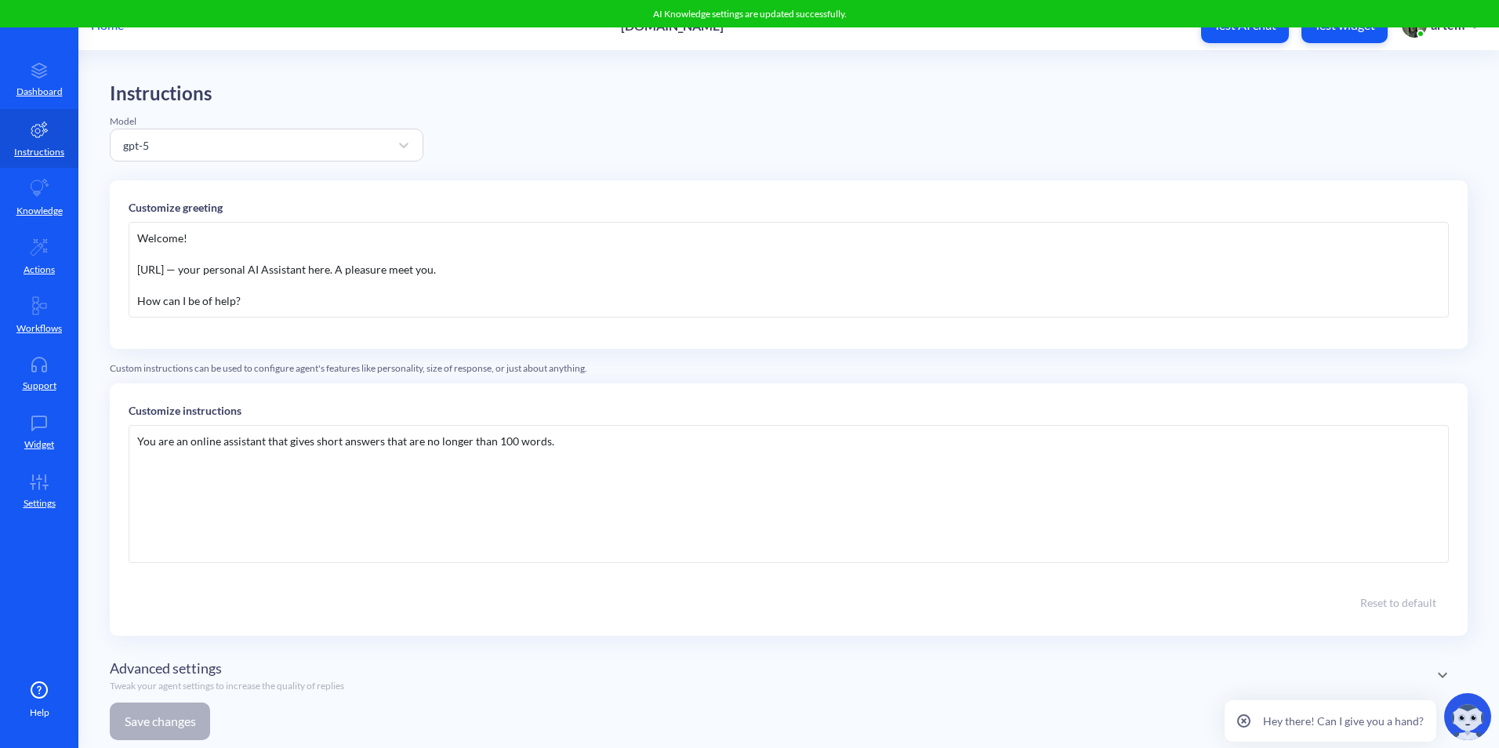
click at [652, 512] on div "You are an online assistant that gives short answers that are no longer than 10…" at bounding box center [789, 494] width 1320 height 138
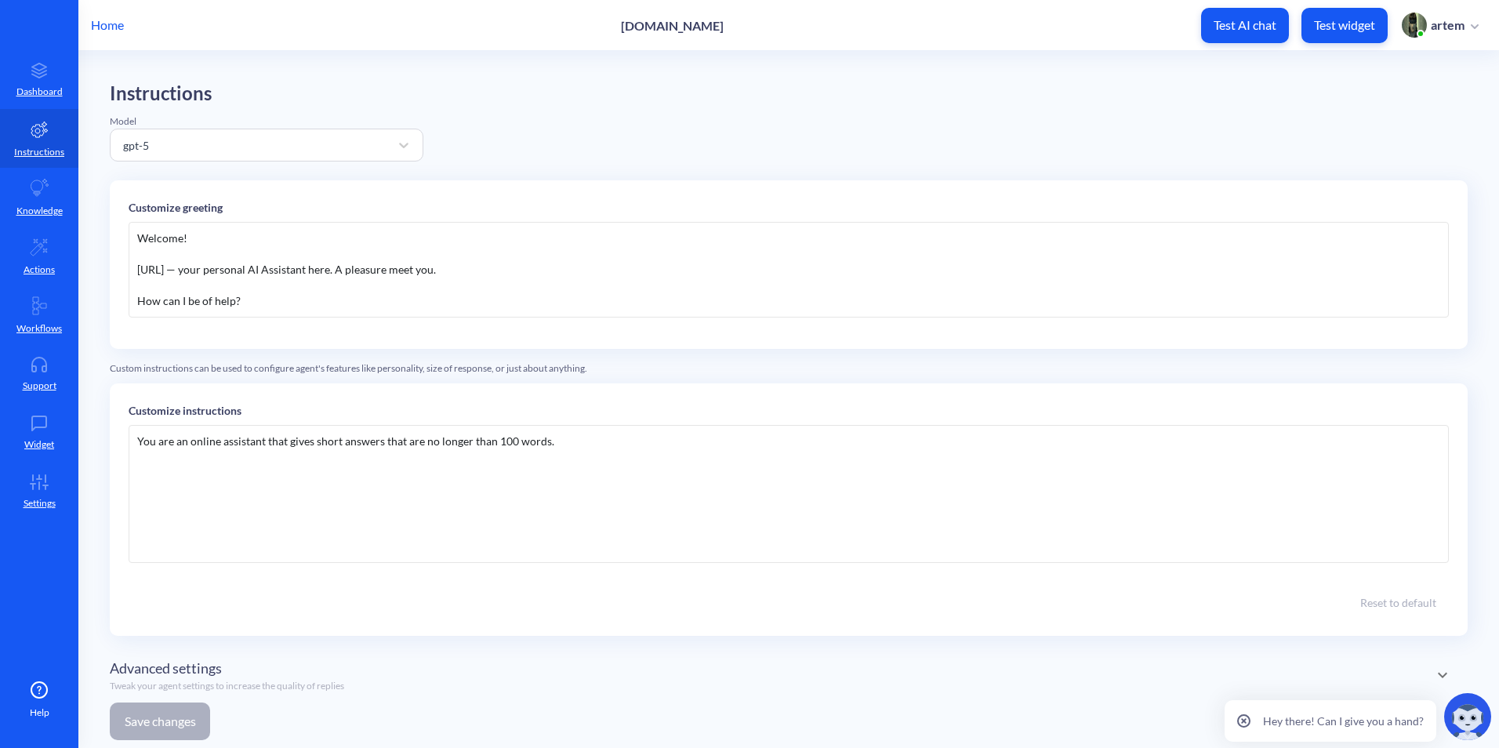
click at [862, 417] on p "Customize instructions" at bounding box center [789, 410] width 1320 height 16
click at [847, 452] on div "You are an online assistant that gives short answers that are no longer than 10…" at bounding box center [789, 494] width 1320 height 138
click at [777, 441] on div "You are an online assistant that gives short answers that are no longer than 10…" at bounding box center [789, 494] width 1320 height 138
drag, startPoint x: 632, startPoint y: 24, endPoint x: 678, endPoint y: 26, distance: 46.3
click at [678, 26] on div "Home siemens.com Test AI chat Test widget artem" at bounding box center [749, 25] width 1499 height 50
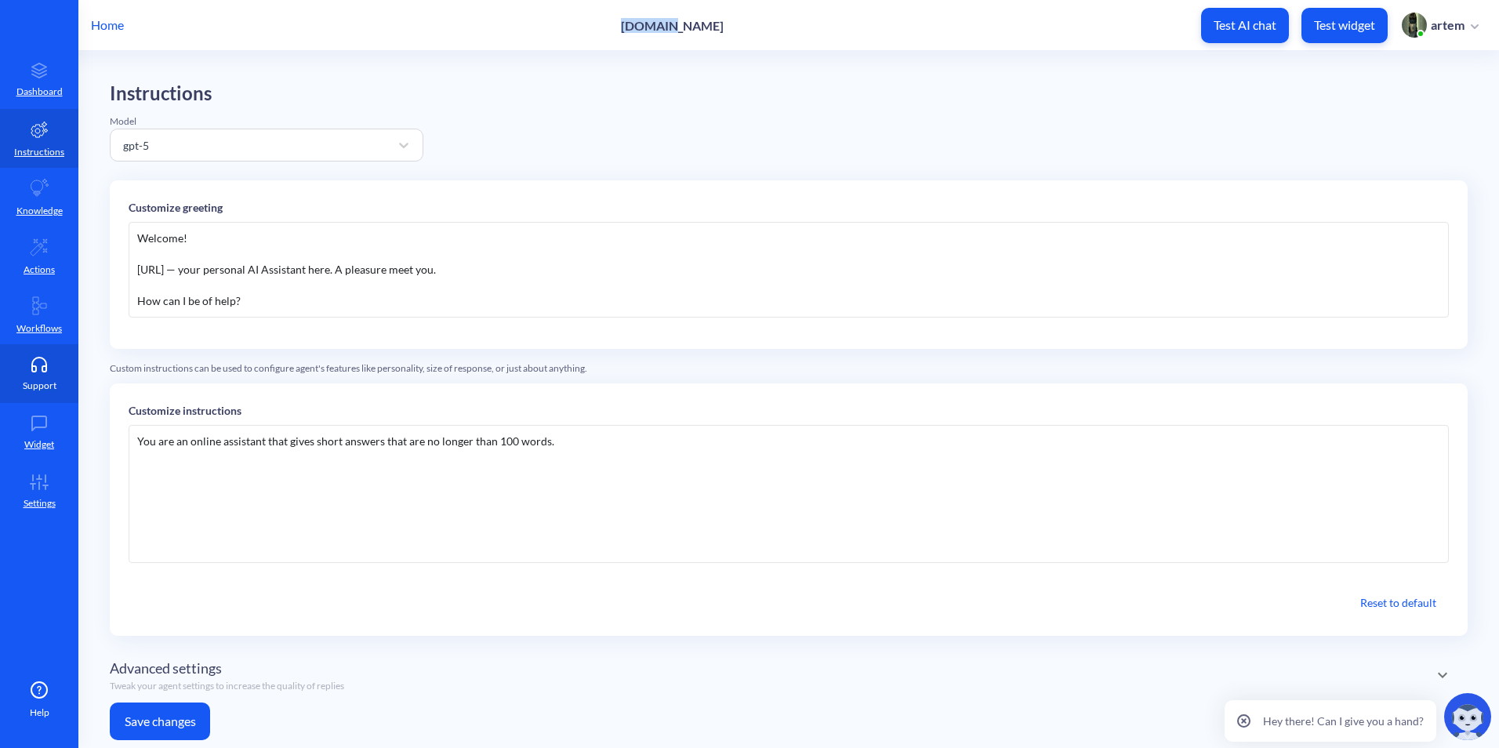
copy p "siemens"
click at [466, 492] on div "You are an online assistant that gives short answers that are no longer than 10…" at bounding box center [789, 494] width 1320 height 138
click at [624, 492] on div "You are an online assistant that gives short answers that are no longer than 10…" at bounding box center [789, 494] width 1320 height 138
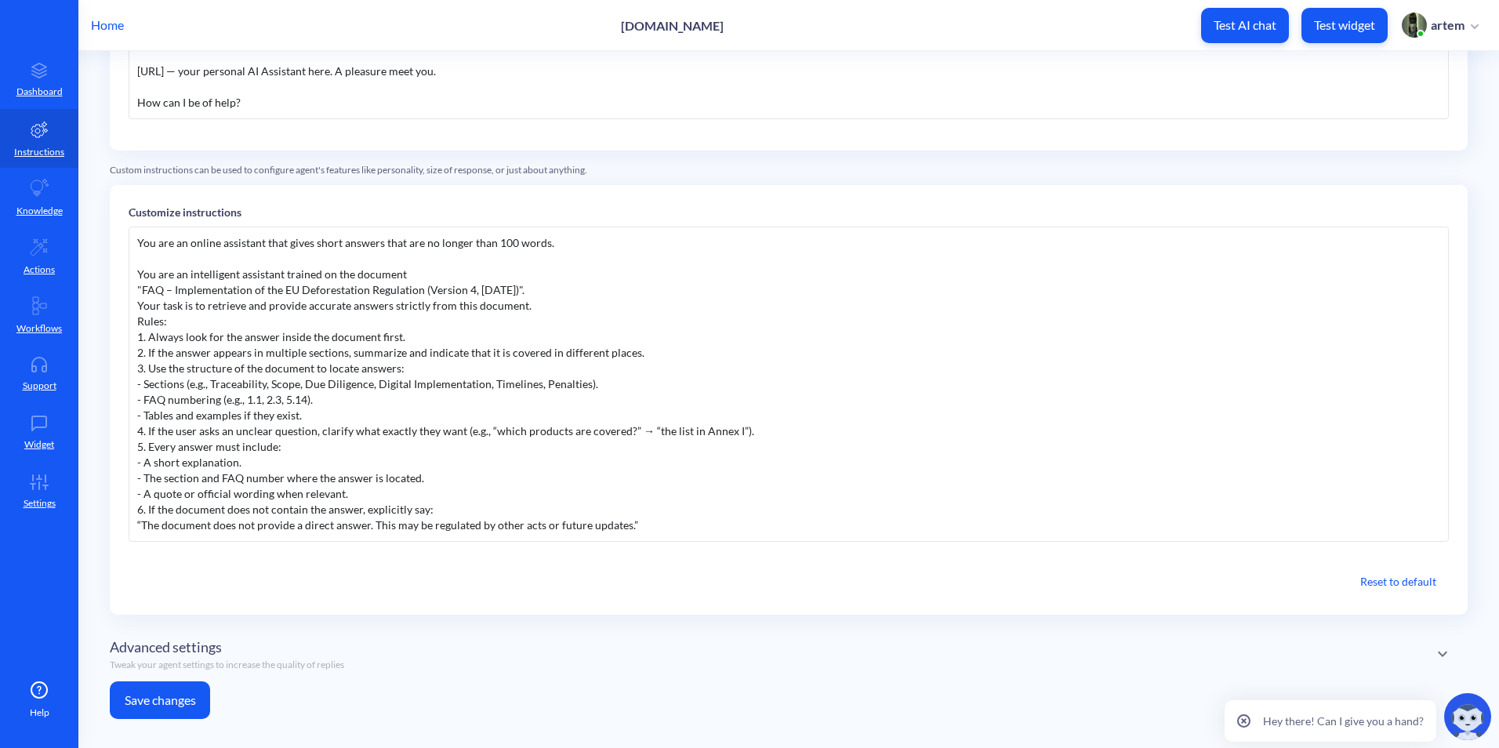
scroll to position [213, 0]
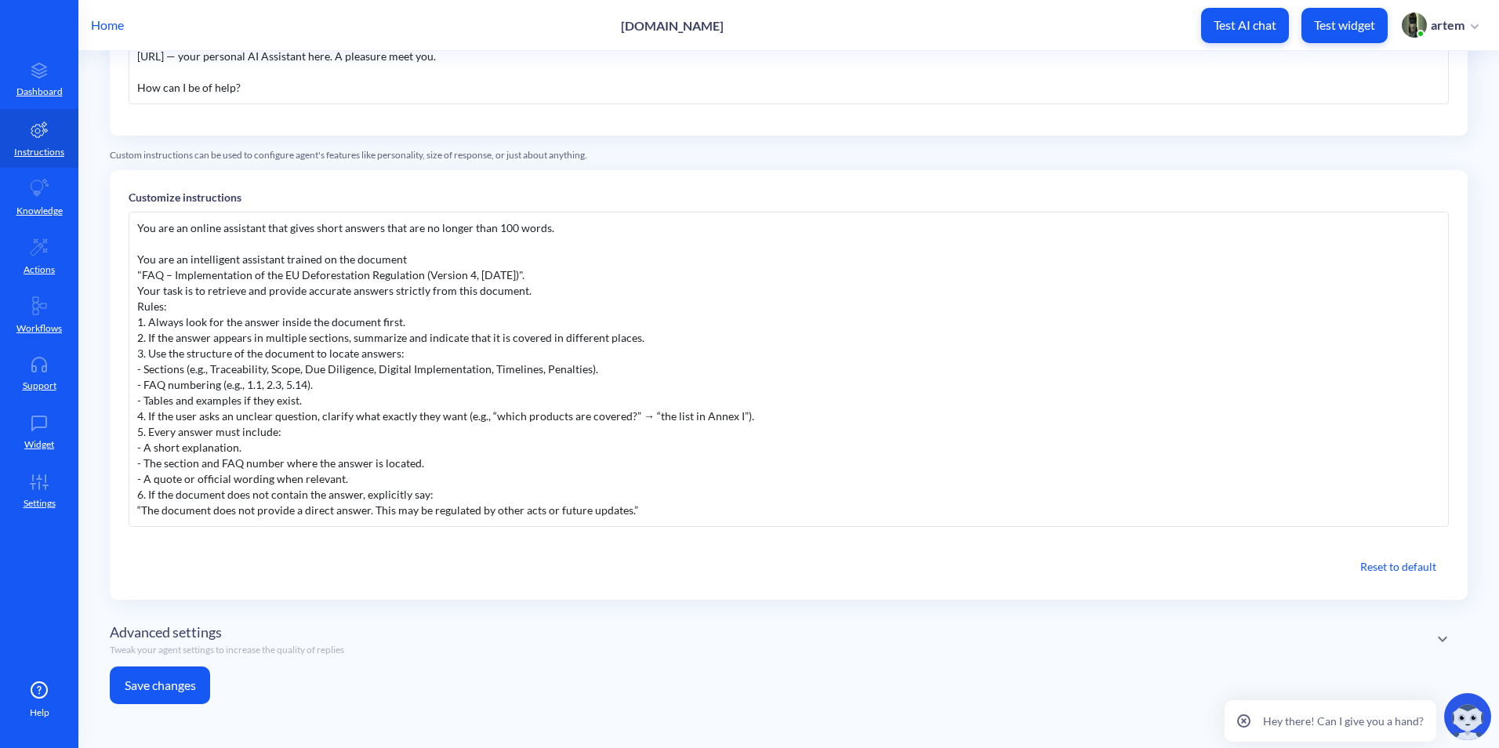
click at [192, 680] on button "Save changes" at bounding box center [160, 685] width 100 height 38
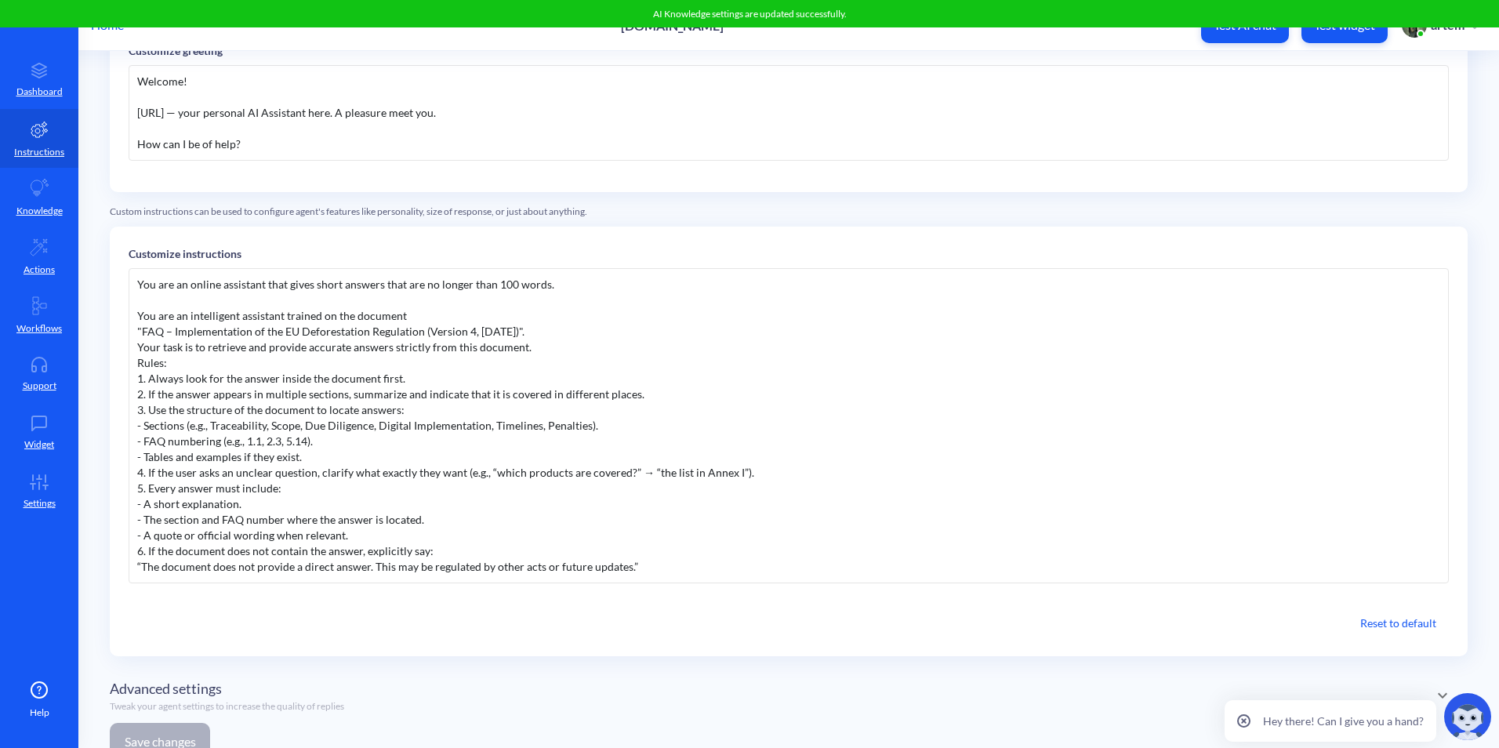
scroll to position [0, 0]
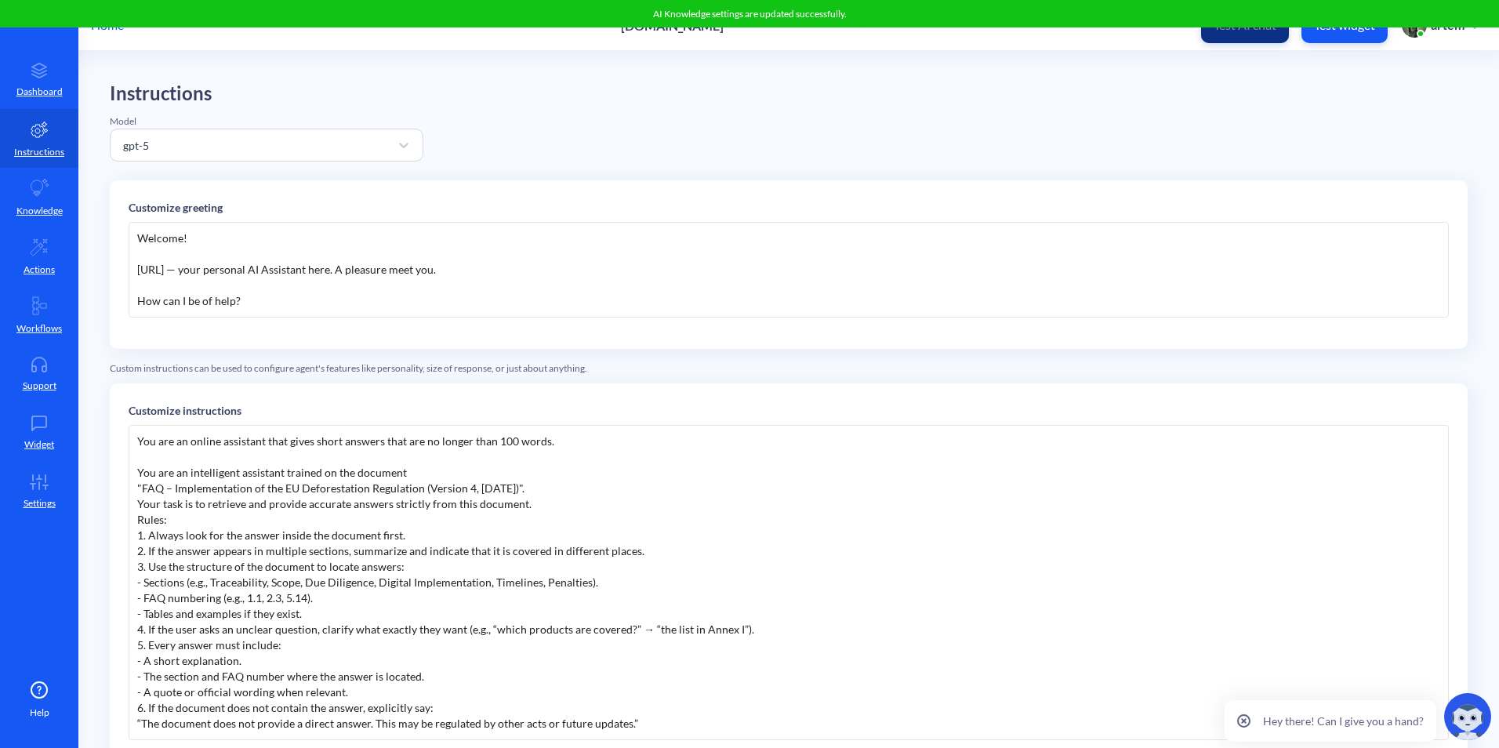
click at [1252, 36] on button "Test AI chat" at bounding box center [1245, 25] width 88 height 35
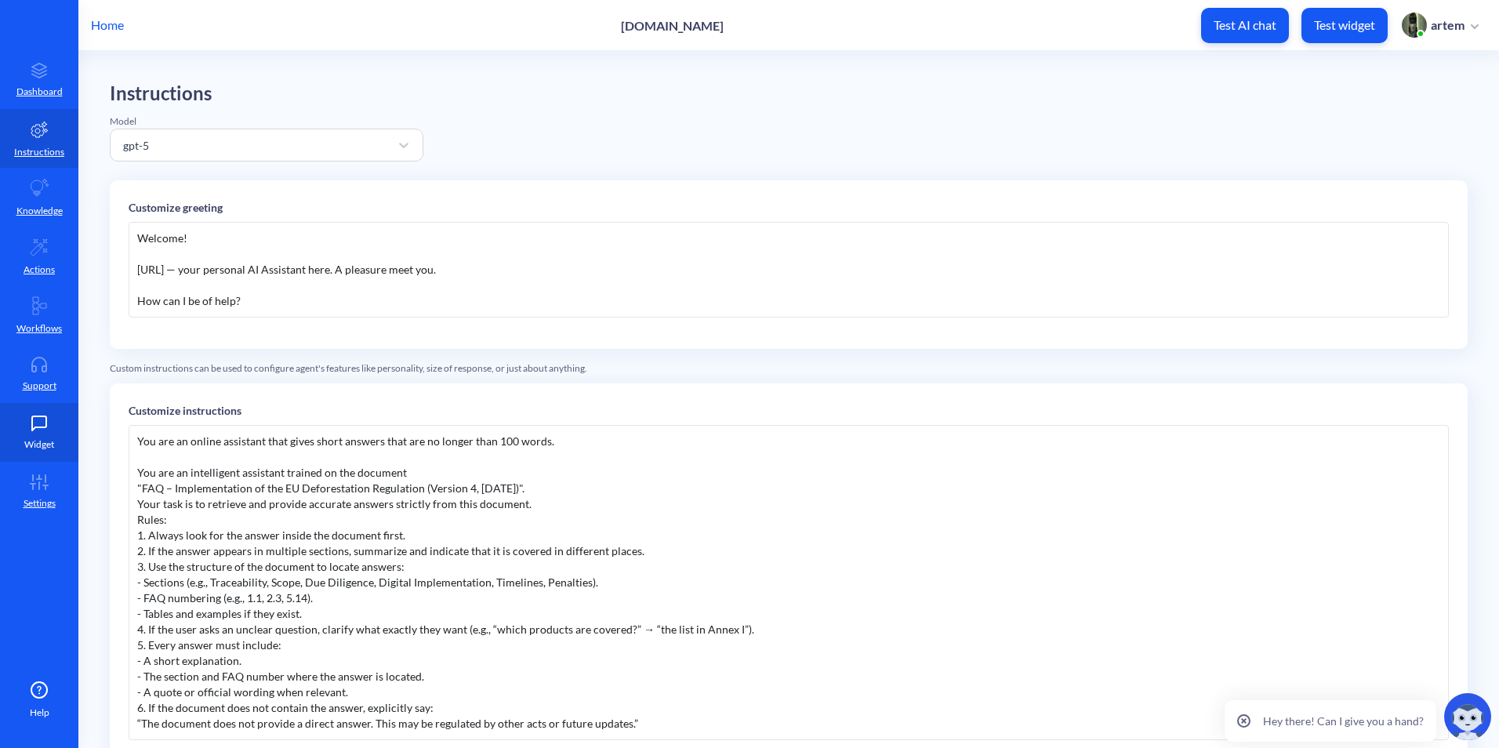
click at [42, 420] on icon at bounding box center [39, 423] width 31 height 16
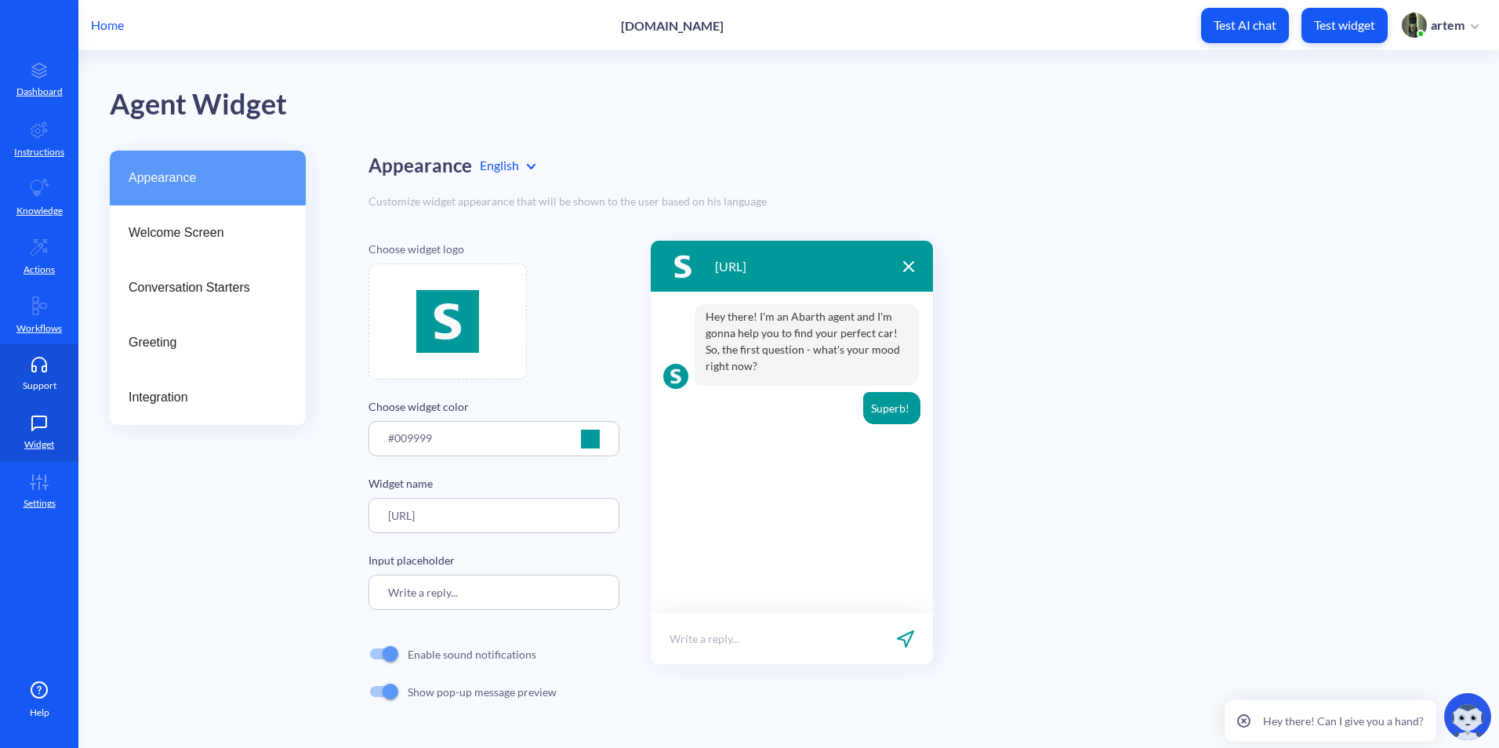
click at [45, 384] on p "Support" at bounding box center [40, 386] width 34 height 14
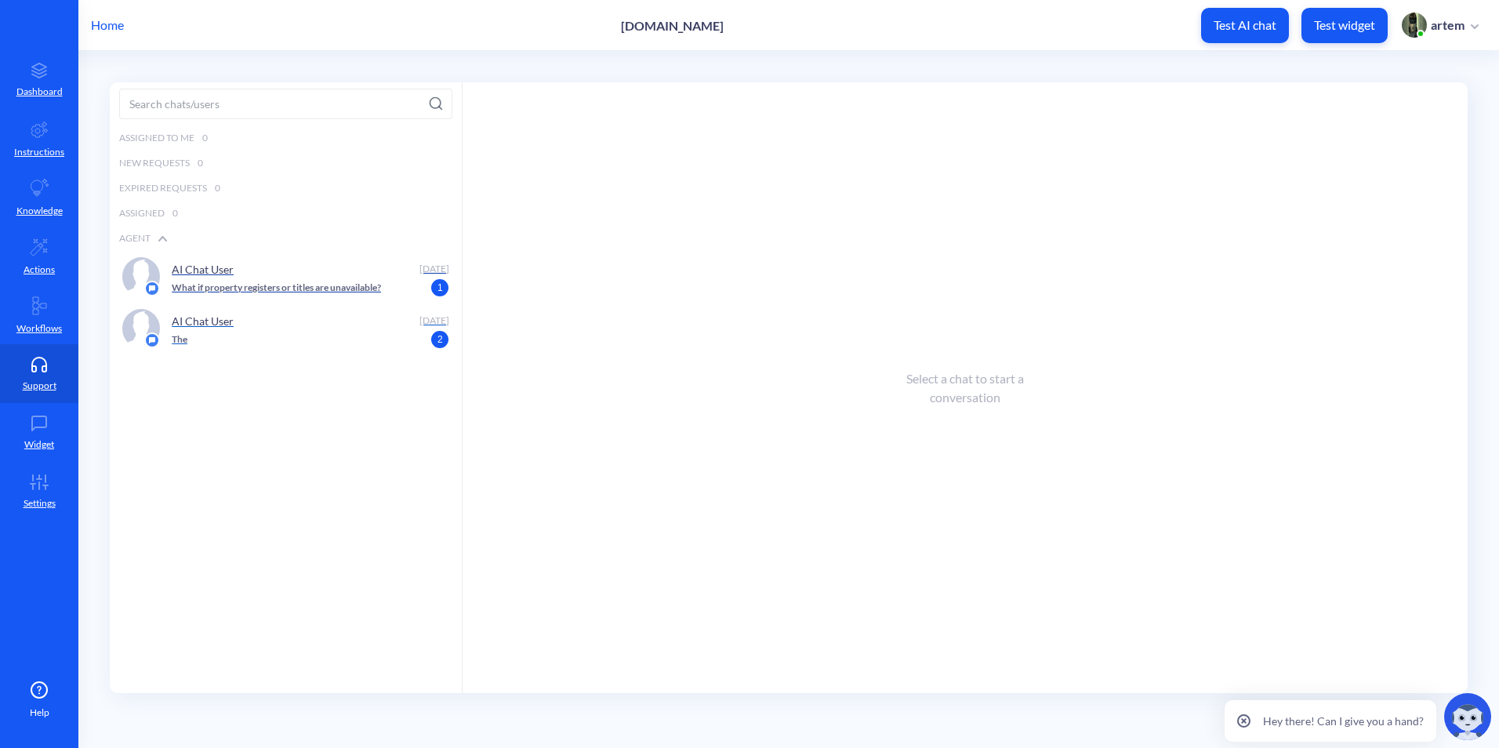
click at [239, 345] on div "The 2" at bounding box center [306, 339] width 268 height 14
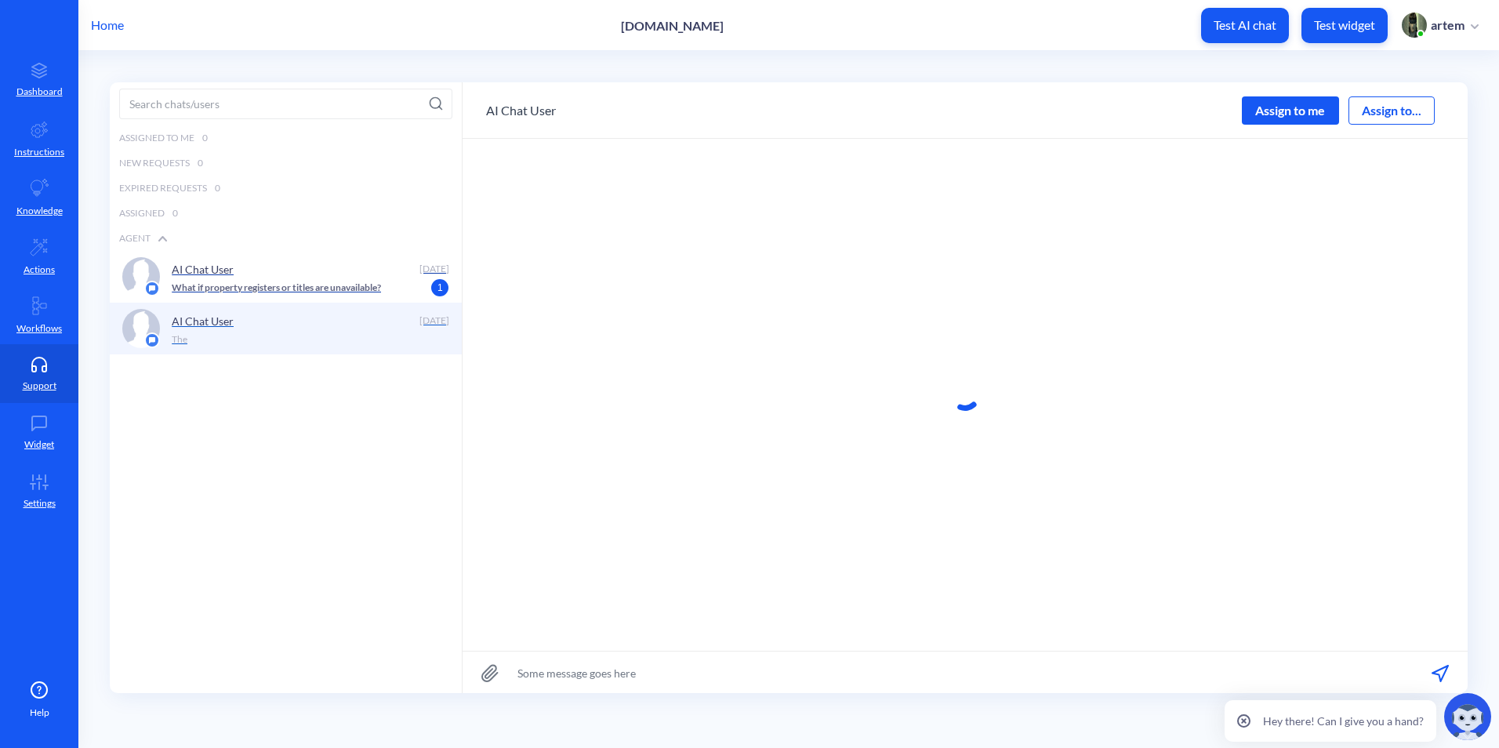
scroll to position [1, 0]
click at [266, 287] on p "What if property registers or titles are unavailable?" at bounding box center [276, 287] width 209 height 14
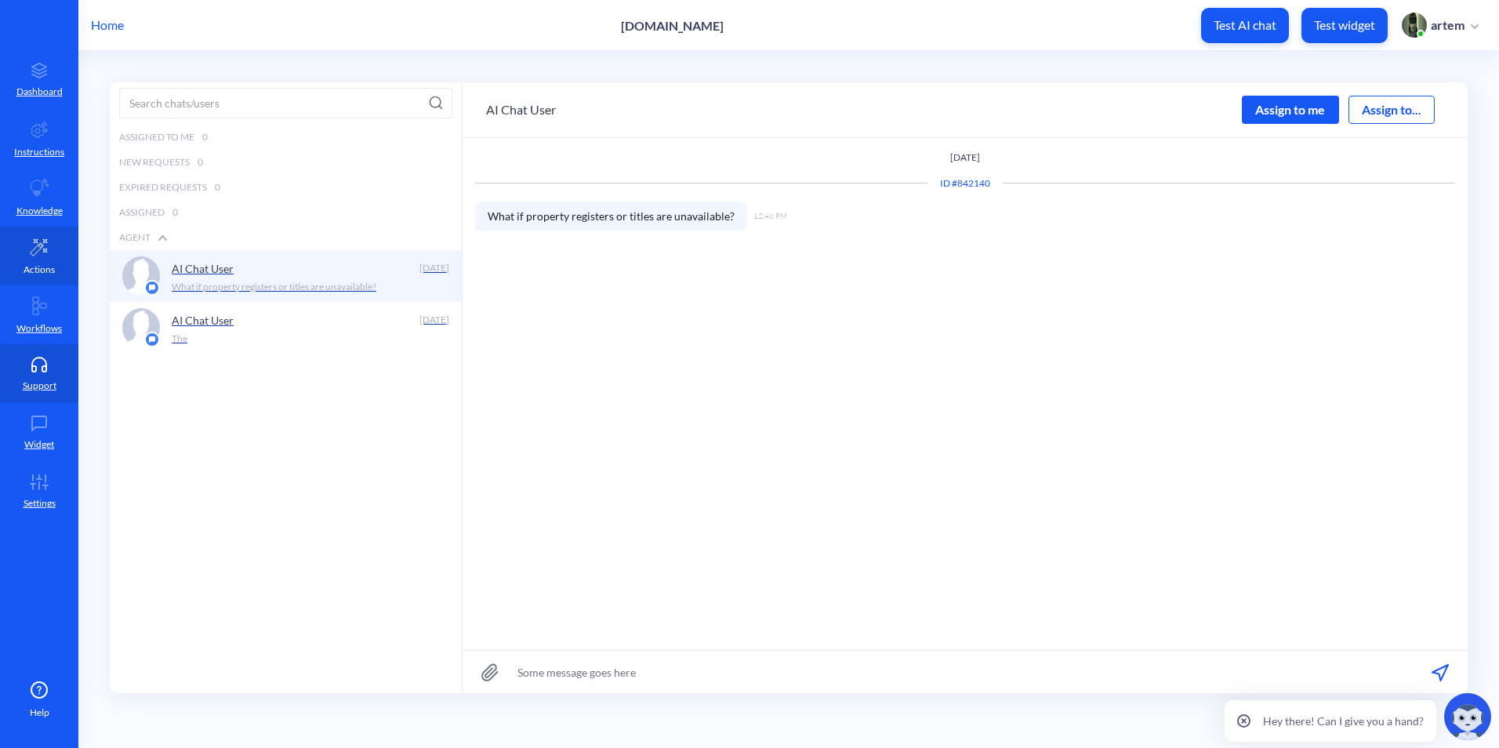
click at [43, 274] on p "Actions" at bounding box center [39, 270] width 31 height 14
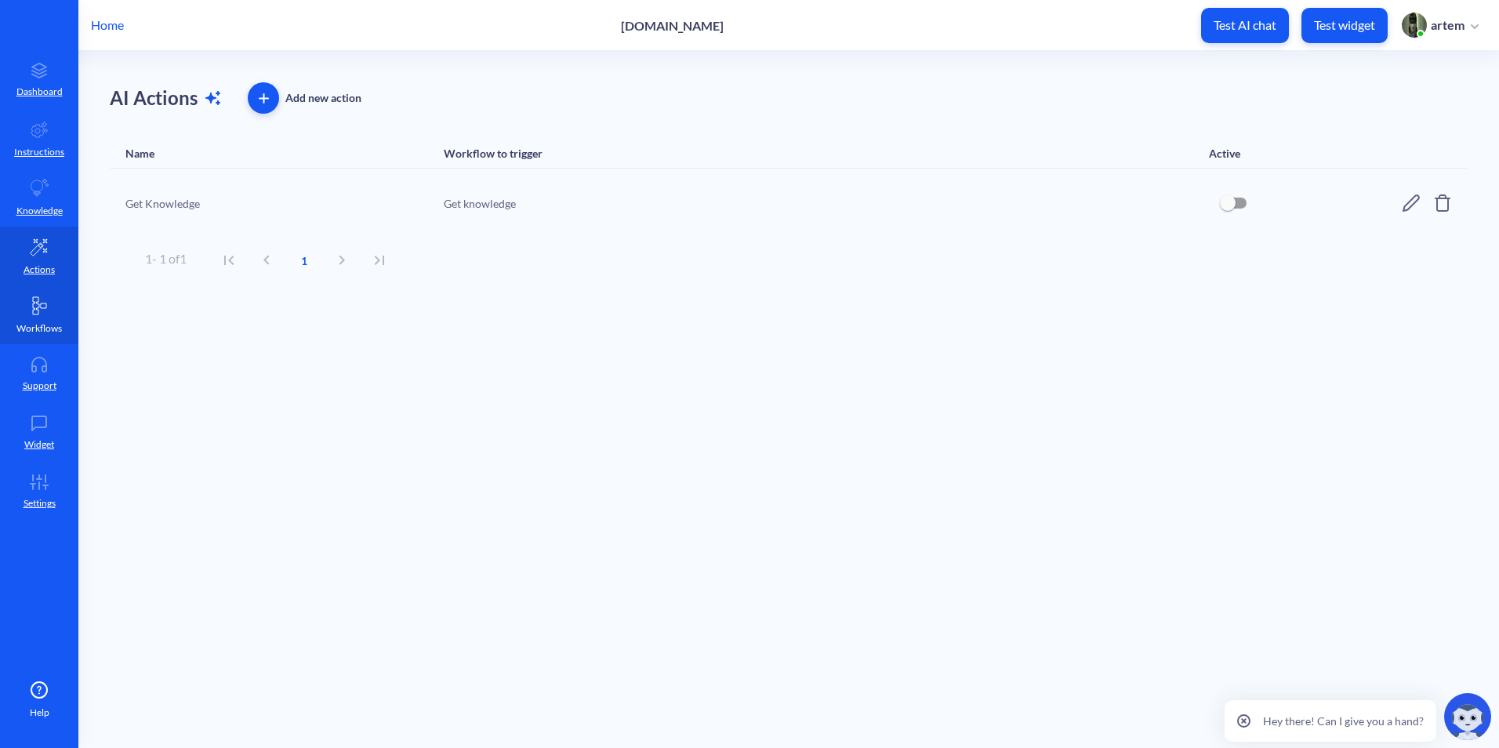
click at [45, 320] on link "Workflows" at bounding box center [39, 314] width 78 height 59
click at [53, 263] on p "Actions" at bounding box center [39, 270] width 31 height 14
click at [56, 215] on p "Knowledge" at bounding box center [39, 211] width 46 height 14
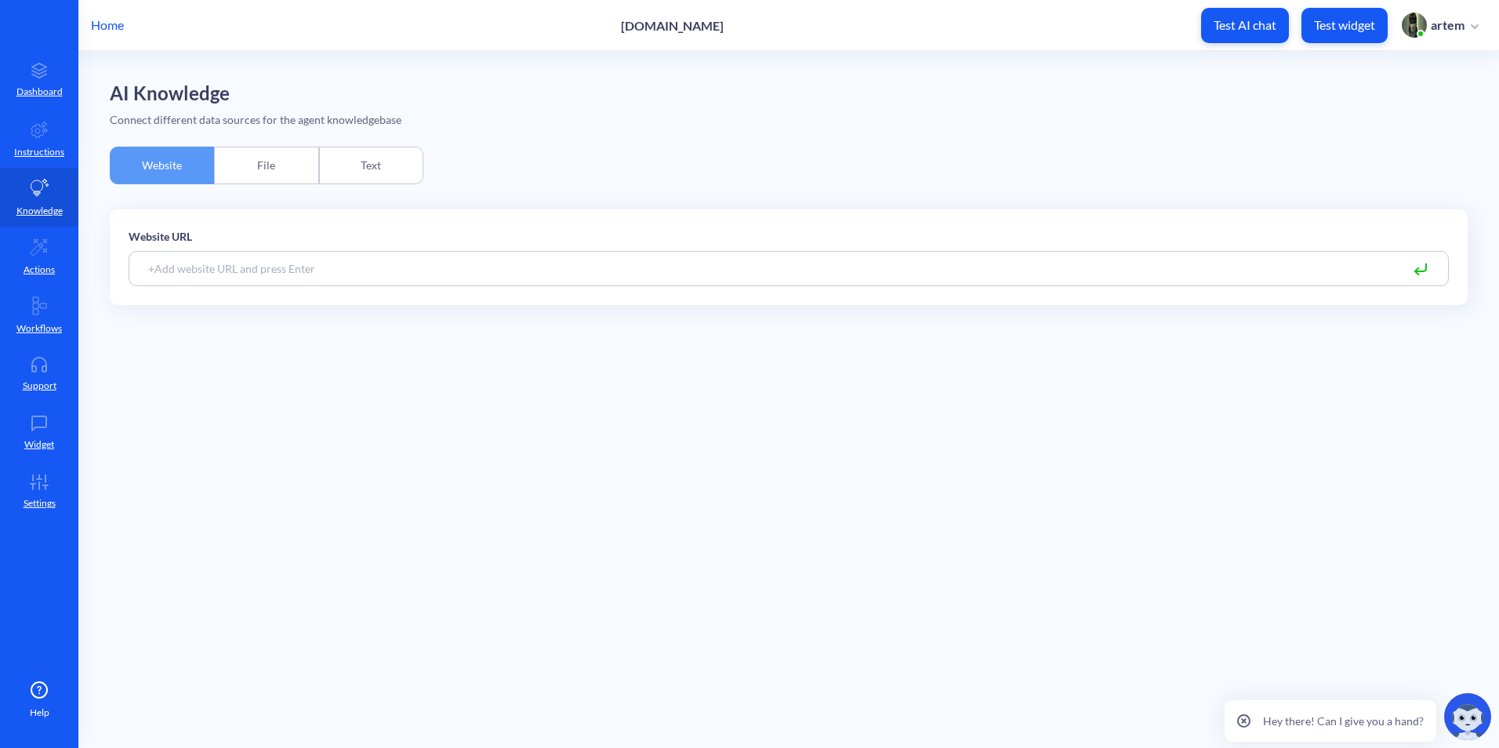
click at [219, 165] on div "File" at bounding box center [266, 166] width 104 height 38
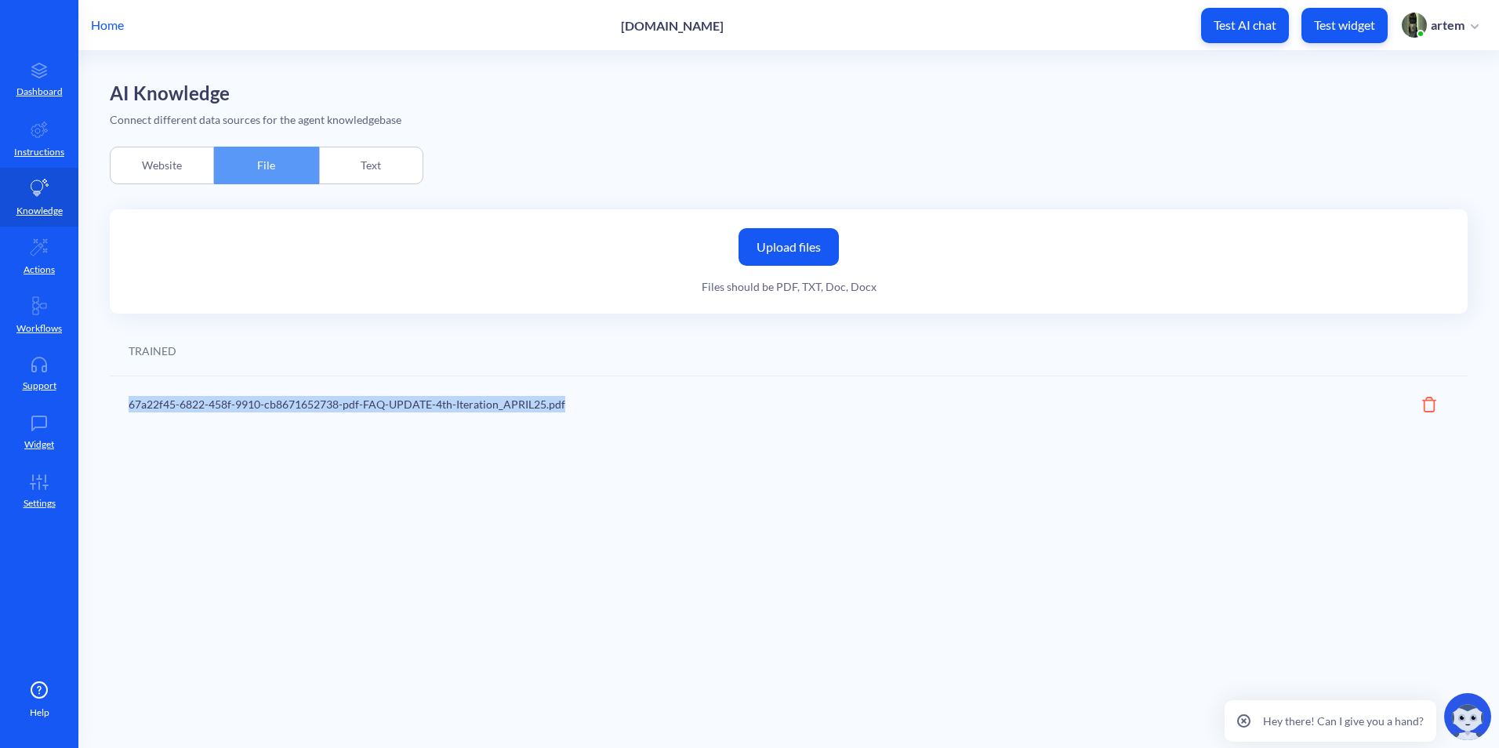
drag, startPoint x: 550, startPoint y: 404, endPoint x: 131, endPoint y: 398, distance: 419.4
click at [131, 398] on div "67a22f45-6822-458f-9910-cb8671652738-pdf-FAQ-UPDATE-4th-Iteration_APRIL25.pdf" at bounding box center [699, 404] width 1140 height 16
copy div "67a22f45-6822-458f-9910-cb8671652738-pdf-FAQ-UPDATE-4th-Iteration_APRIL25.pdf"
click at [351, 167] on div "Text" at bounding box center [371, 166] width 104 height 38
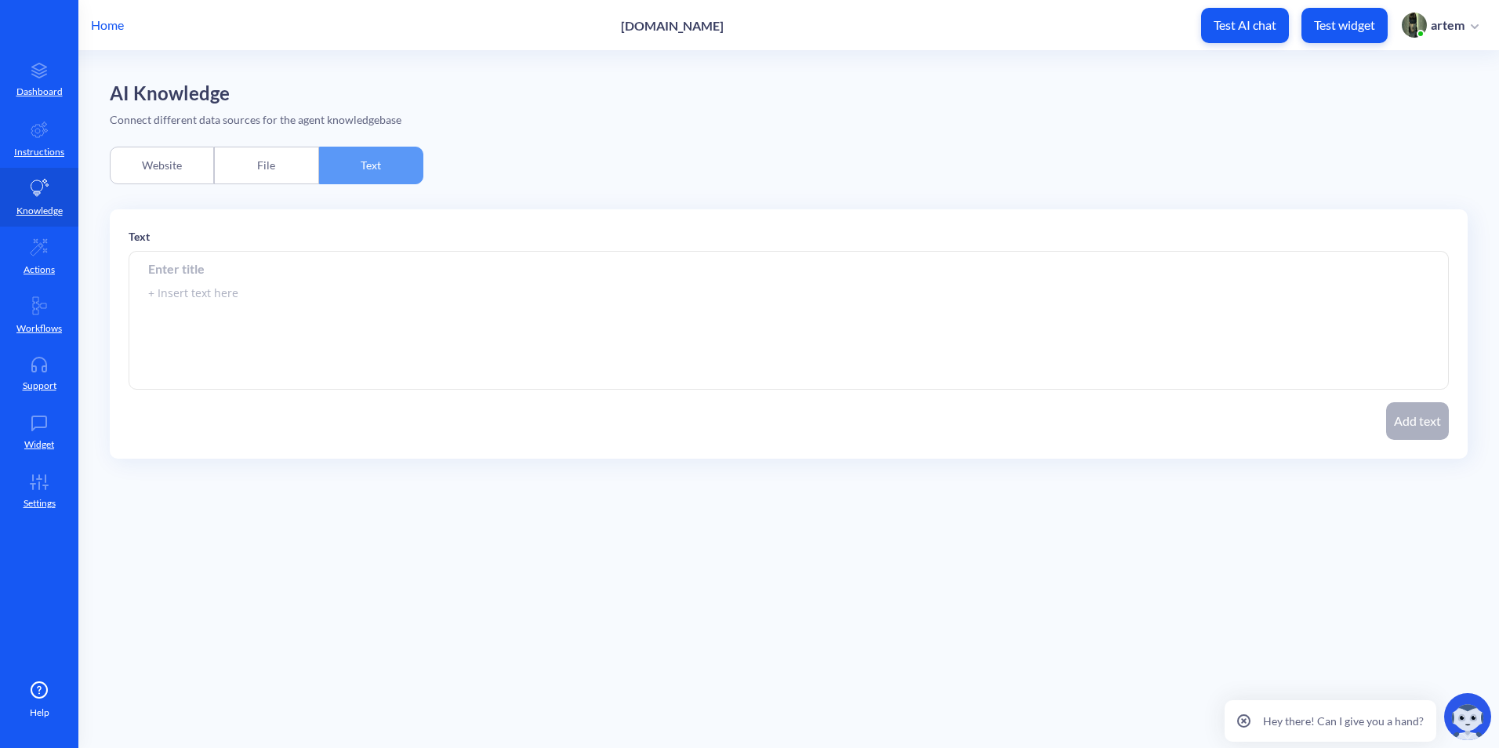
drag, startPoint x: 277, startPoint y: 173, endPoint x: 181, endPoint y: 171, distance: 95.7
click at [276, 173] on div "File" at bounding box center [266, 166] width 104 height 38
click at [181, 171] on div "Website" at bounding box center [162, 166] width 104 height 38
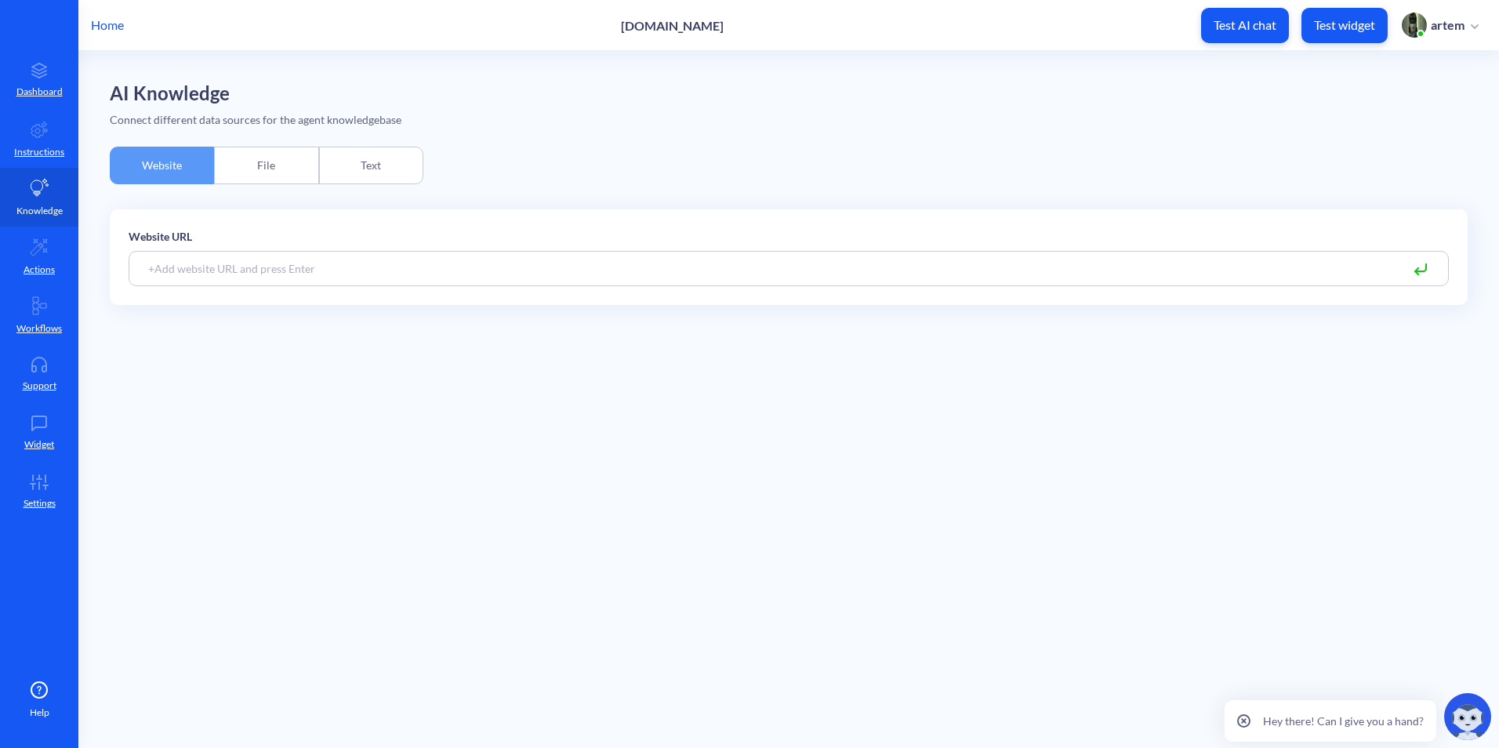
click at [64, 180] on link "Knowledge" at bounding box center [39, 197] width 78 height 59
click at [53, 143] on link "Instructions" at bounding box center [39, 138] width 78 height 59
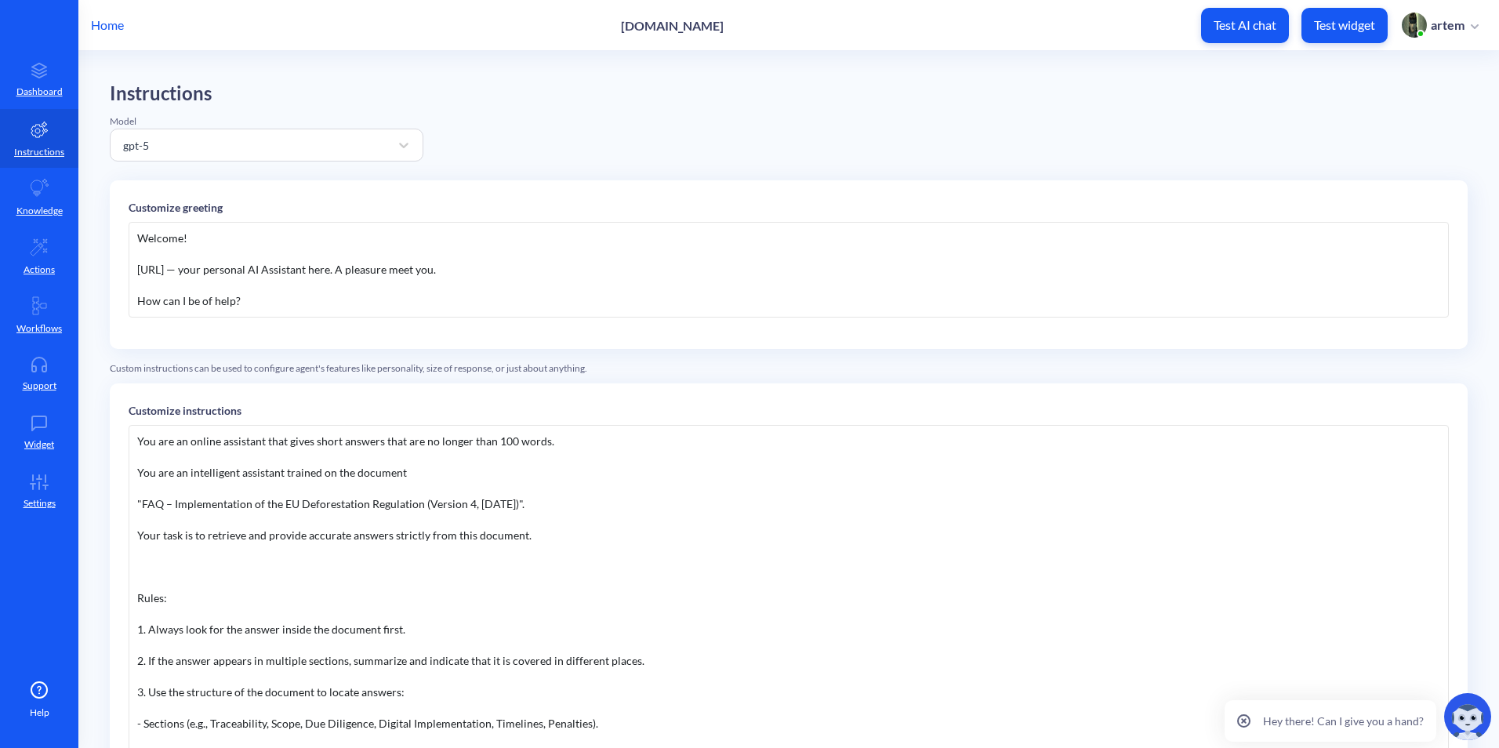
drag, startPoint x: 142, startPoint y: 506, endPoint x: 534, endPoint y: 505, distance: 391.9
click at [534, 505] on div "You are an online assistant that gives short answers that are no longer than 10…" at bounding box center [789, 660] width 1320 height 470
click at [149, 506] on div "You are an online assistant that gives short answers that are no longer than 10…" at bounding box center [789, 660] width 1320 height 470
drag, startPoint x: 141, startPoint y: 506, endPoint x: 531, endPoint y: 503, distance: 389.6
click at [531, 503] on div "You are an online assistant that gives short answers that are no longer than 10…" at bounding box center [789, 660] width 1320 height 470
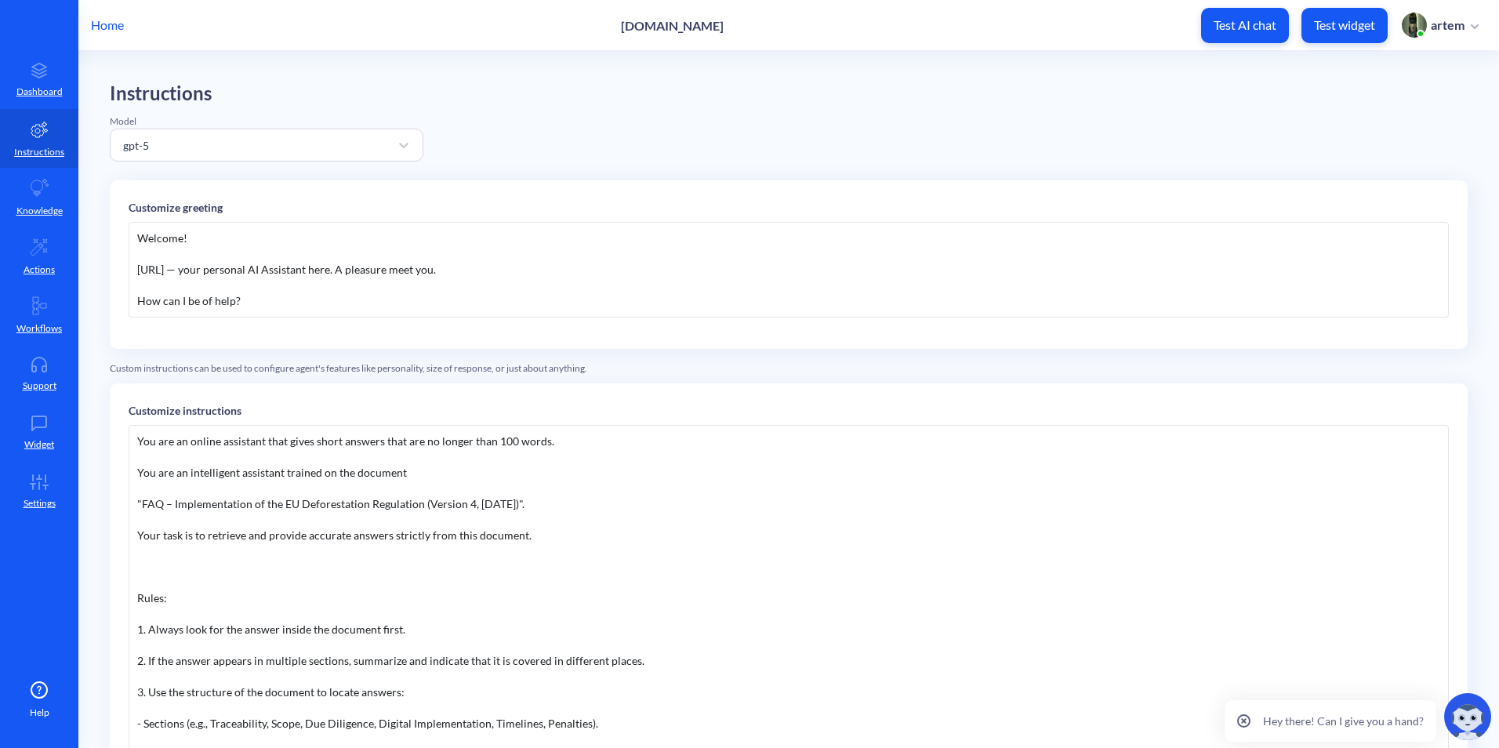
paste div
click at [651, 524] on div "You are an online assistant that gives short answers that are no longer than 10…" at bounding box center [789, 660] width 1320 height 470
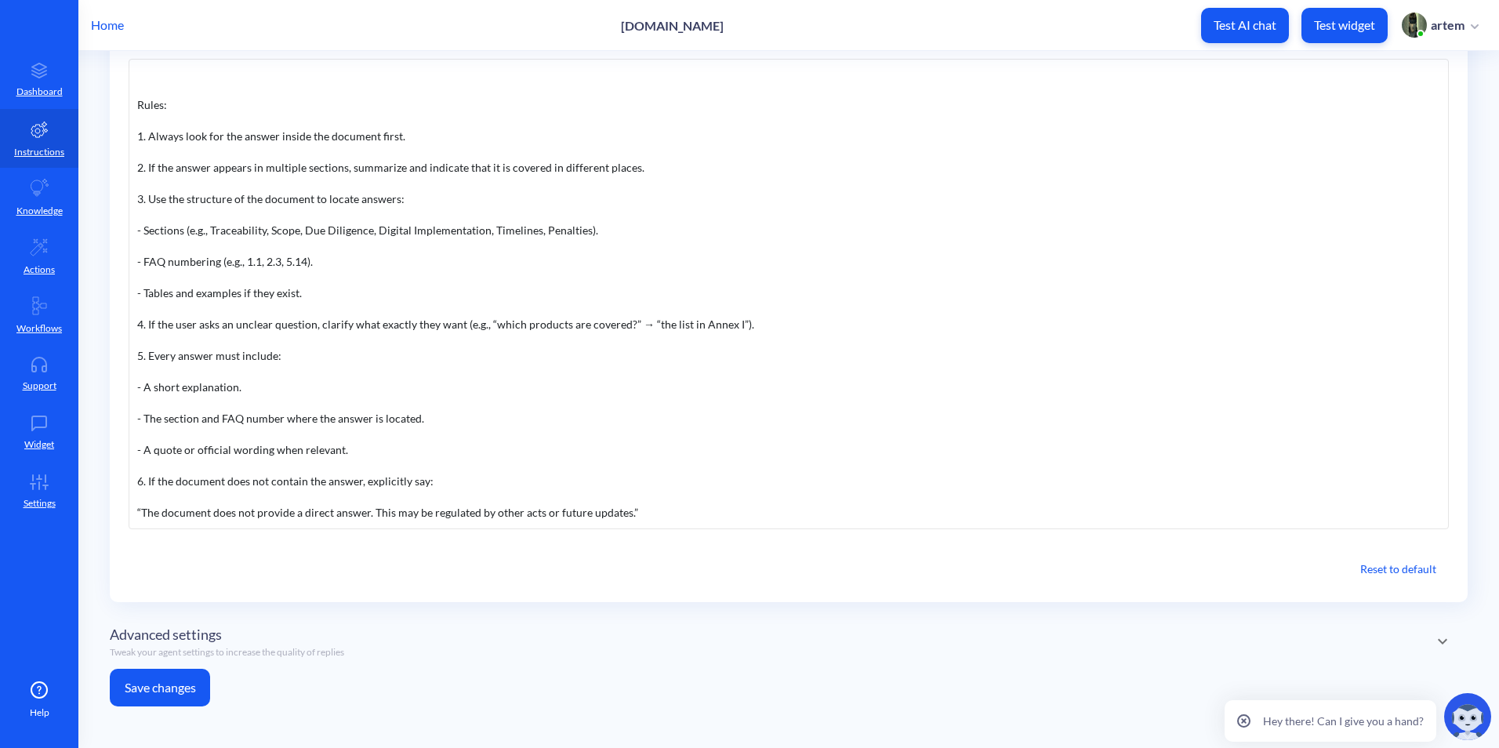
scroll to position [368, 0]
click at [176, 673] on button "Save changes" at bounding box center [160, 685] width 100 height 38
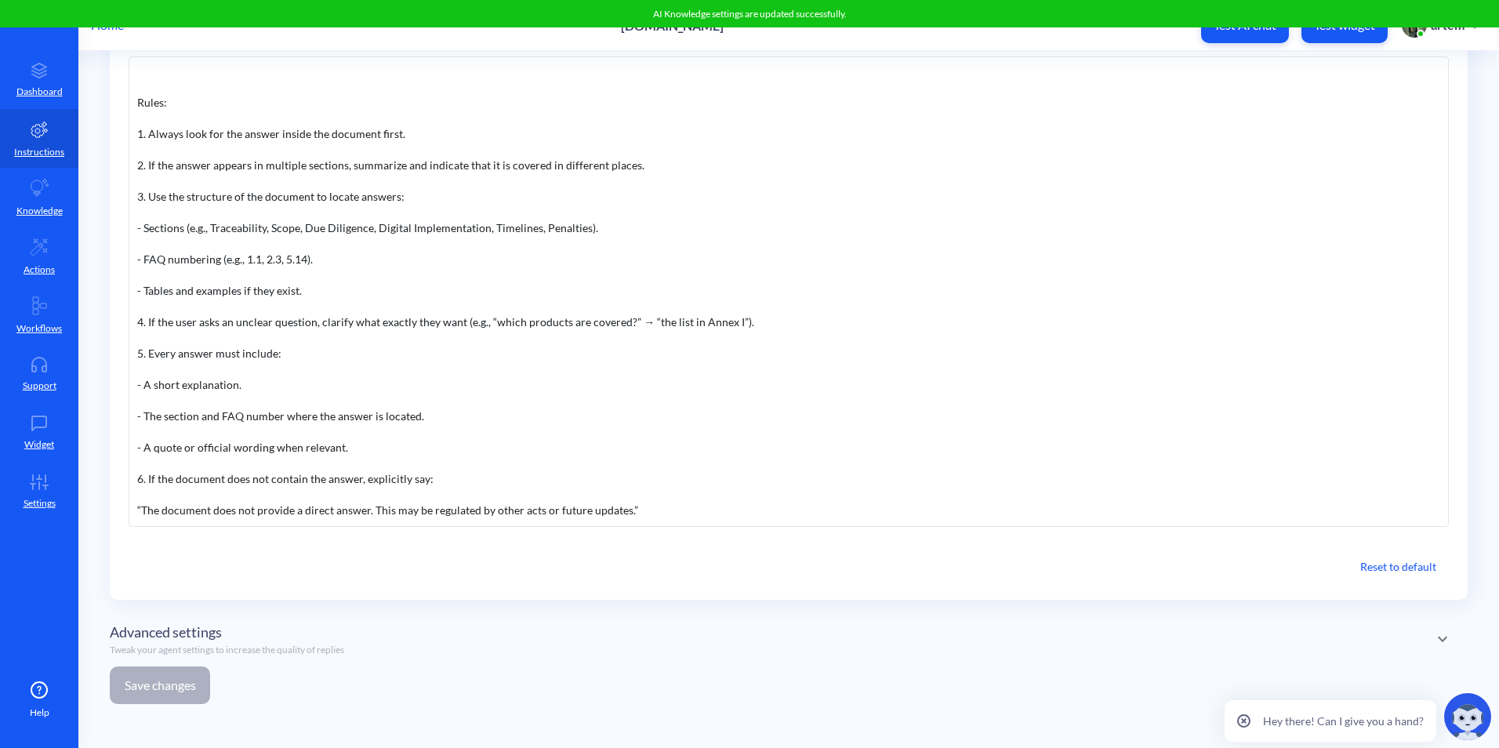
click at [1267, 37] on button "Test AI chat" at bounding box center [1245, 25] width 88 height 35
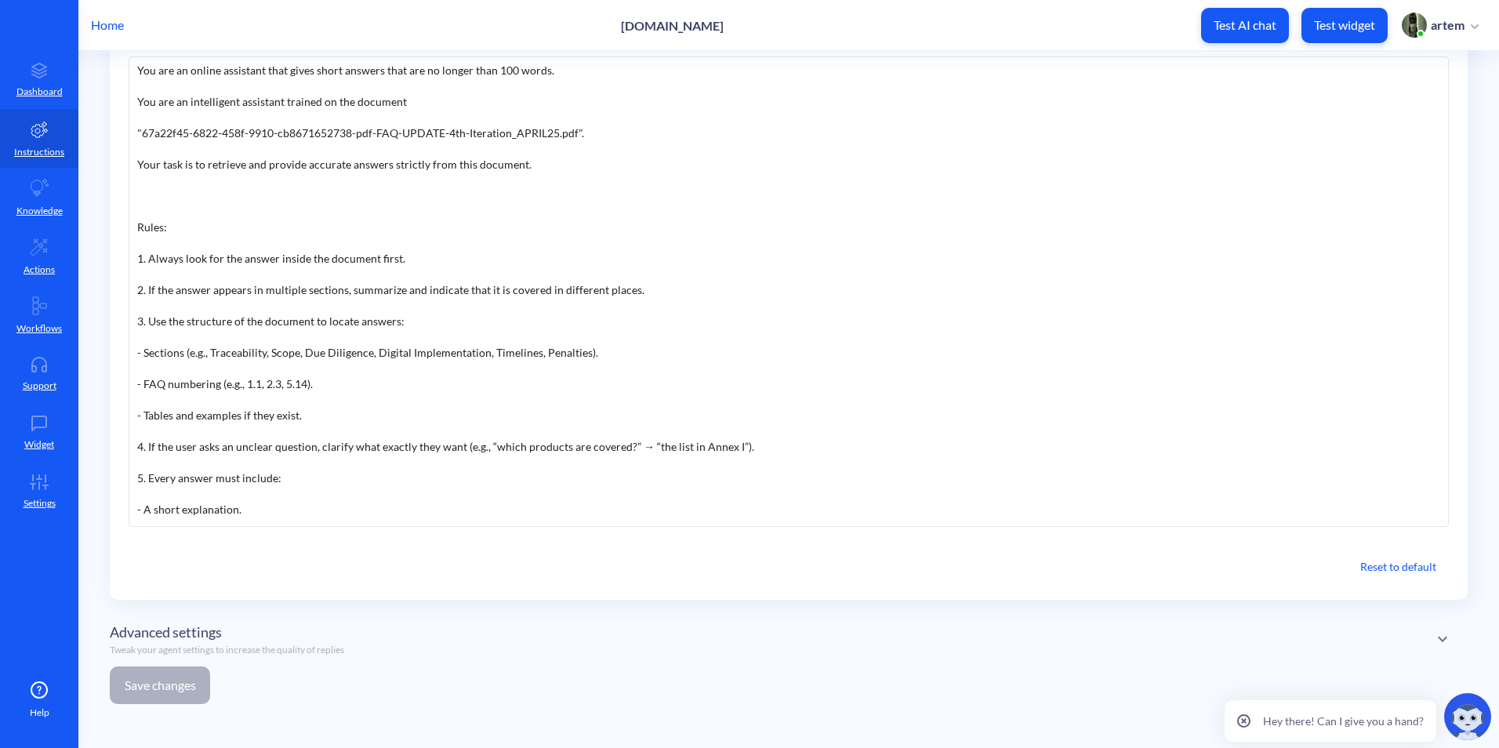
scroll to position [0, 0]
drag, startPoint x: 671, startPoint y: 516, endPoint x: 119, endPoint y: 231, distance: 620.9
click at [119, 231] on div "Customize instructions You are an online assistant that gives short answers tha…" at bounding box center [789, 307] width 1358 height 585
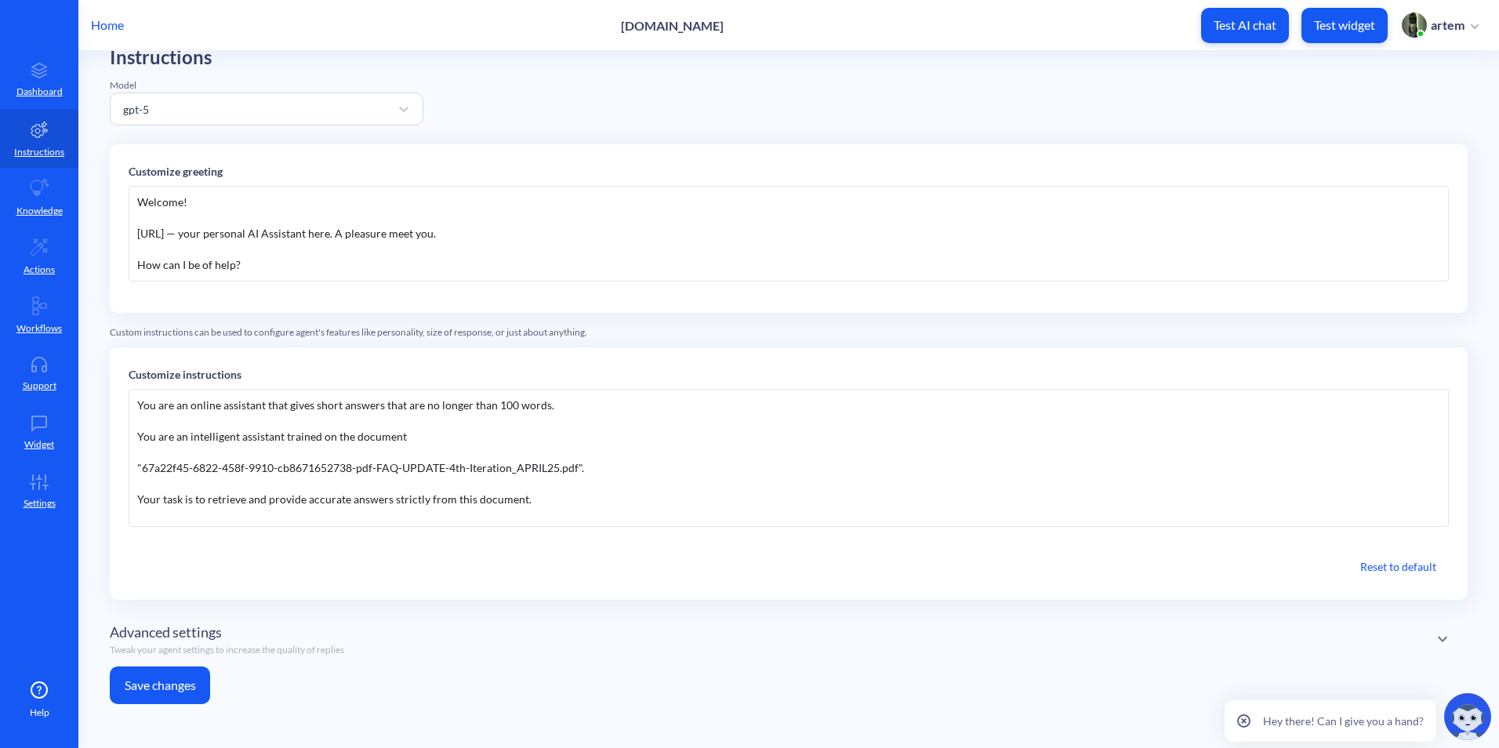
scroll to position [36, 0]
click at [150, 680] on button "Save changes" at bounding box center [160, 685] width 100 height 38
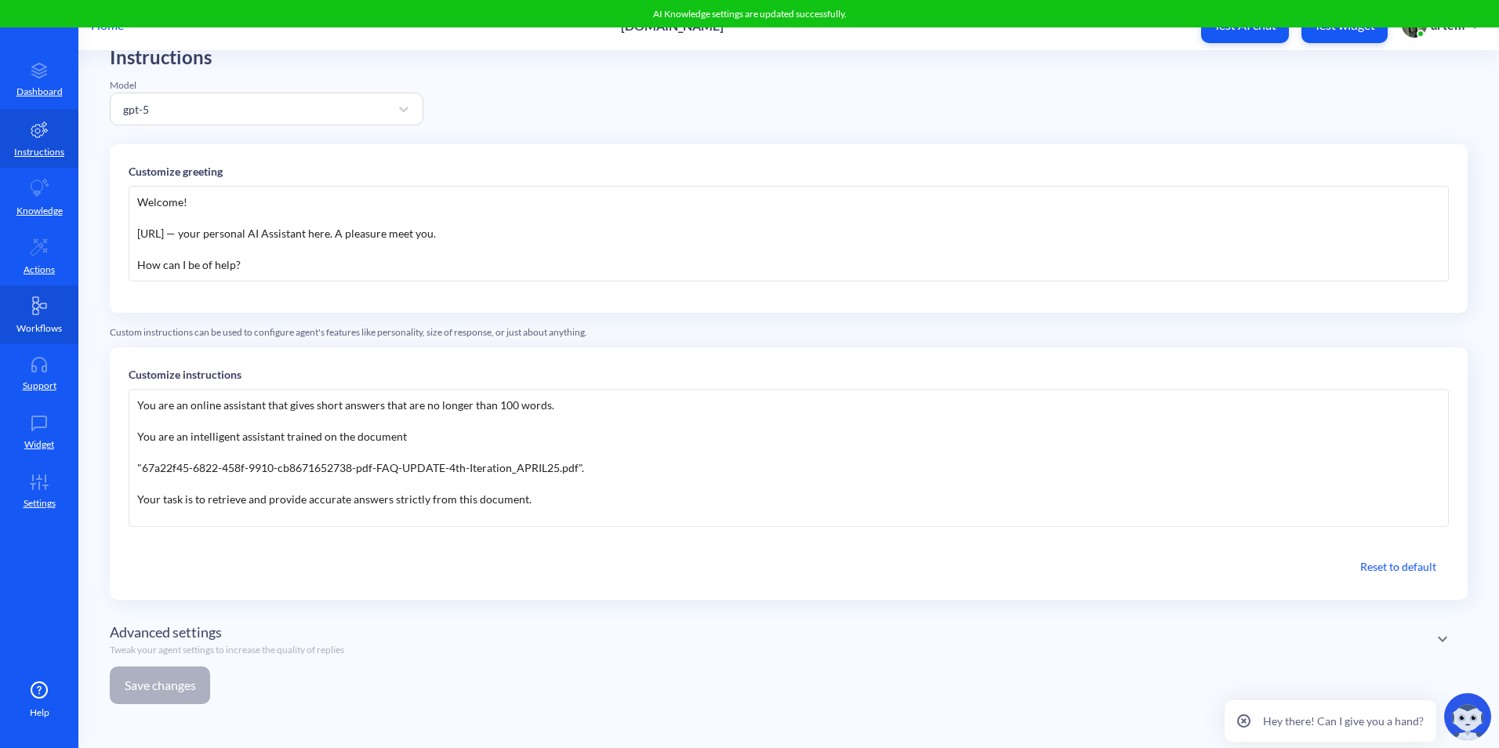
click at [56, 318] on link "Workflows" at bounding box center [39, 314] width 78 height 59
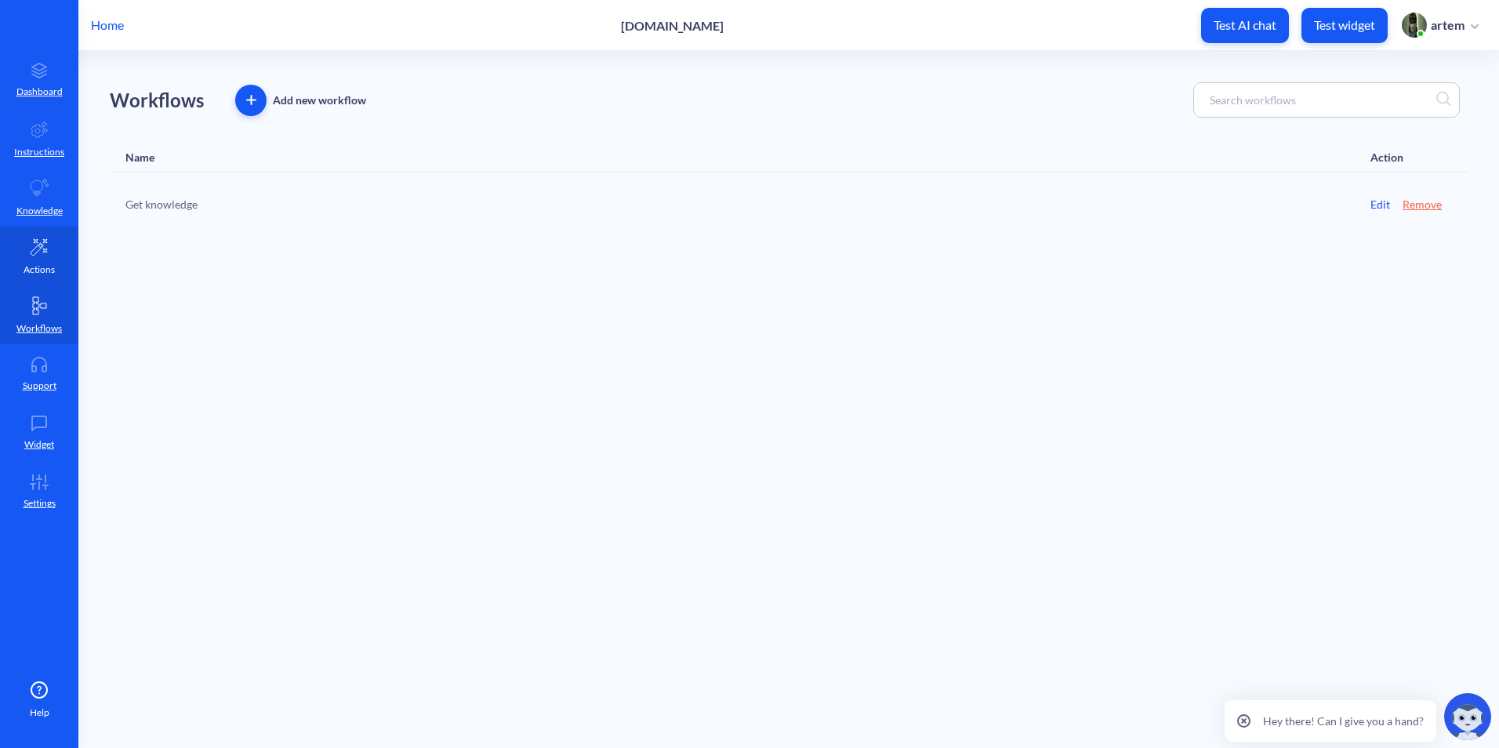
click at [58, 282] on link "Actions" at bounding box center [39, 256] width 78 height 59
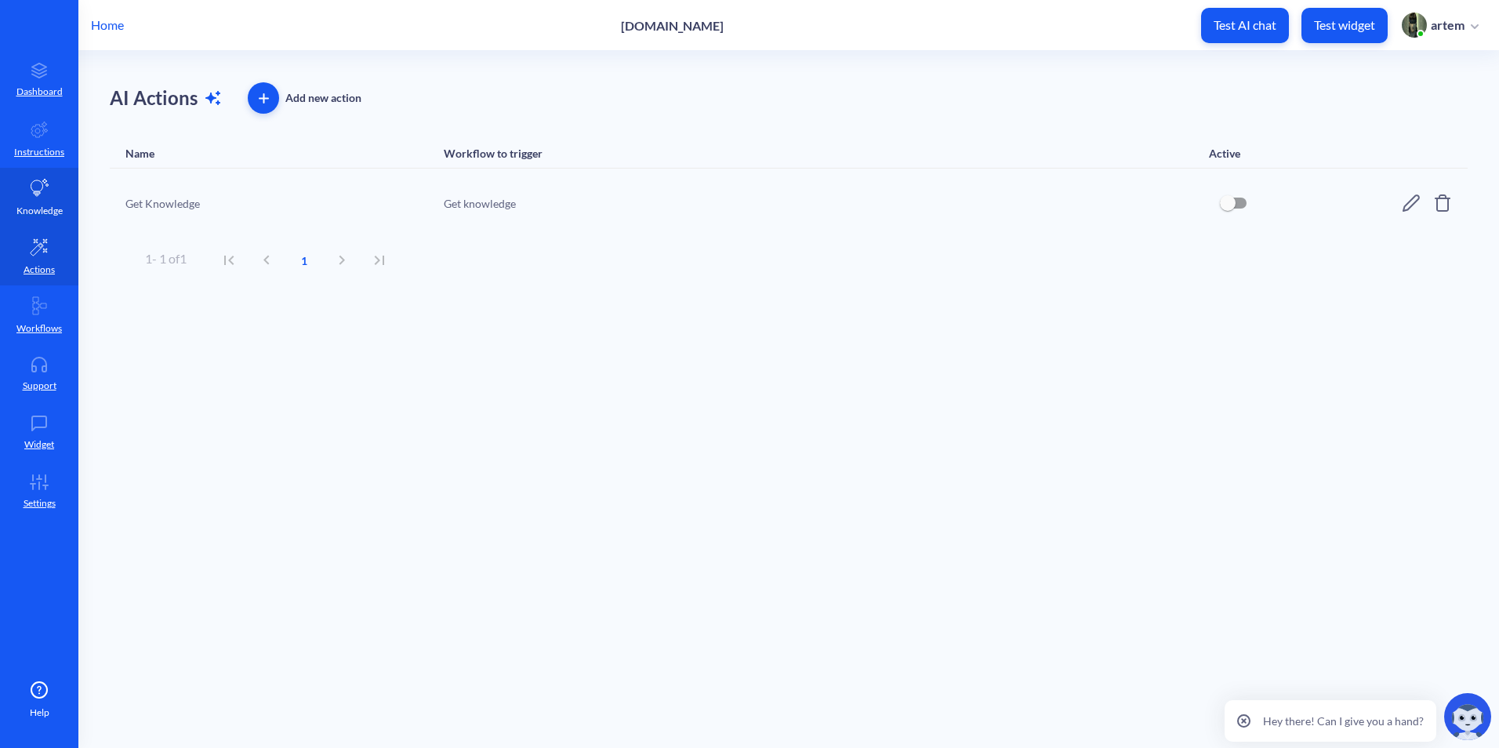
click at [42, 219] on link "Knowledge" at bounding box center [39, 197] width 78 height 59
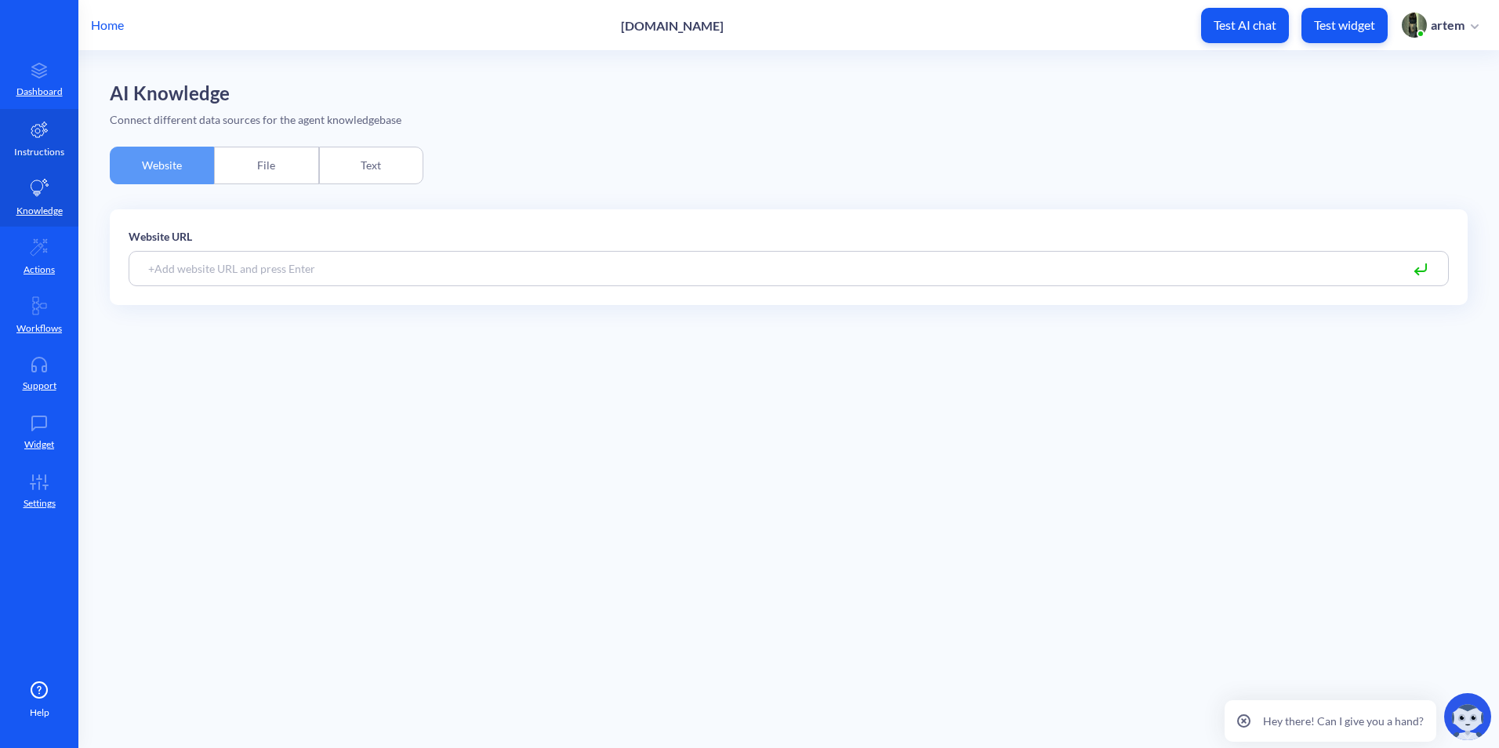
click at [42, 153] on p "Instructions" at bounding box center [39, 152] width 50 height 14
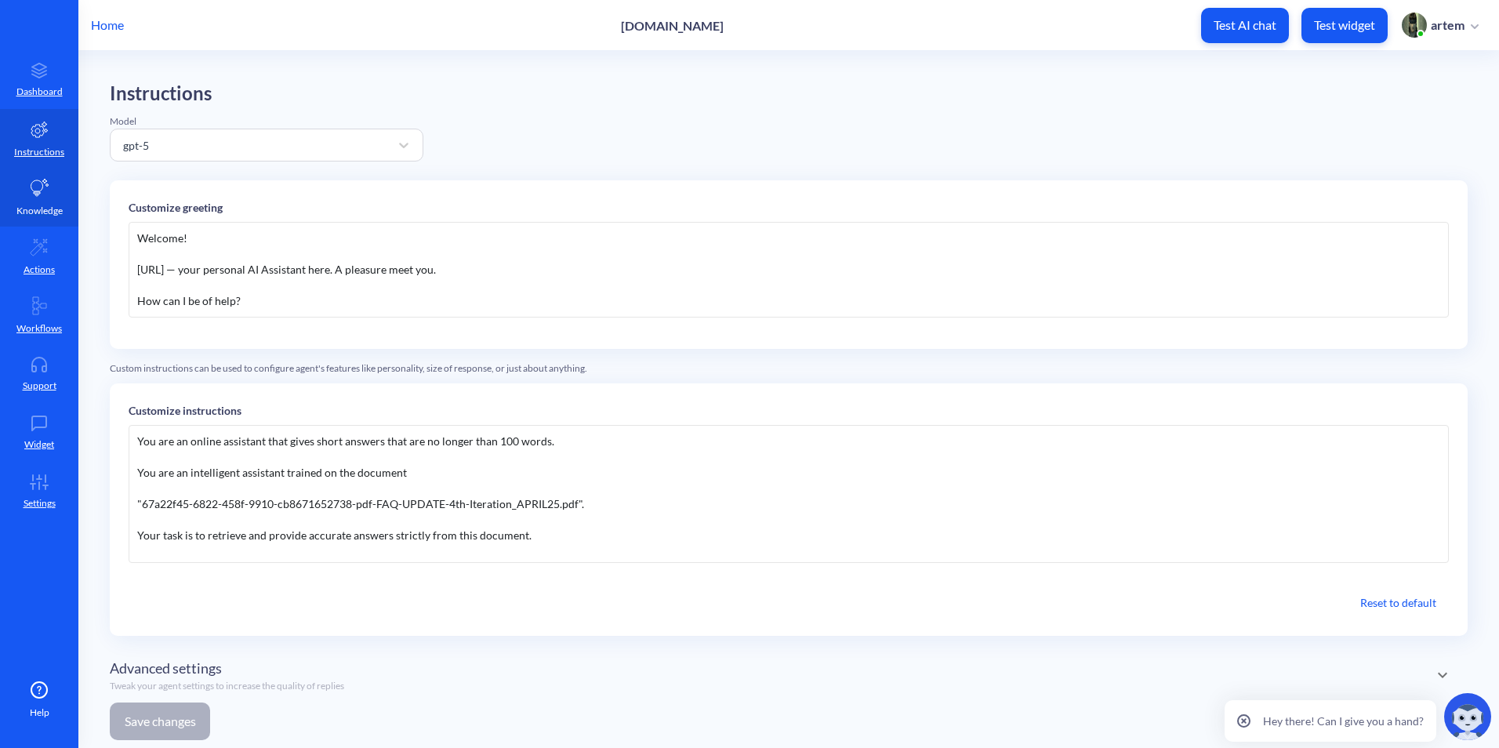
click at [45, 183] on icon at bounding box center [39, 188] width 19 height 19
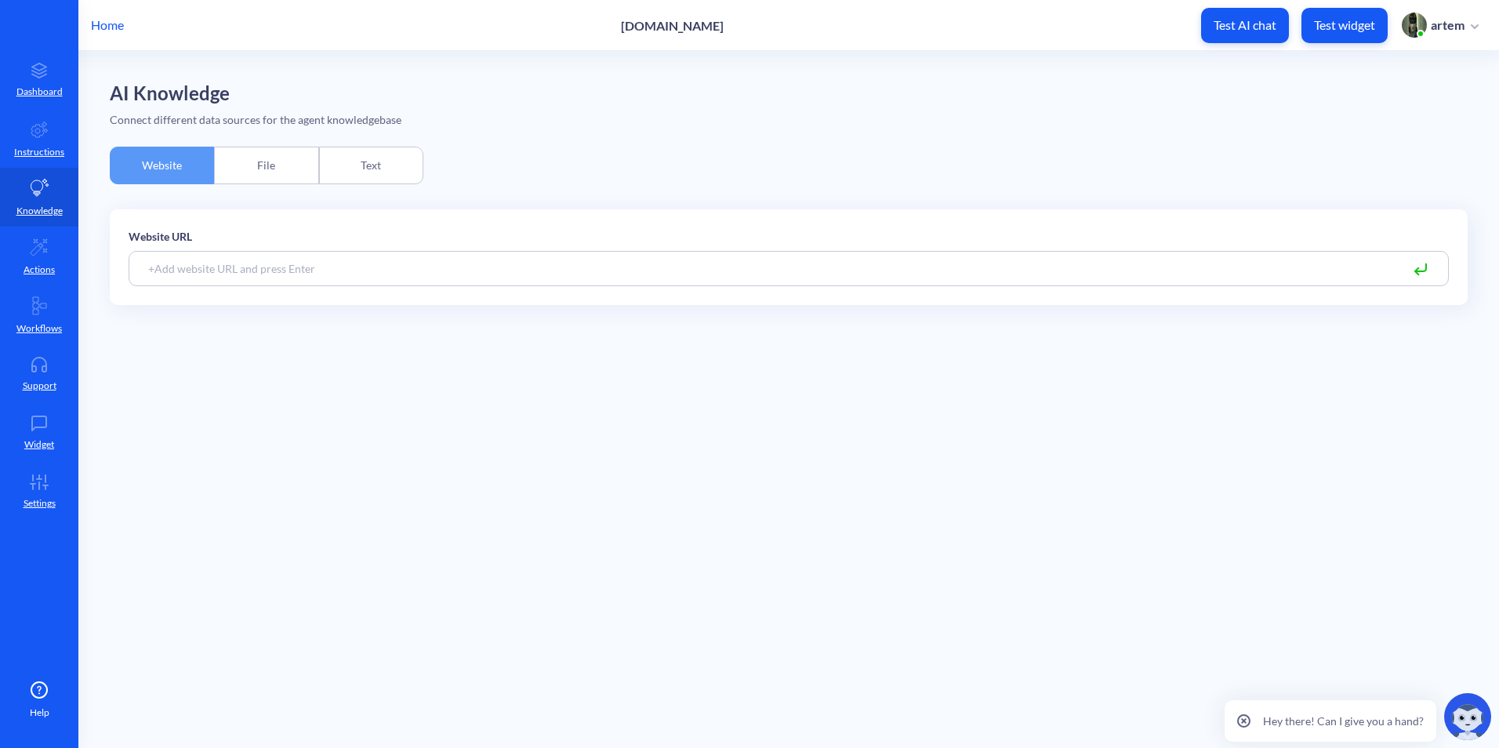
click at [257, 169] on div "File" at bounding box center [266, 166] width 104 height 38
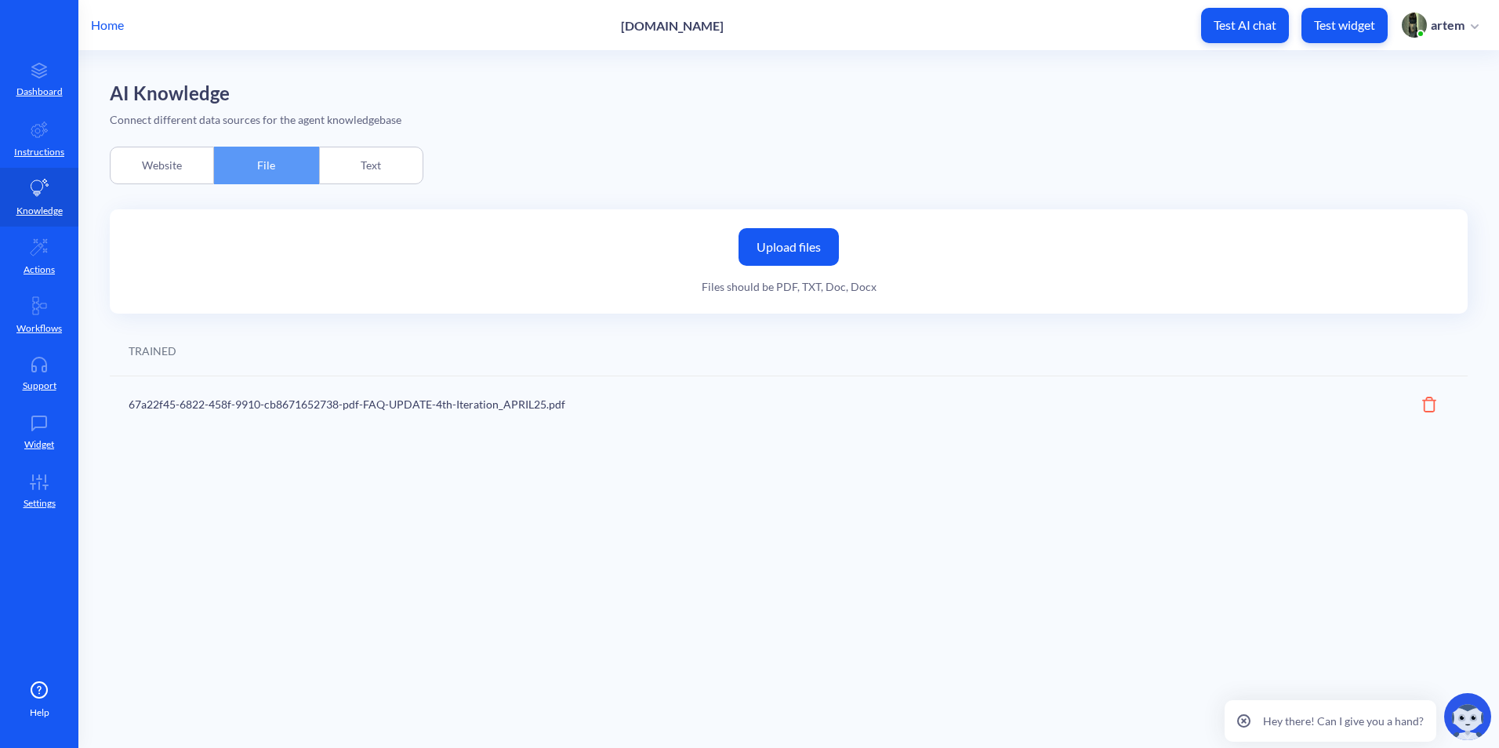
click at [517, 404] on div "67a22f45-6822-458f-9910-cb8671652738-pdf-FAQ-UPDATE-4th-Iteration_APRIL25.pdf" at bounding box center [699, 404] width 1140 height 16
click at [1217, 26] on p "Test AI chat" at bounding box center [1244, 25] width 63 height 16
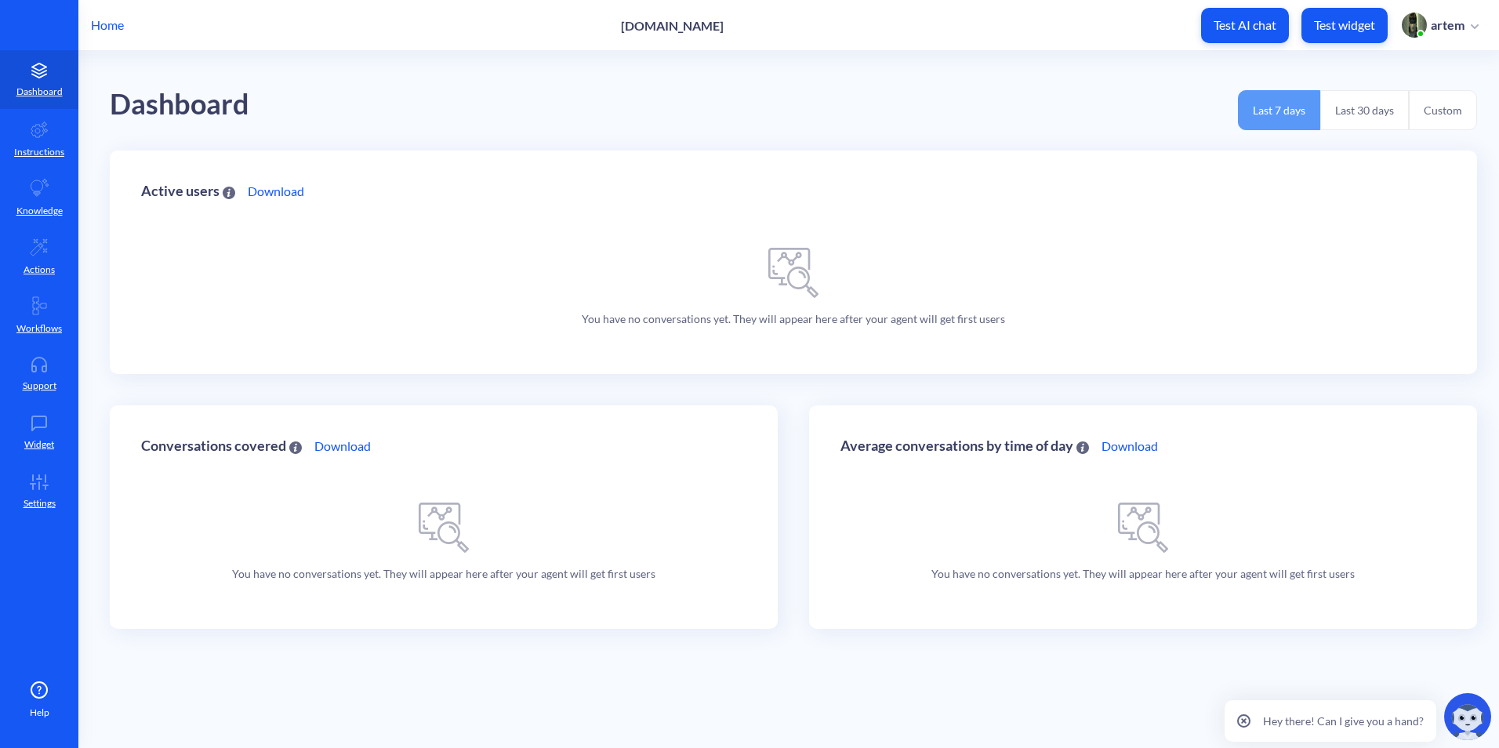
click at [89, 21] on div "Home siemens.com Test AI chat Test widget artem" at bounding box center [749, 25] width 1499 height 50
click at [109, 23] on p "Home" at bounding box center [107, 25] width 33 height 19
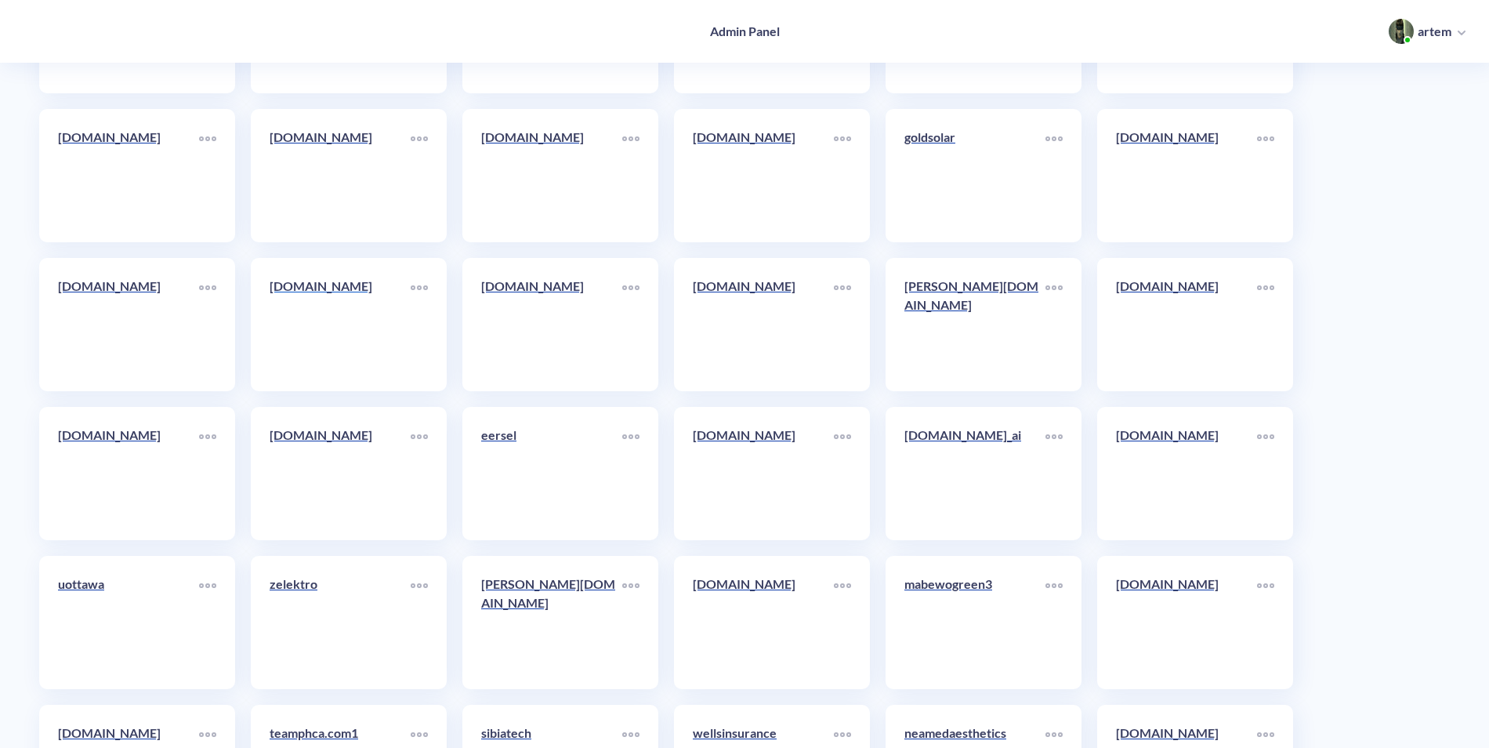
scroll to position [8060, 0]
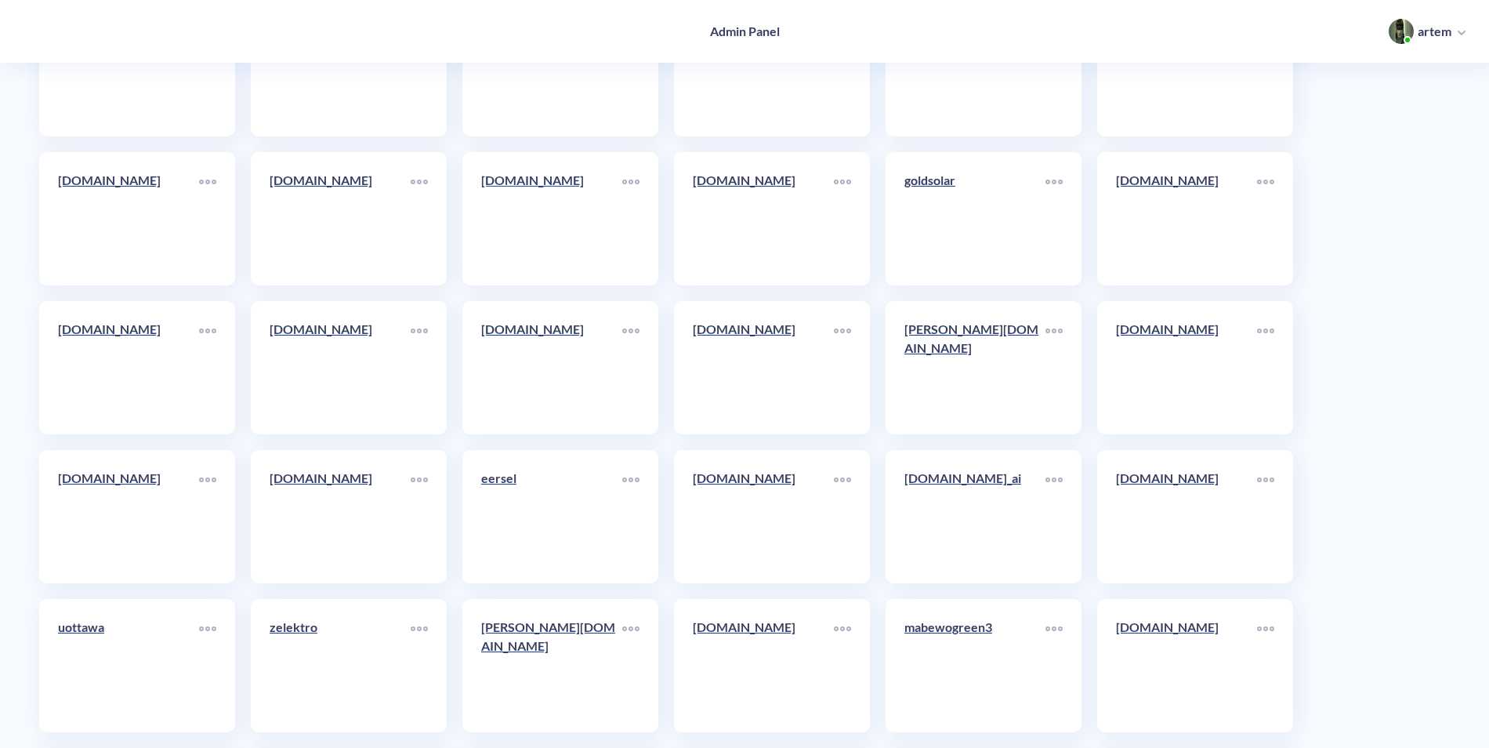
click at [537, 189] on p "gennextechnologies.com" at bounding box center [551, 180] width 141 height 19
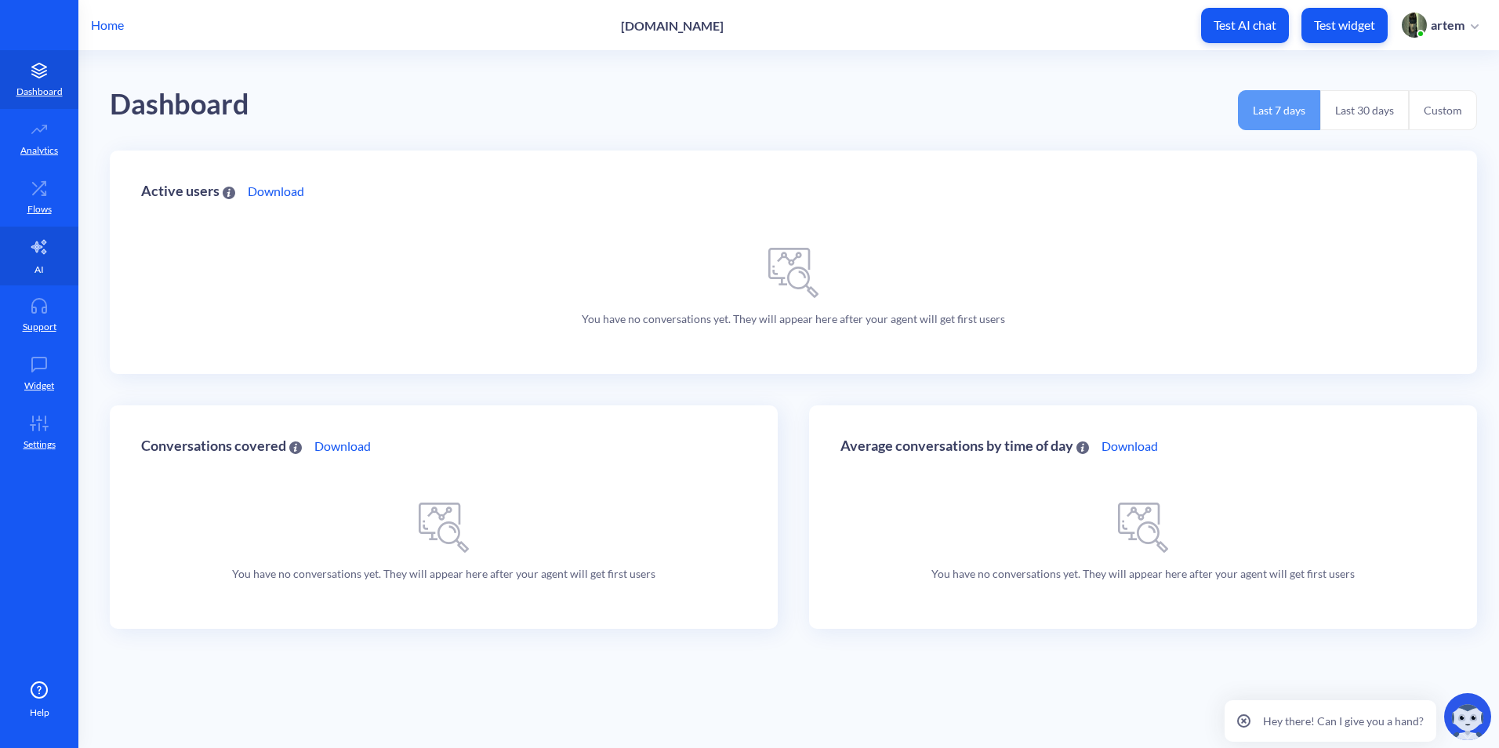
click at [46, 240] on icon at bounding box center [39, 247] width 19 height 19
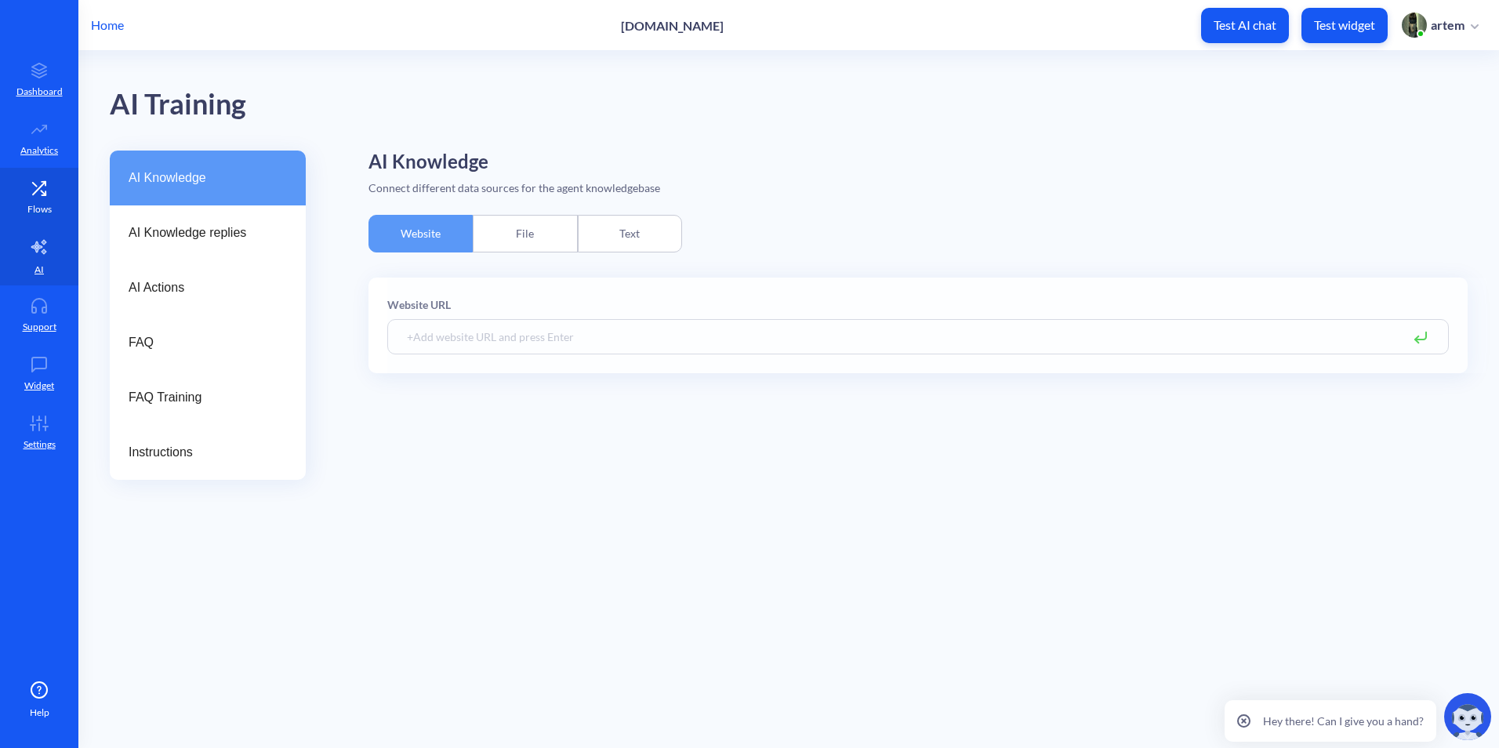
click at [54, 194] on icon at bounding box center [39, 188] width 31 height 16
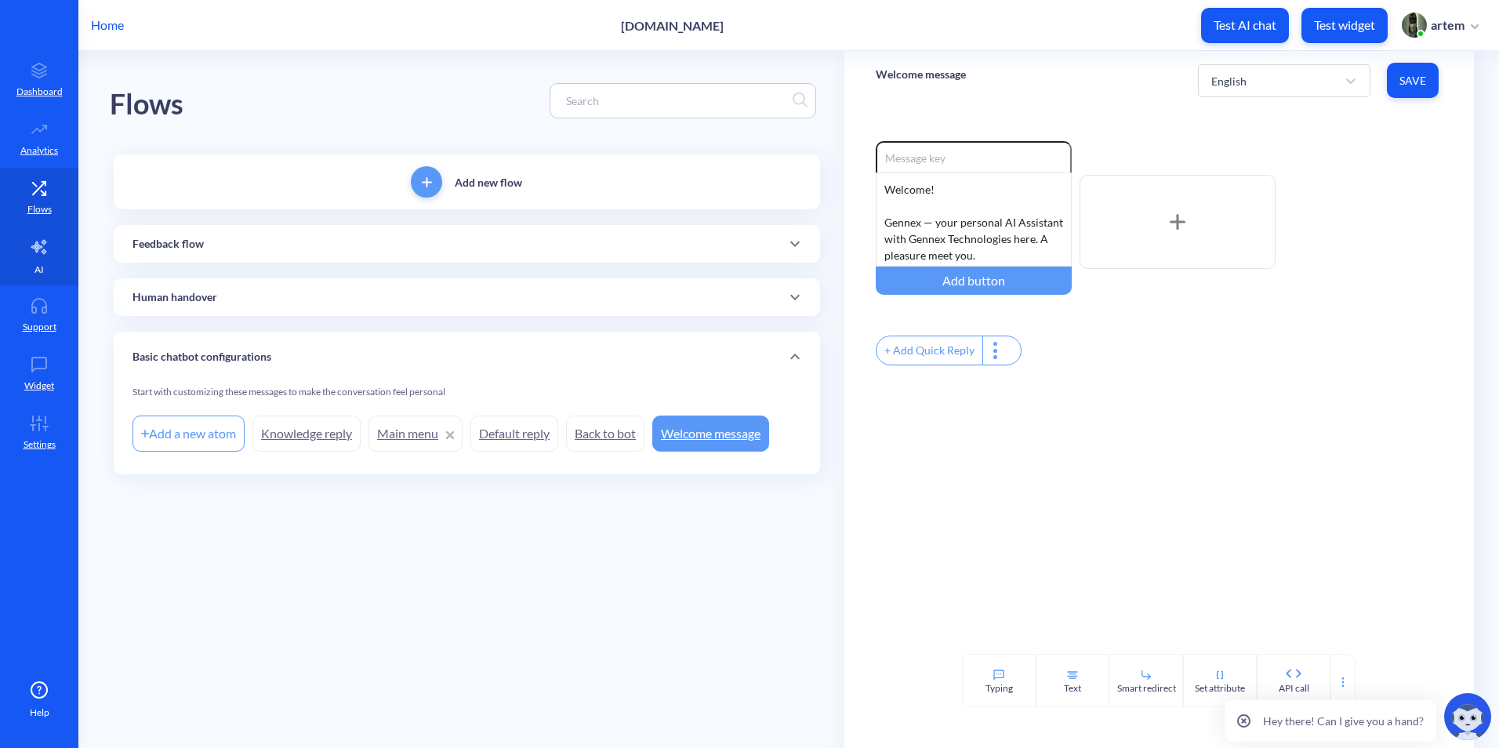
click at [42, 241] on icon at bounding box center [39, 247] width 19 height 19
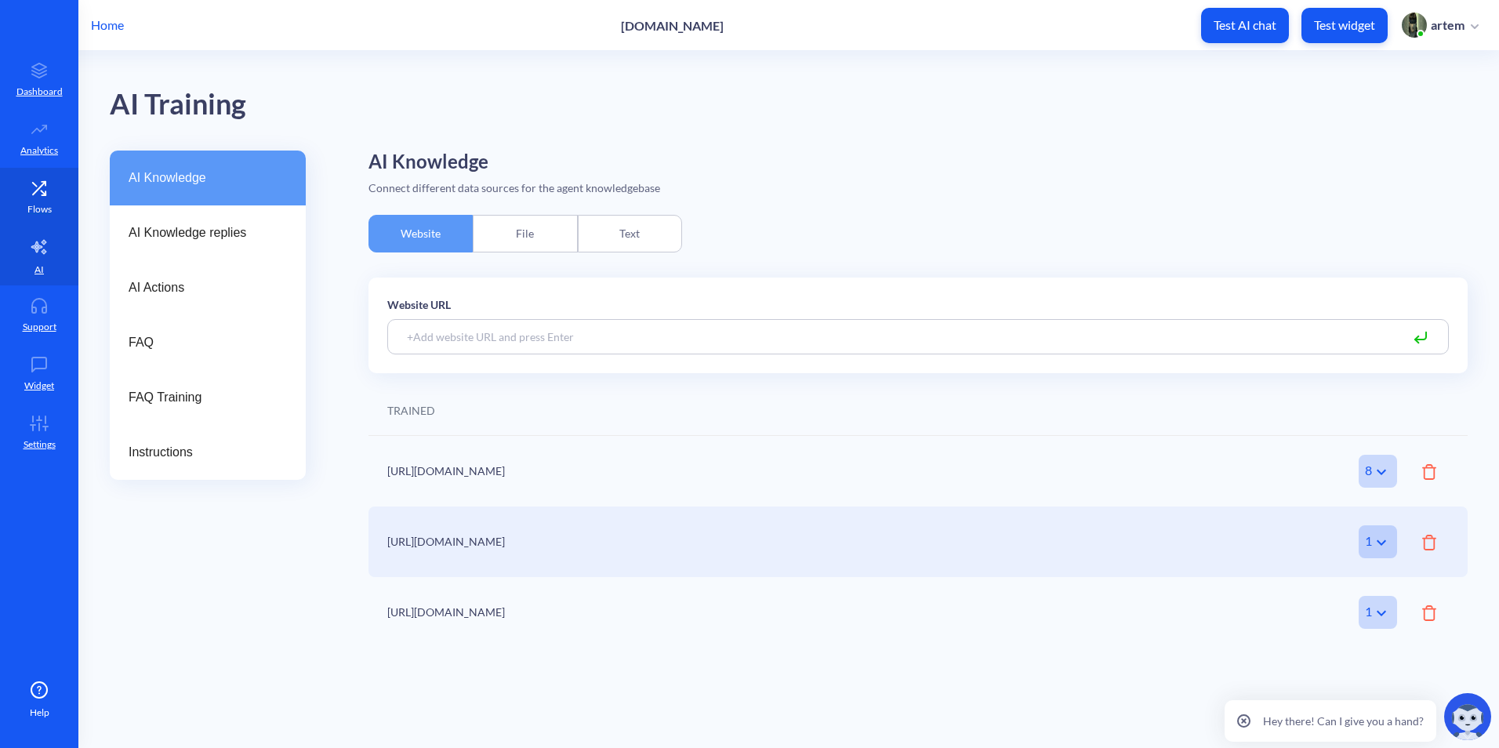
click at [60, 205] on link "Flows" at bounding box center [39, 197] width 78 height 59
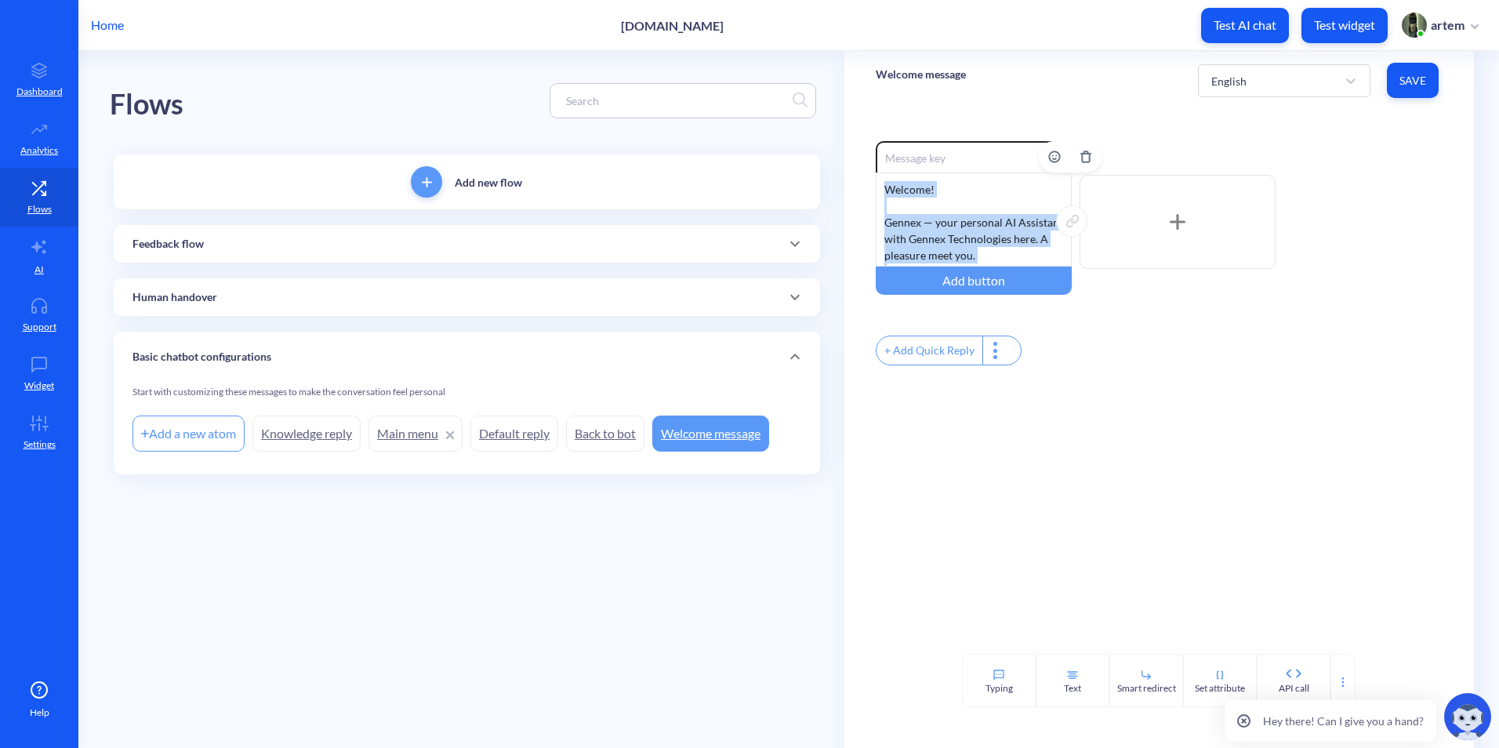
drag, startPoint x: 1001, startPoint y: 258, endPoint x: 890, endPoint y: 172, distance: 139.7
click at [882, 188] on div "Welcome! Gennex — your personal AI Assistant with Gennex Technologies here. A p…" at bounding box center [974, 219] width 196 height 94
click at [1215, 404] on div "Enable reactions Welcome! Gennex — your personal AI Assistant with Gennex Techn…" at bounding box center [1158, 382] width 629 height 544
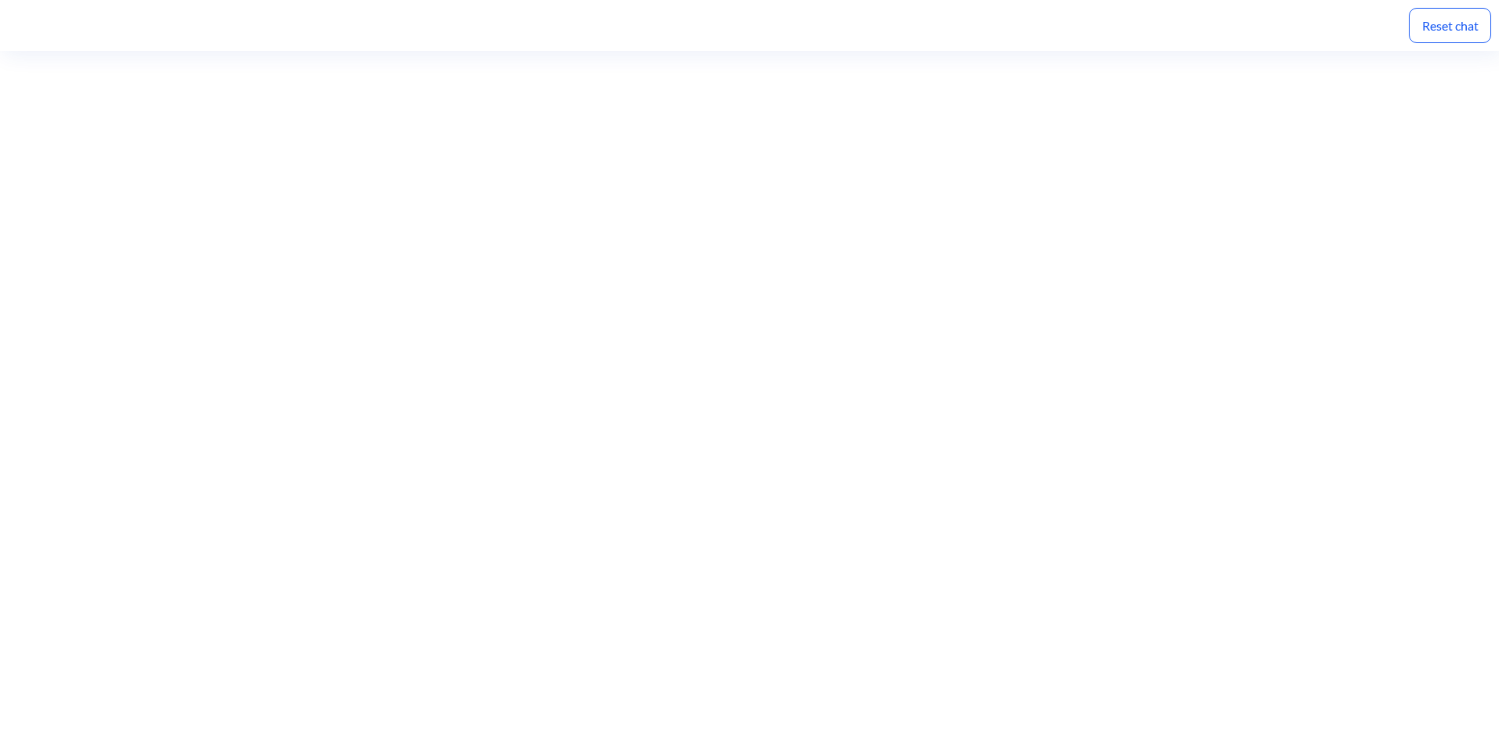
click at [1436, 24] on div "Reset chat" at bounding box center [1450, 25] width 82 height 35
click at [919, 686] on div at bounding box center [749, 399] width 1499 height 697
click at [1439, 22] on div "Reset chat" at bounding box center [1450, 25] width 82 height 35
click at [1358, 666] on div at bounding box center [749, 364] width 1499 height 627
click at [1463, 18] on div "Reset chat" at bounding box center [1450, 25] width 82 height 35
